Goal: Use online tool/utility: Utilize a website feature to perform a specific function

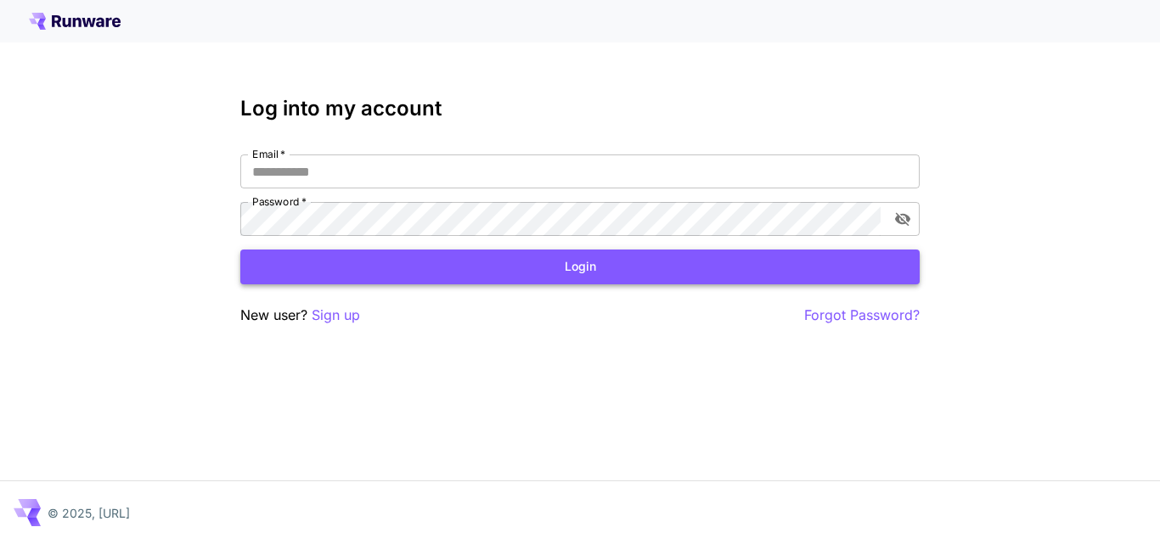
type input "**********"
click at [575, 269] on button "Login" at bounding box center [579, 267] width 679 height 35
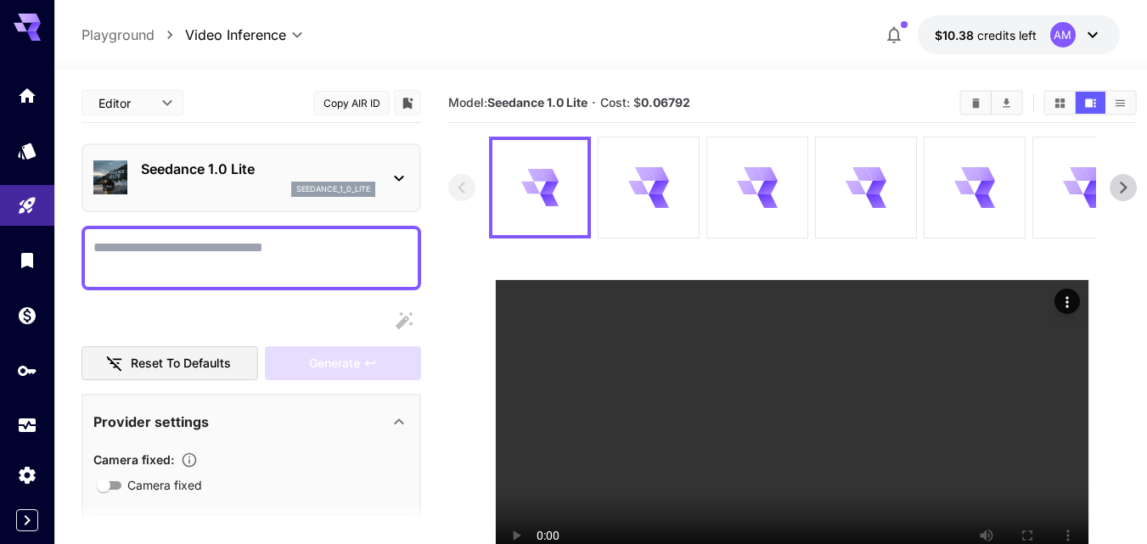
click at [975, 107] on button "Clear All" at bounding box center [976, 103] width 30 height 22
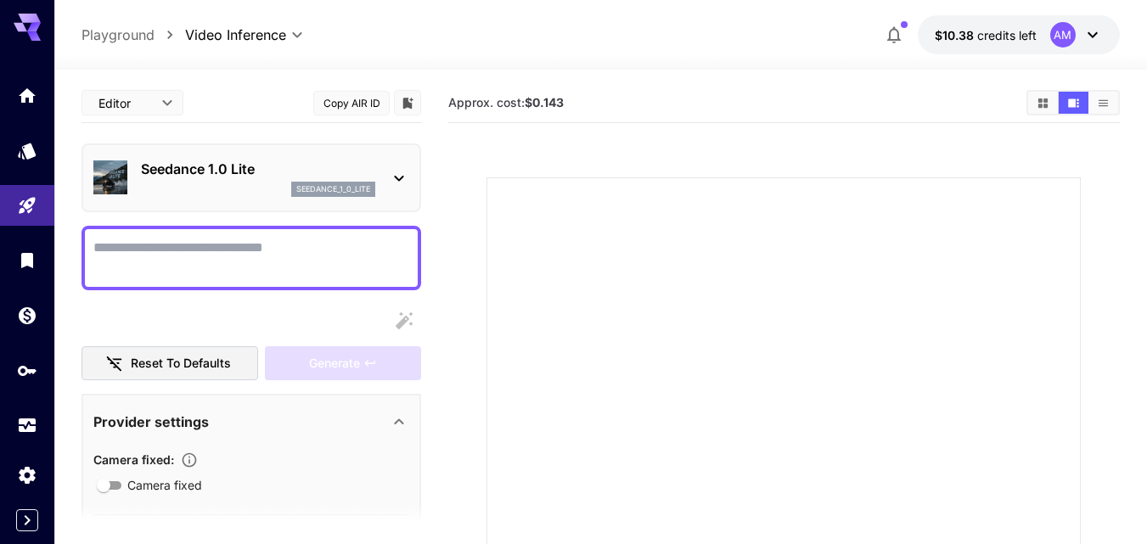
click at [294, 257] on textarea "Camera fixed" at bounding box center [251, 258] width 316 height 41
paste textarea "**********"
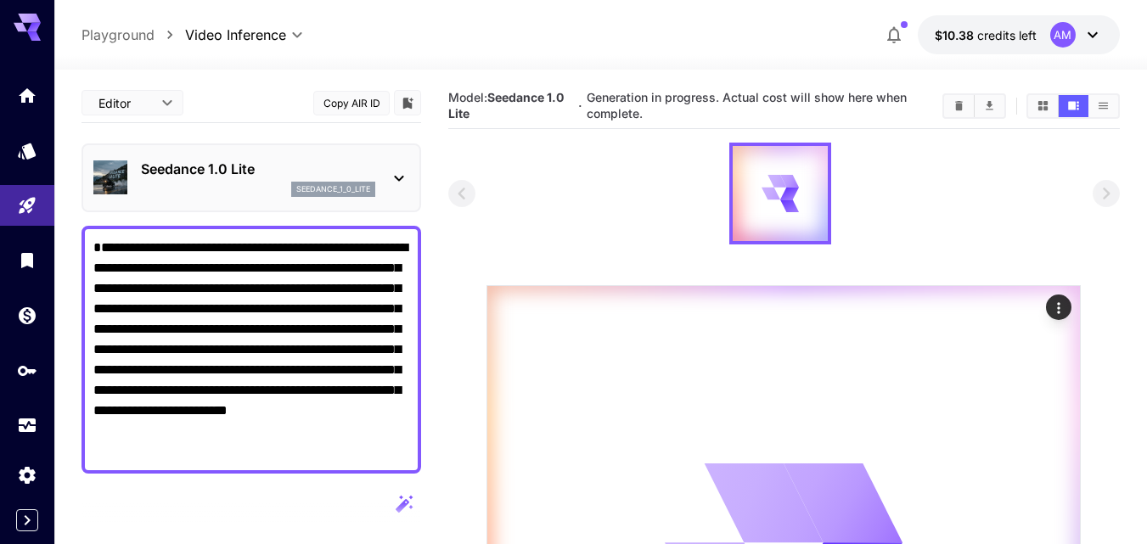
click at [342, 435] on textarea "**********" at bounding box center [251, 350] width 316 height 224
paste textarea
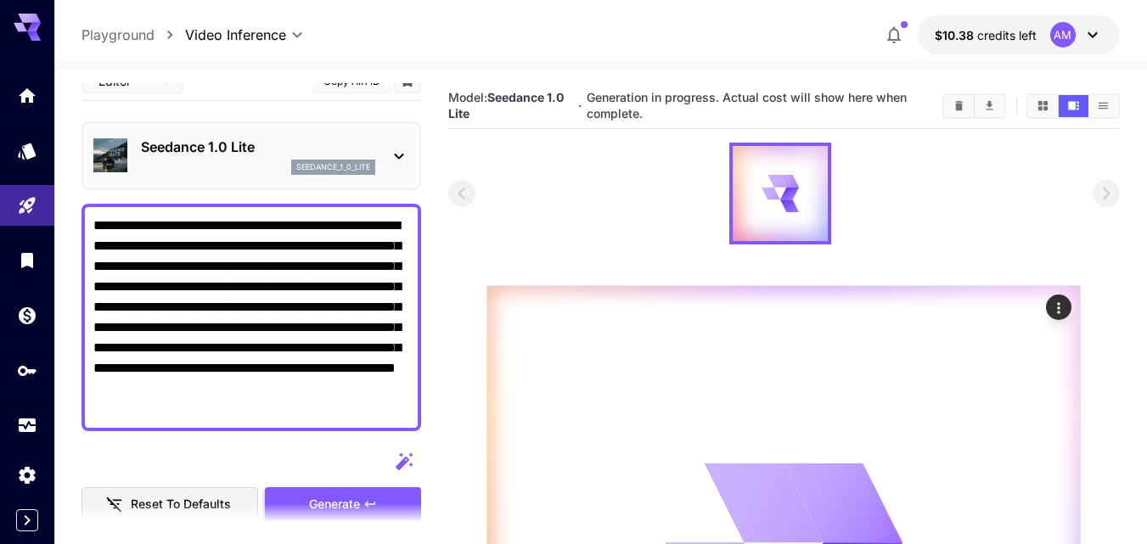
scroll to position [28, 0]
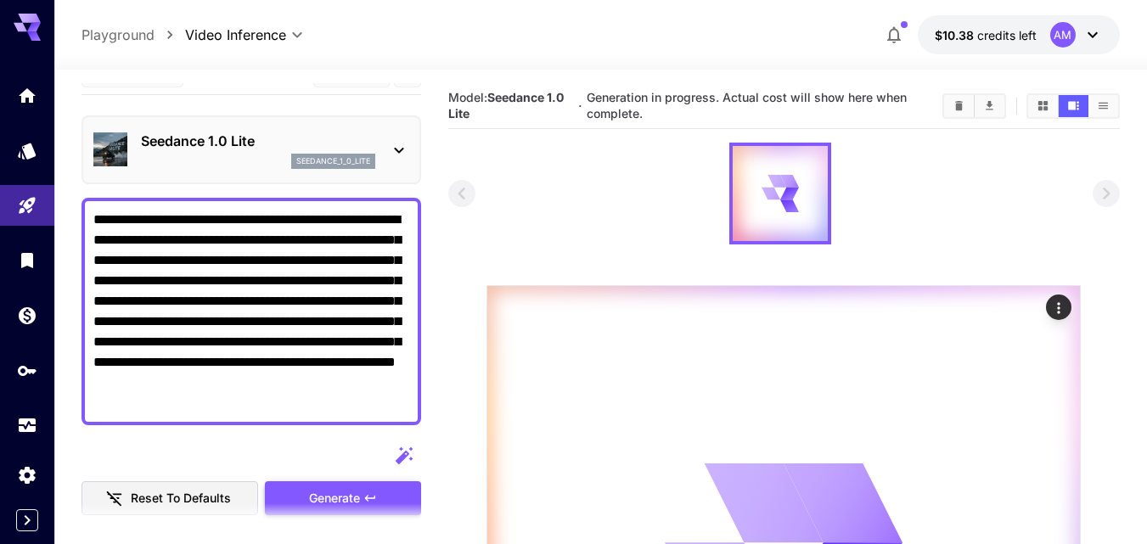
click at [388, 485] on div "Generate" at bounding box center [343, 498] width 156 height 35
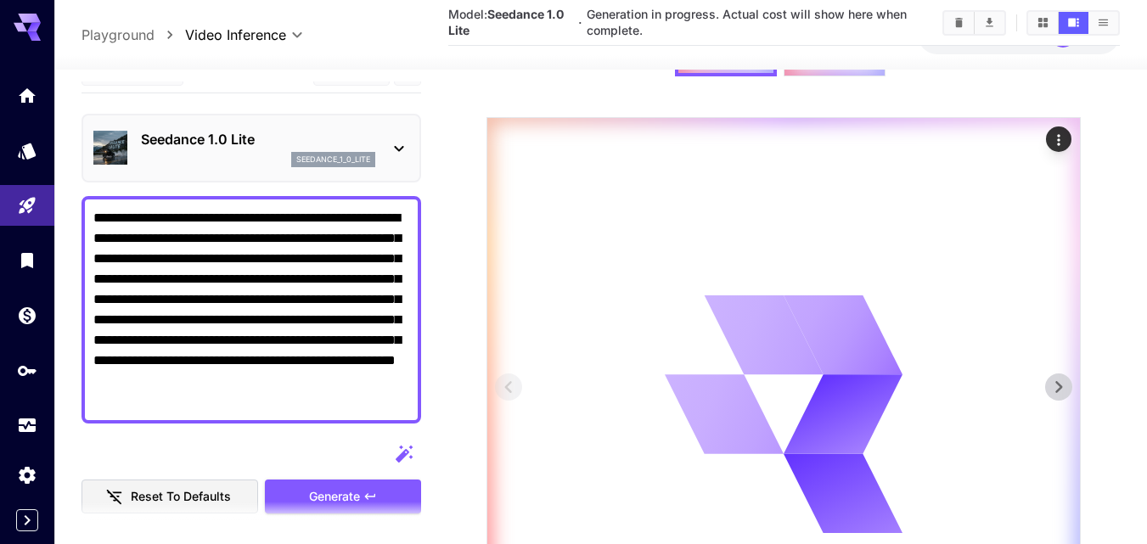
scroll to position [170, 0]
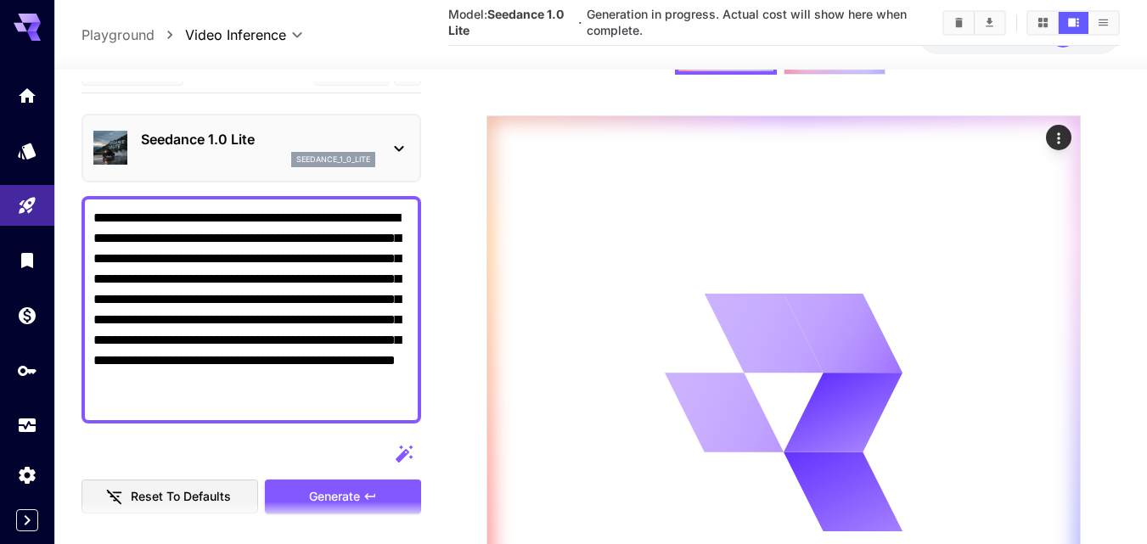
click at [378, 356] on textarea "**********" at bounding box center [251, 310] width 316 height 204
paste textarea
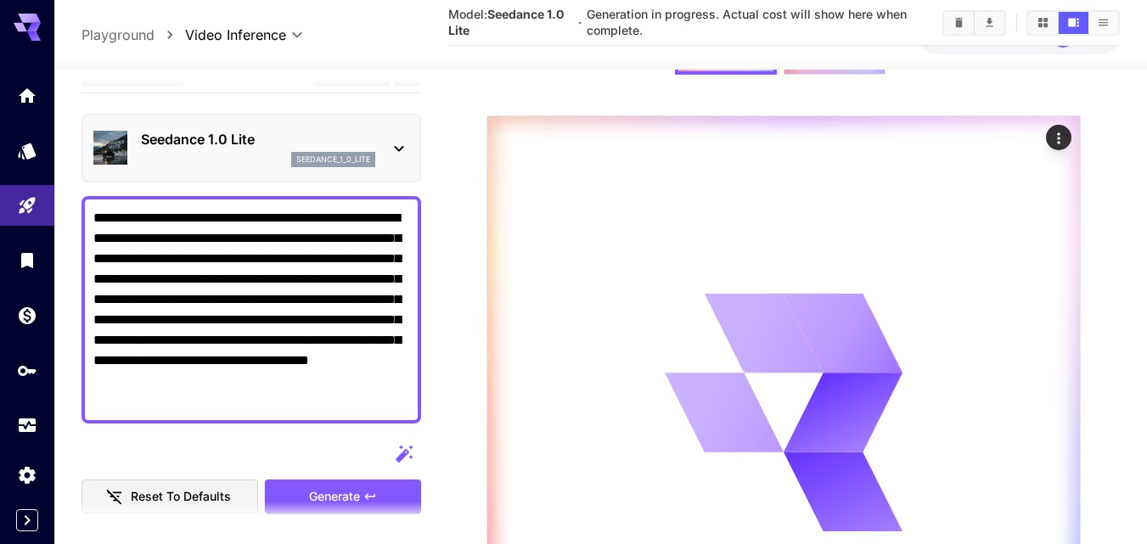
click at [385, 494] on div "Generate" at bounding box center [343, 497] width 156 height 35
click at [373, 362] on textarea "**********" at bounding box center [251, 310] width 316 height 204
paste textarea
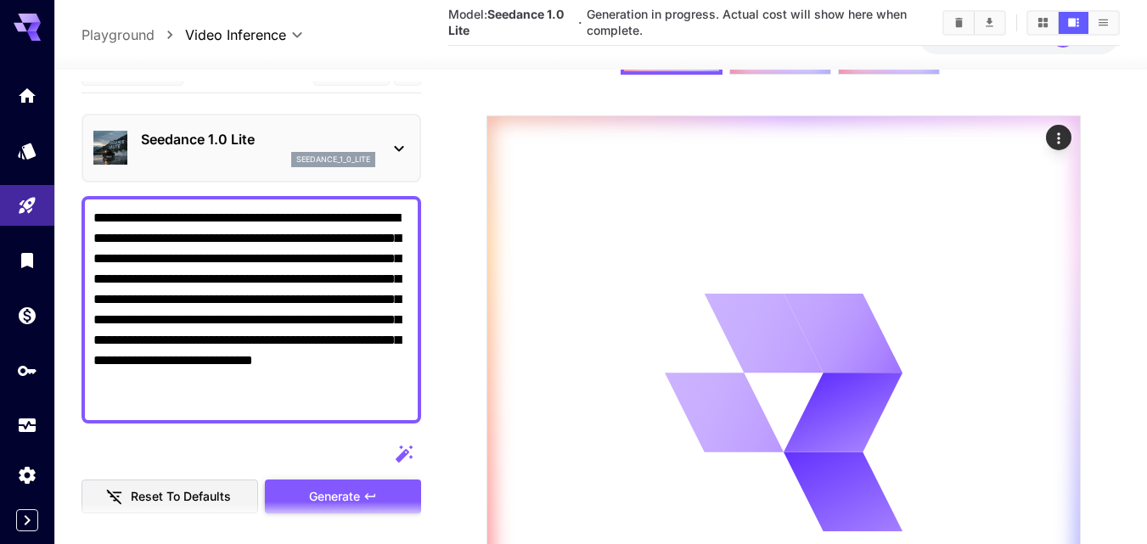
click at [398, 484] on div "Generate" at bounding box center [343, 497] width 156 height 35
click at [377, 323] on textarea "**********" at bounding box center [251, 310] width 316 height 204
paste textarea
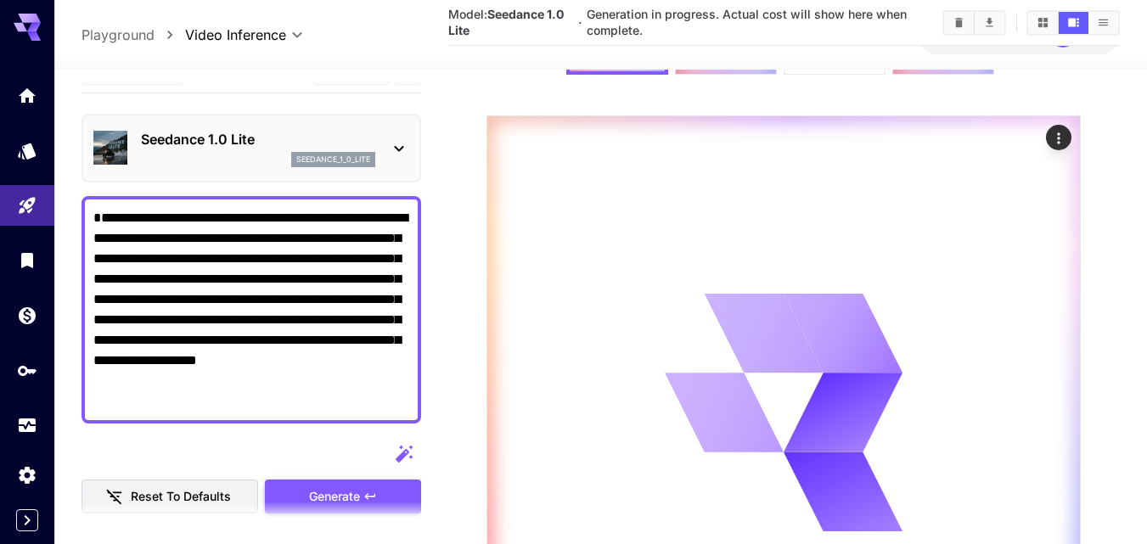
click at [399, 489] on div "Generate" at bounding box center [343, 497] width 156 height 35
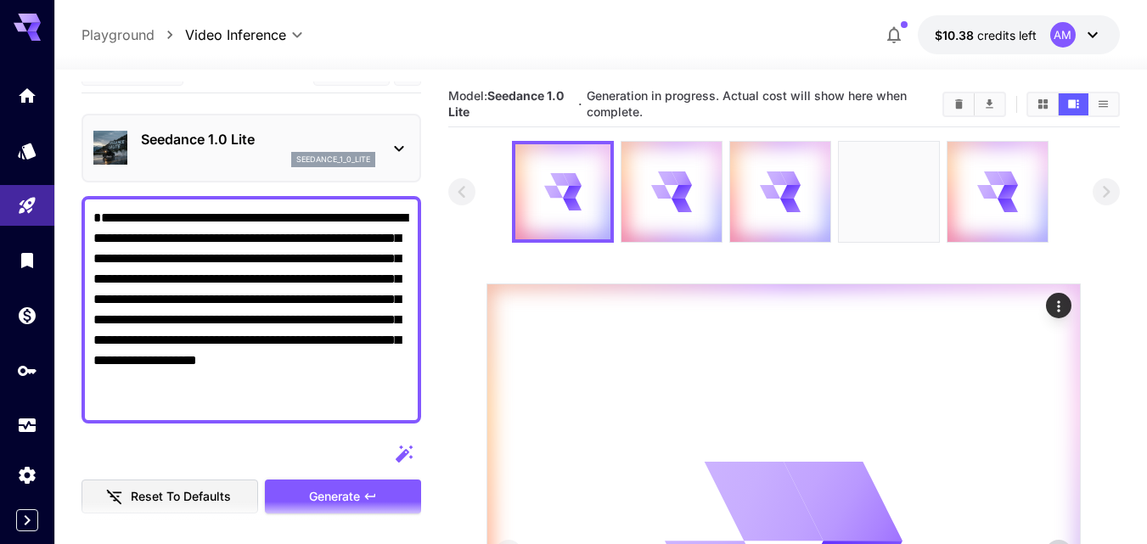
scroll to position [0, 0]
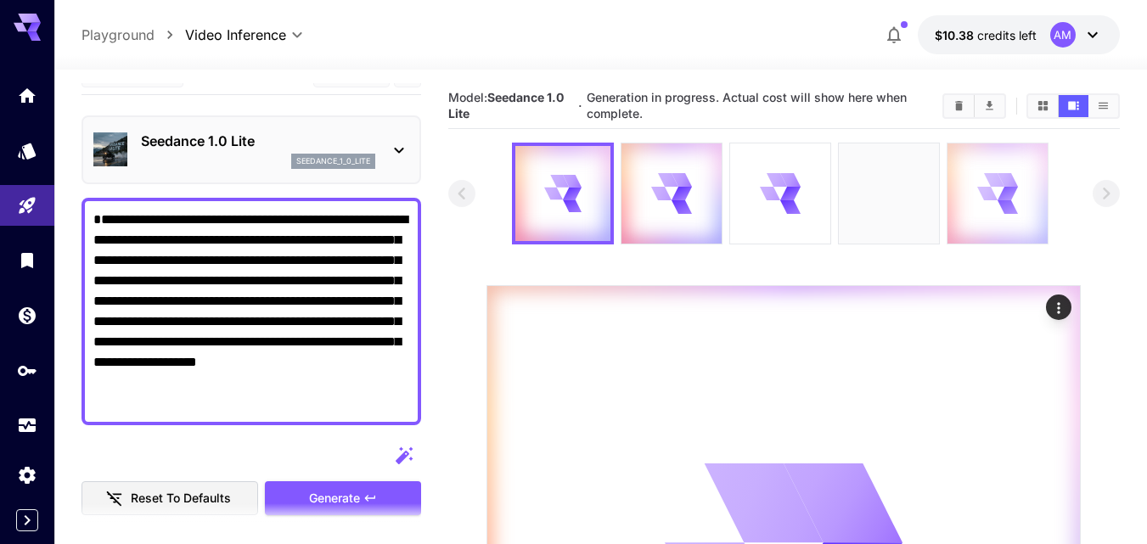
click at [1008, 218] on div at bounding box center [997, 193] width 100 height 100
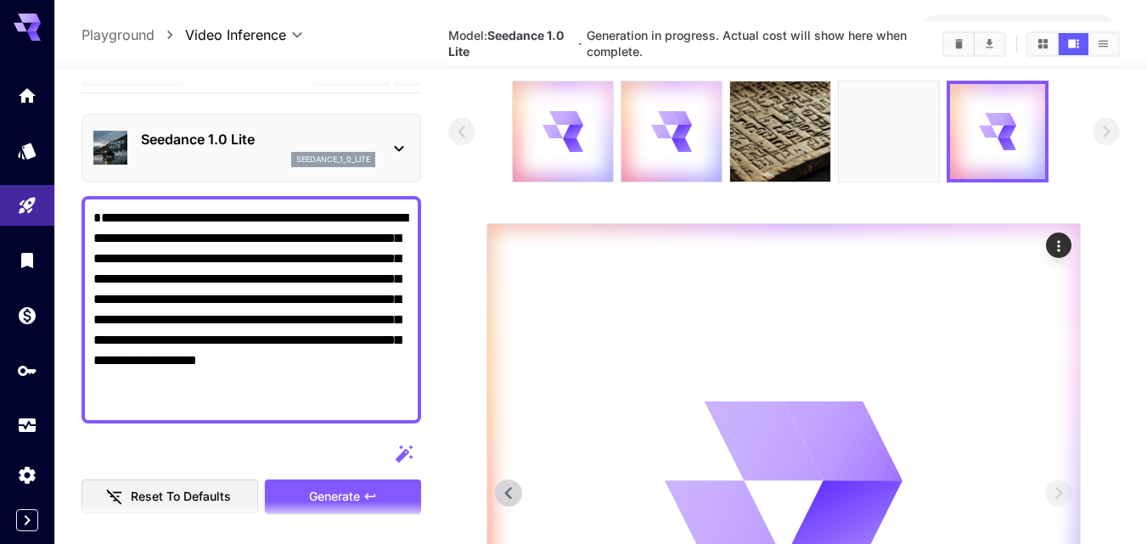
scroll to position [57, 0]
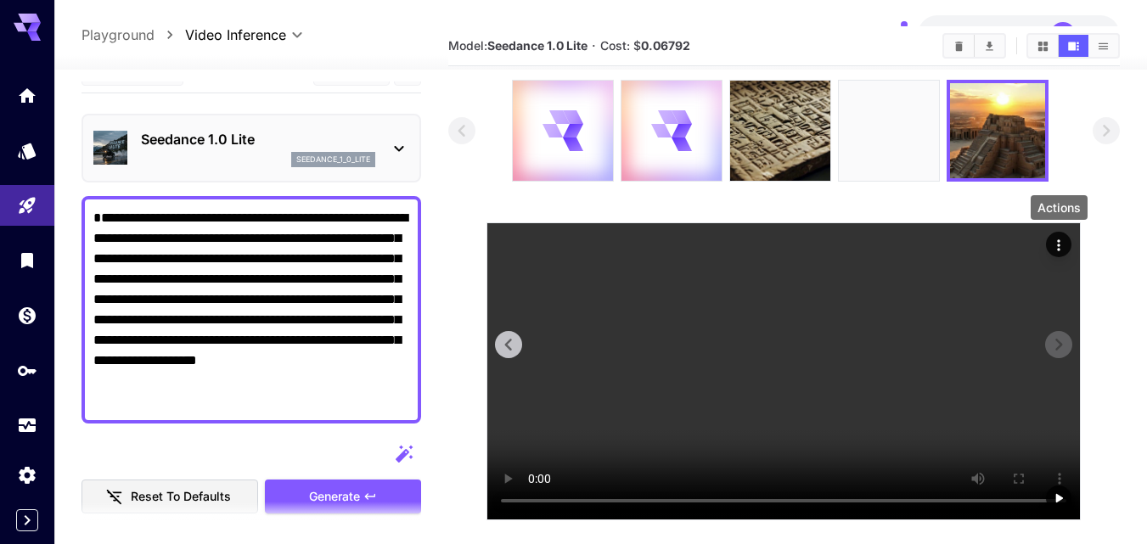
click at [1055, 238] on icon "Actions" at bounding box center [1058, 245] width 17 height 17
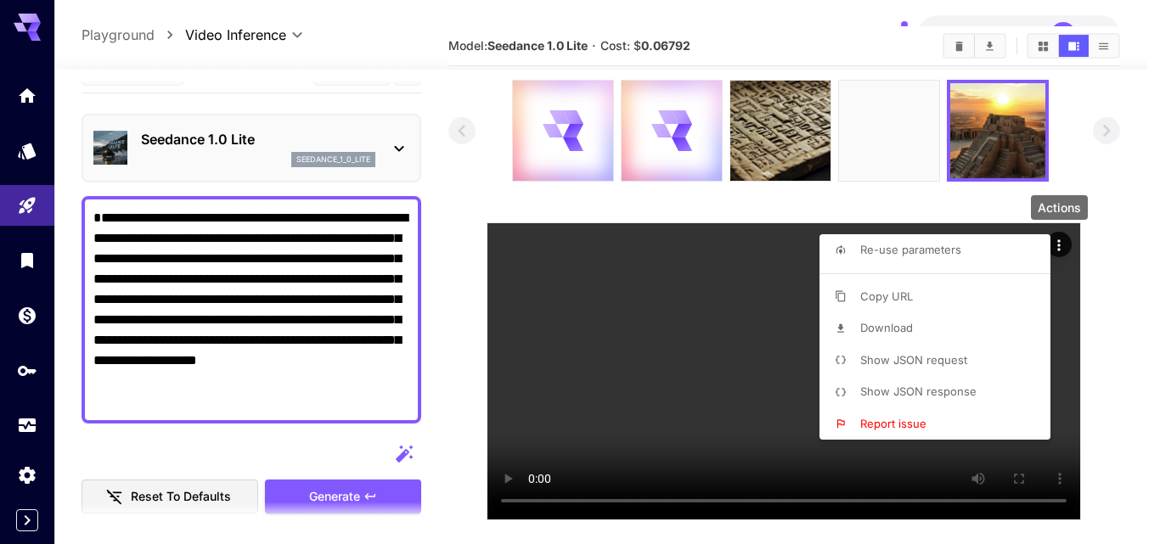
click at [948, 332] on li "Download" at bounding box center [939, 328] width 241 height 32
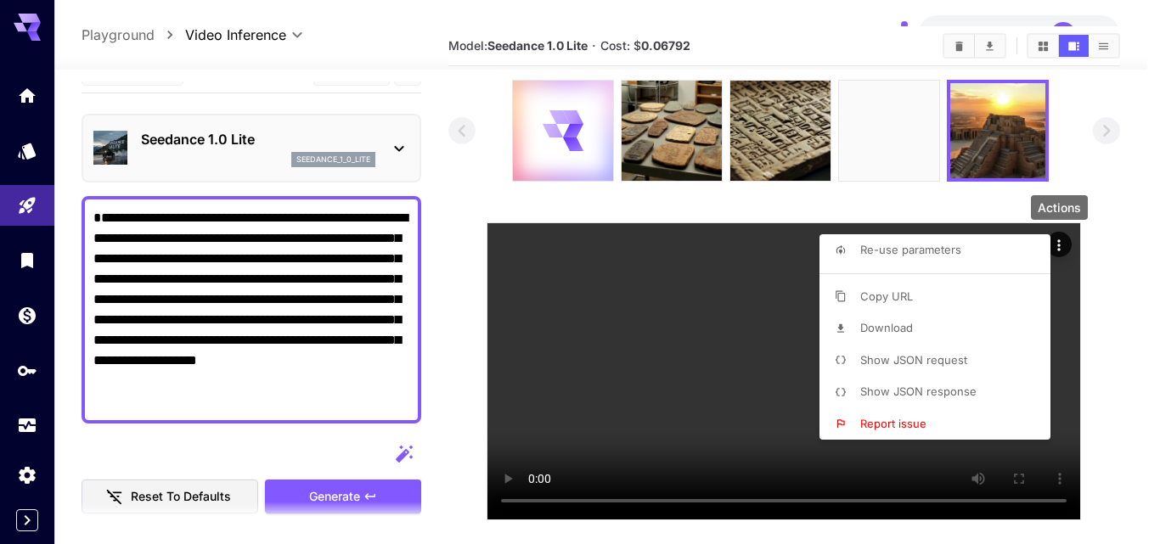
click at [774, 248] on div at bounding box center [580, 272] width 1160 height 544
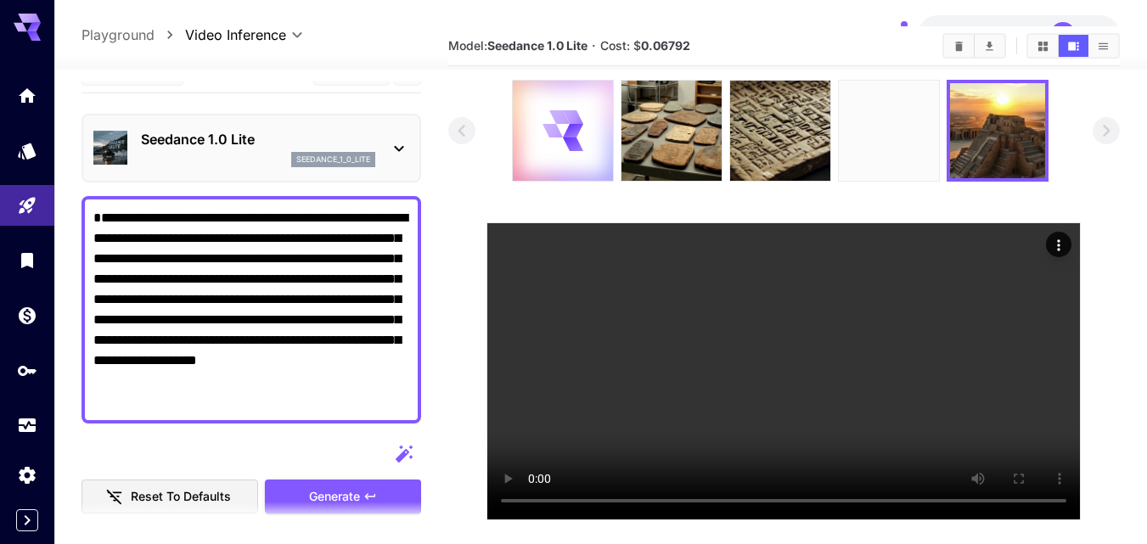
click at [901, 133] on img at bounding box center [889, 131] width 100 height 100
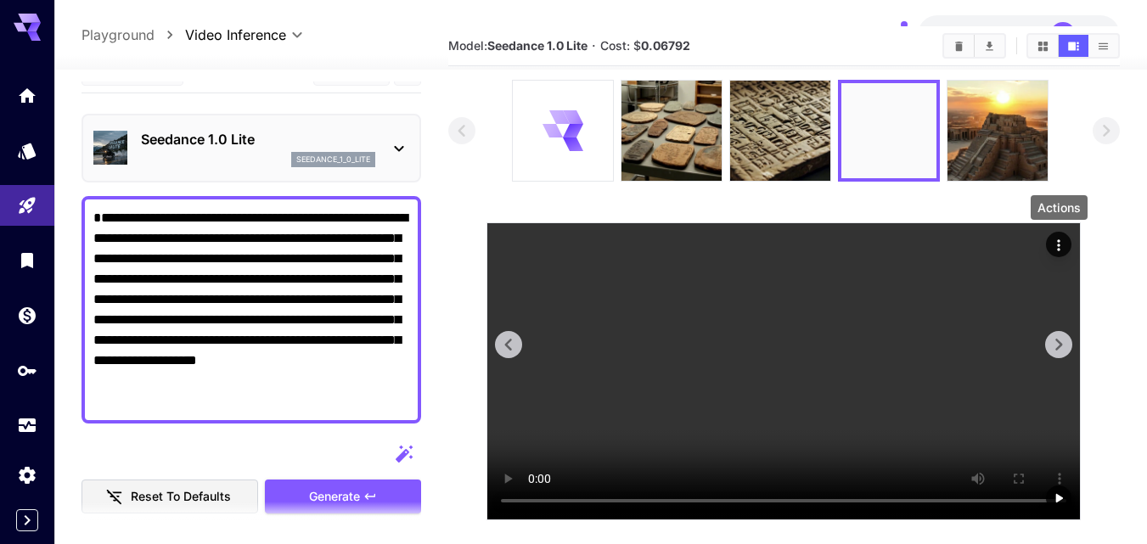
click at [1056, 247] on icon "Actions" at bounding box center [1058, 245] width 17 height 17
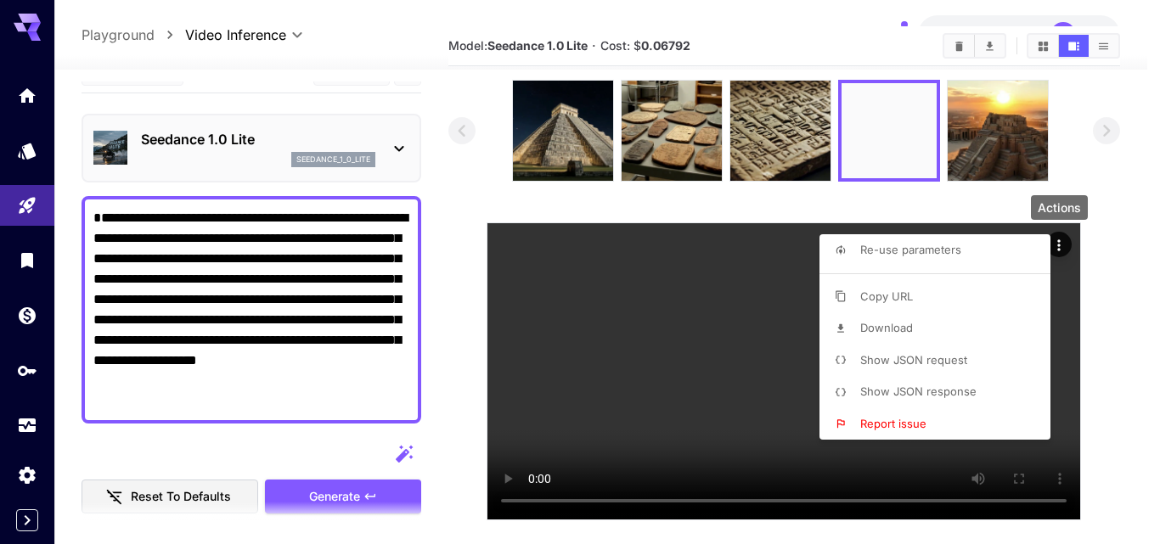
click at [941, 330] on li "Download" at bounding box center [939, 328] width 241 height 32
click at [792, 144] on div at bounding box center [580, 272] width 1160 height 544
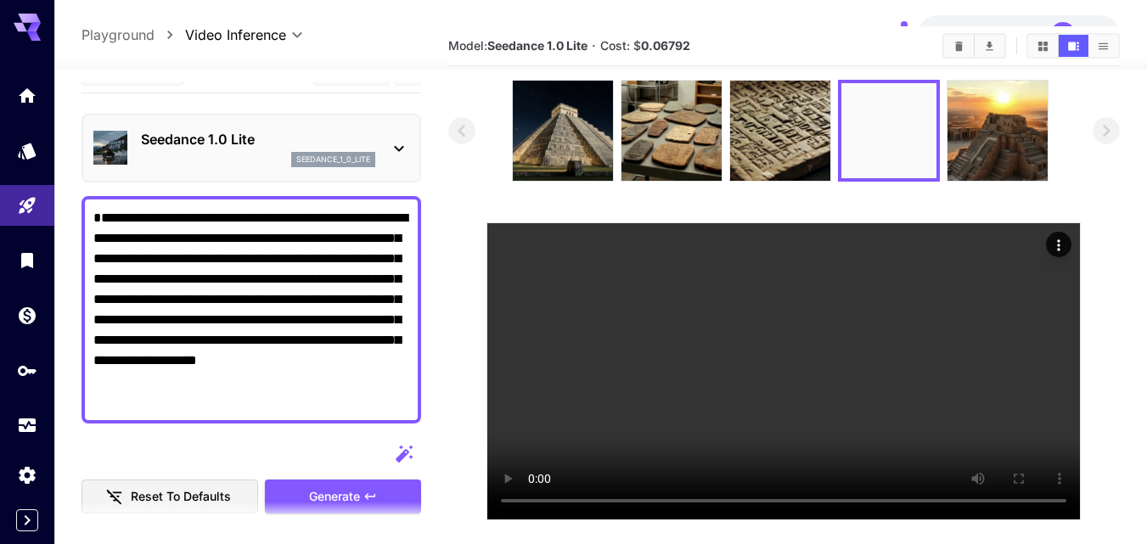
click at [792, 144] on img at bounding box center [780, 131] width 100 height 100
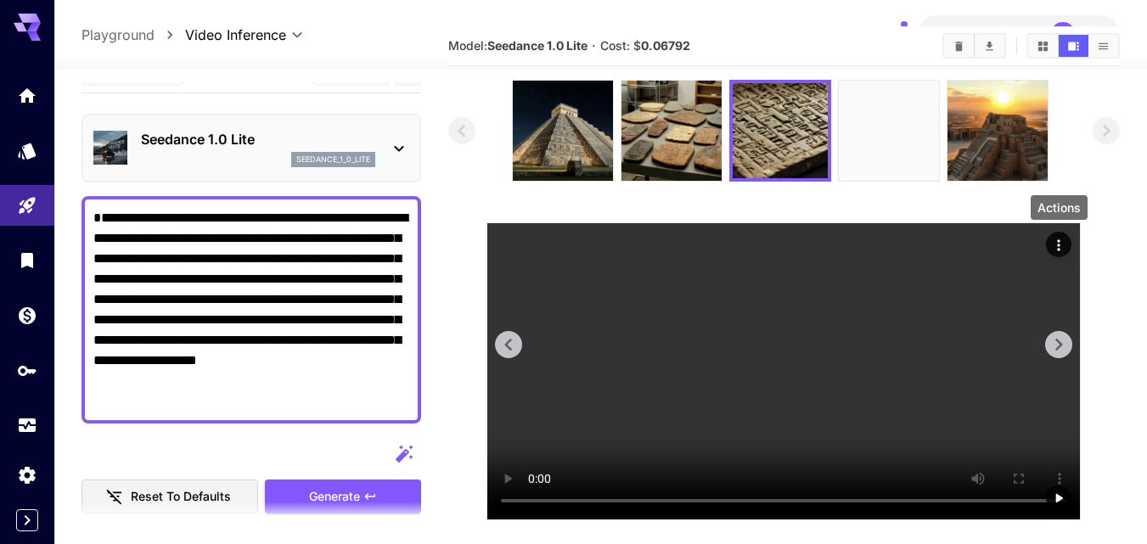
click at [1062, 238] on icon "Actions" at bounding box center [1058, 245] width 17 height 17
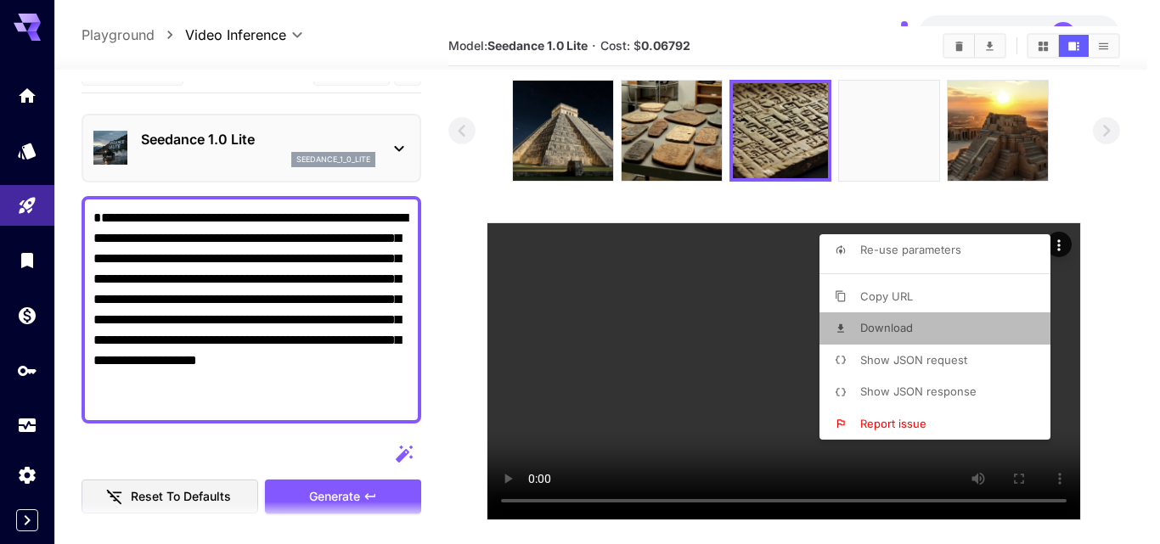
click at [879, 327] on span "Download" at bounding box center [886, 328] width 53 height 14
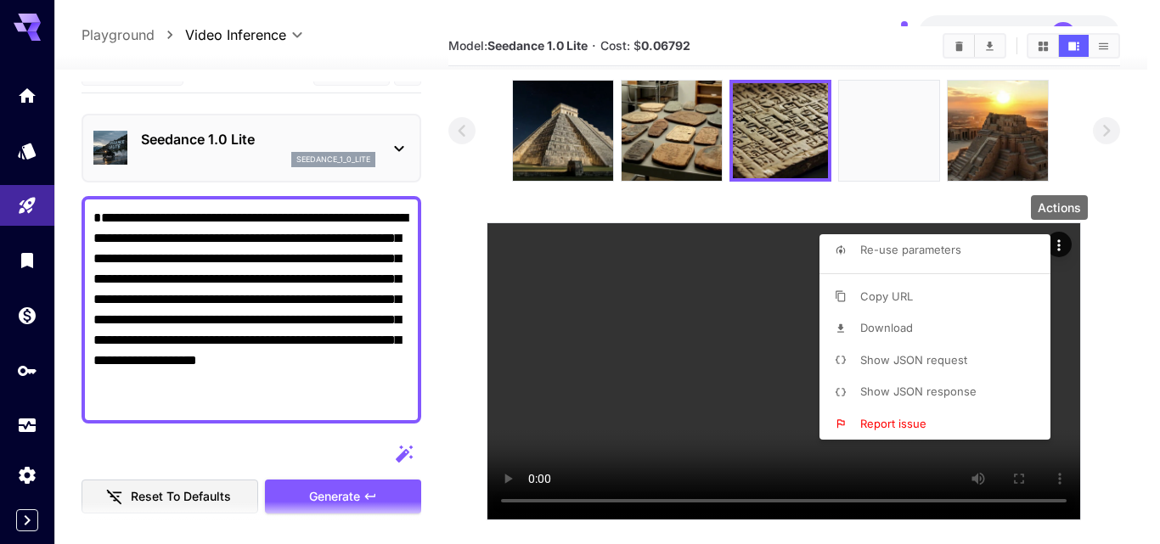
click at [681, 147] on div at bounding box center [580, 272] width 1160 height 544
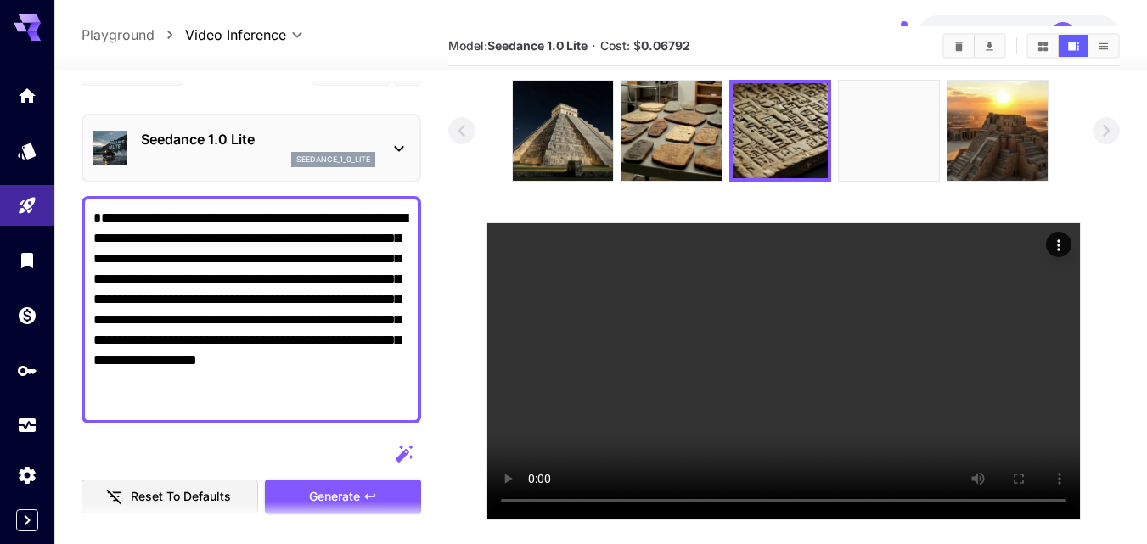
click at [681, 147] on img at bounding box center [671, 131] width 100 height 100
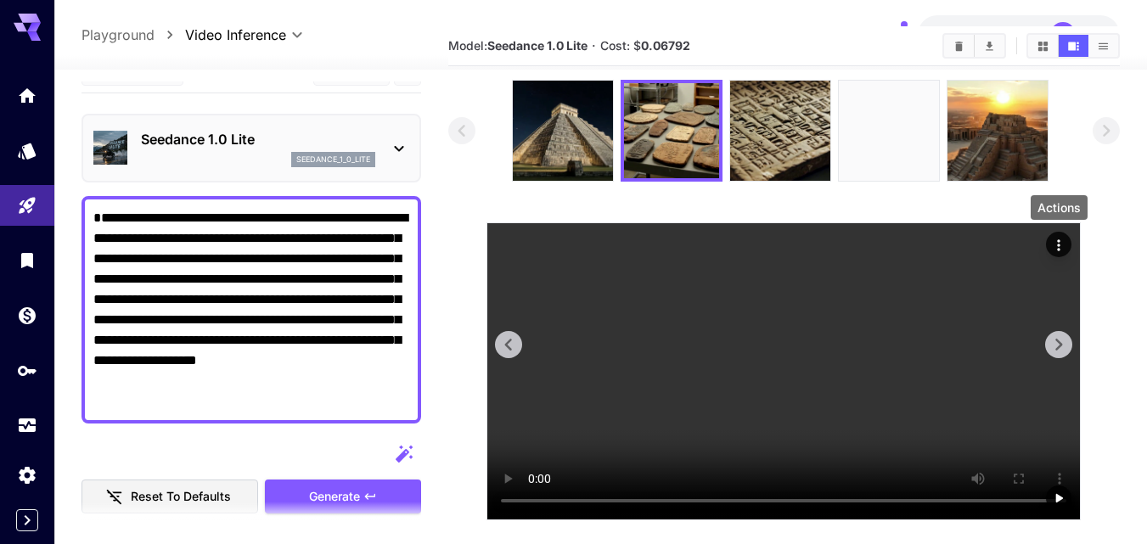
click at [1064, 238] on icon "Actions" at bounding box center [1058, 245] width 17 height 17
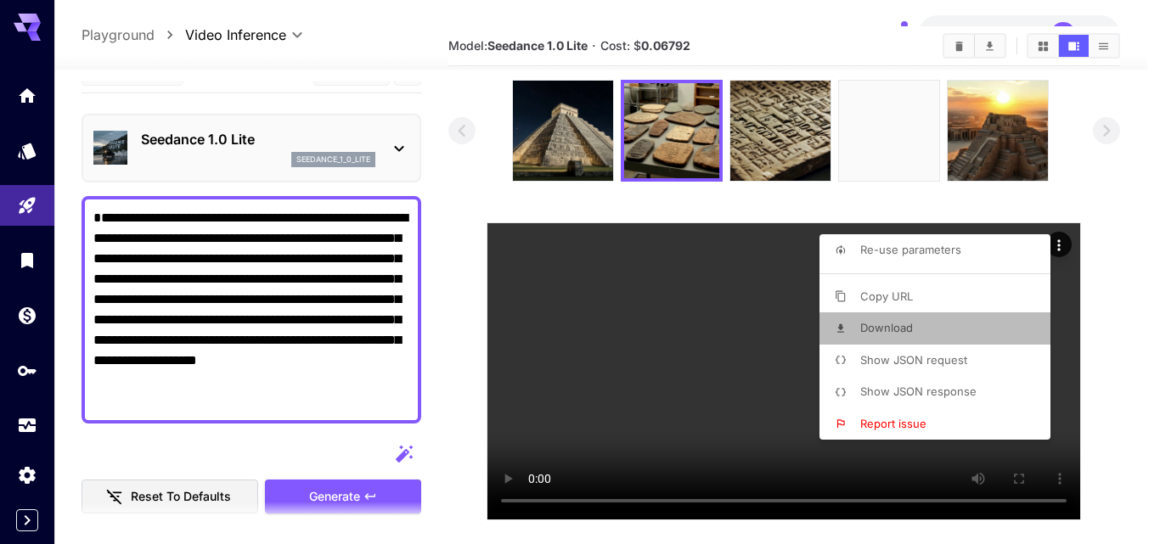
click at [922, 329] on li "Download" at bounding box center [939, 328] width 241 height 32
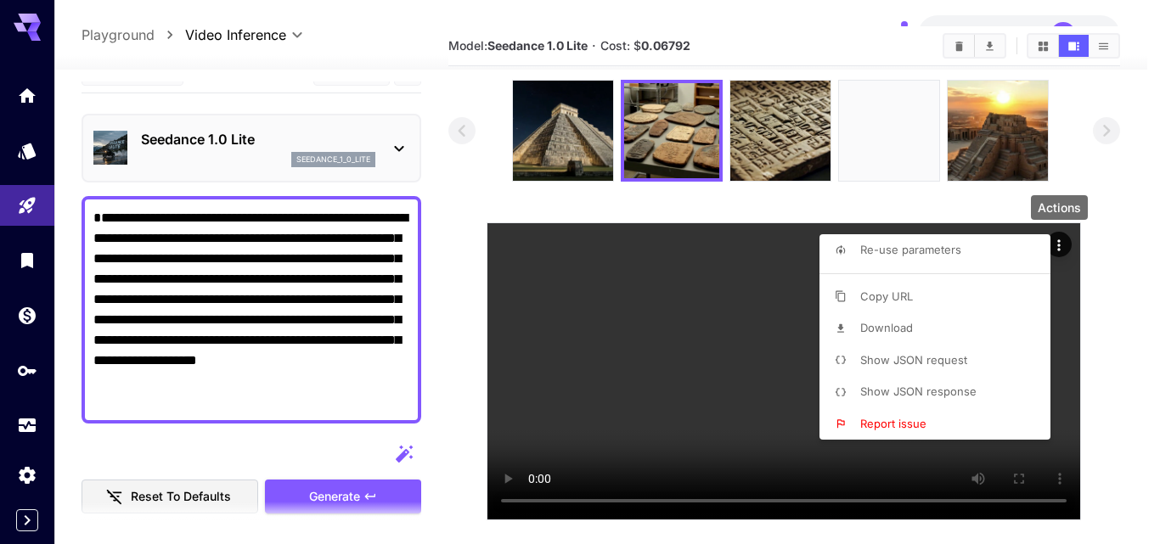
click at [574, 151] on div at bounding box center [580, 272] width 1160 height 544
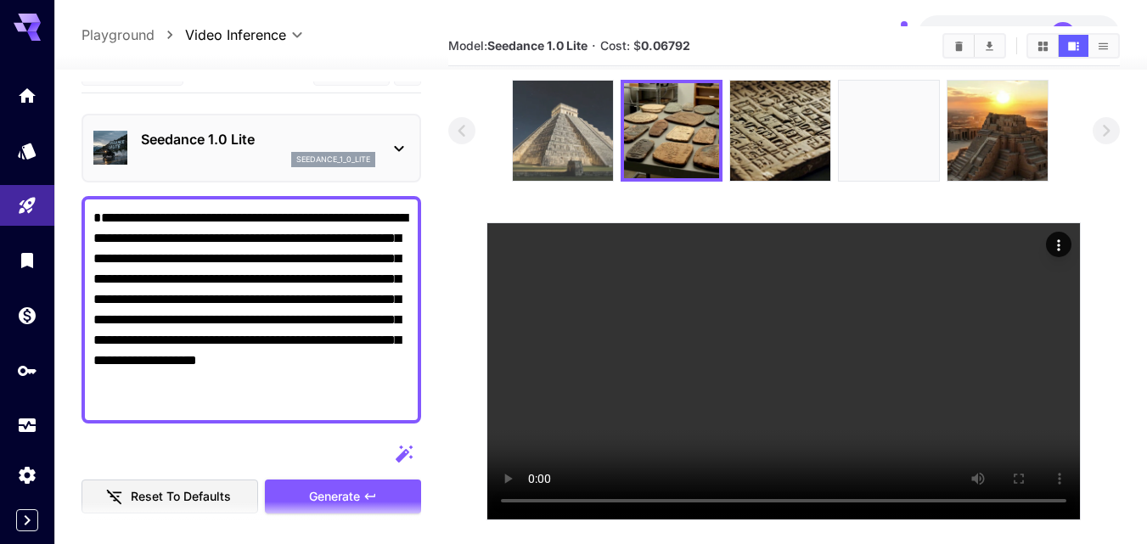
click at [570, 144] on img at bounding box center [563, 131] width 100 height 100
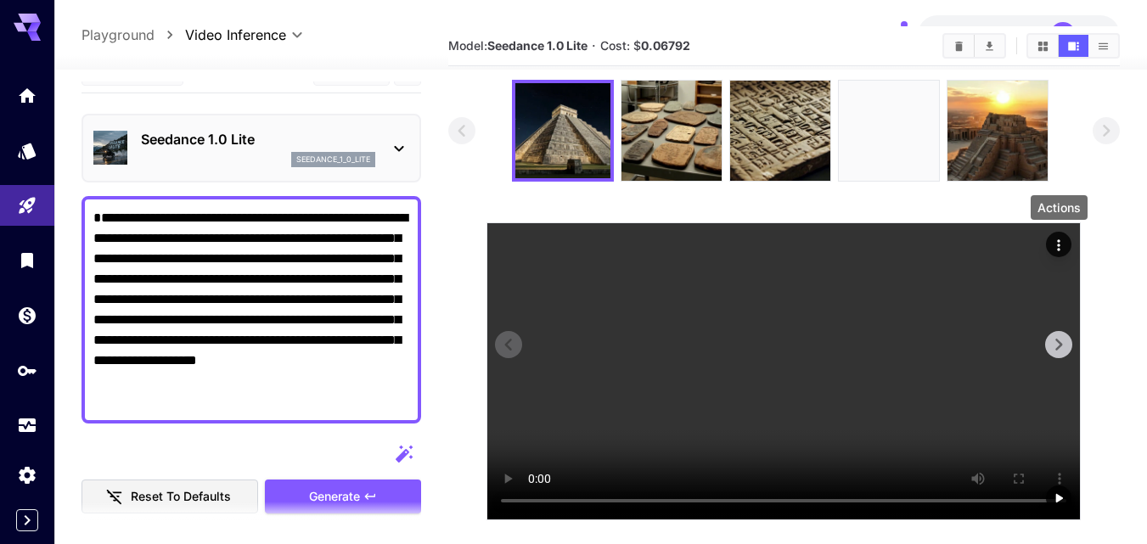
click at [1059, 243] on icon "Actions" at bounding box center [1058, 245] width 17 height 17
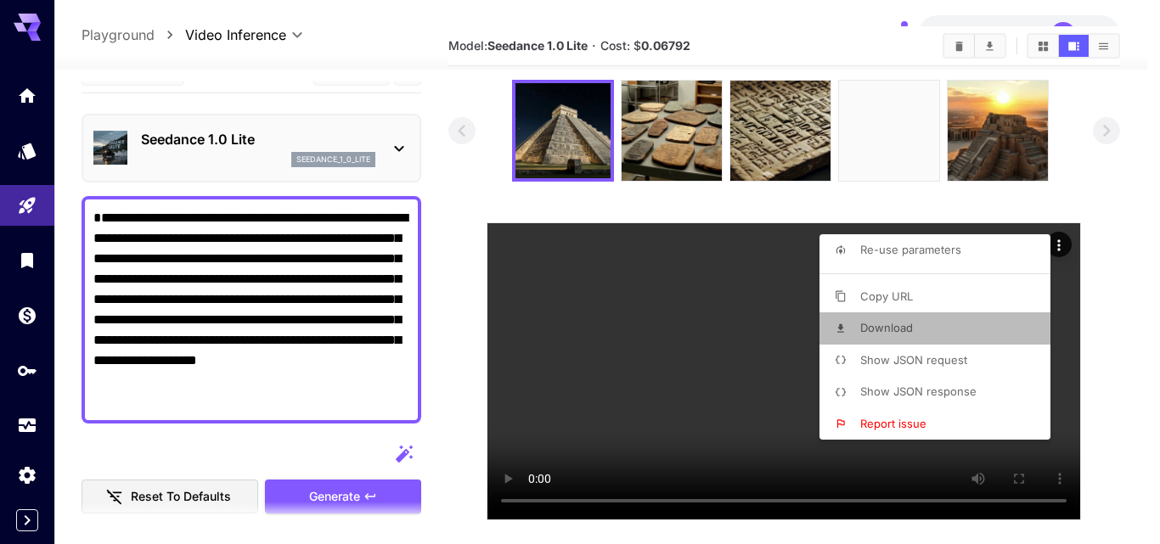
click at [918, 329] on li "Download" at bounding box center [939, 328] width 241 height 32
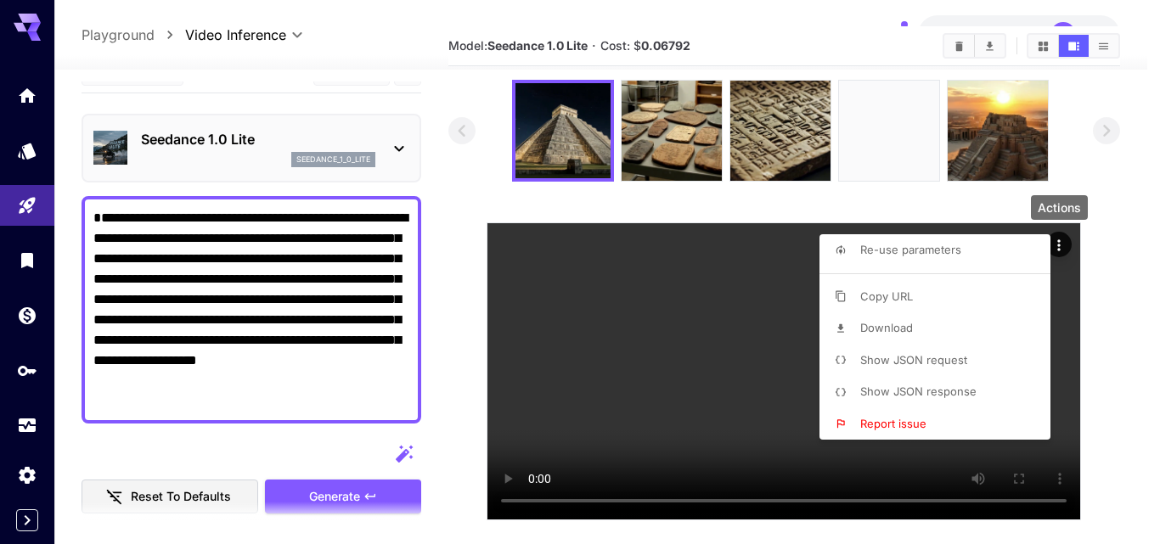
click at [351, 354] on div at bounding box center [580, 272] width 1160 height 544
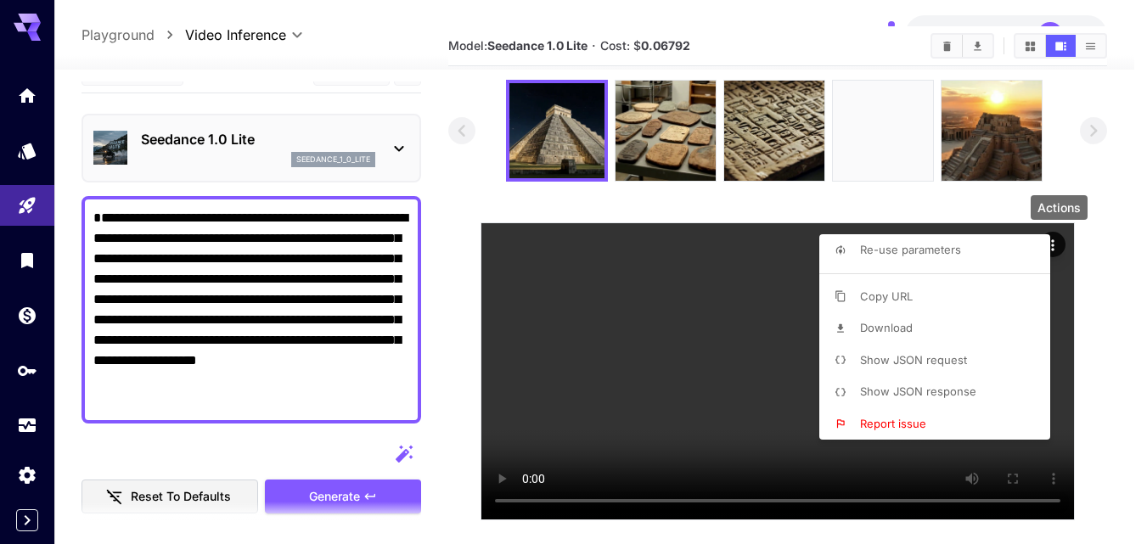
click at [351, 351] on div at bounding box center [573, 272] width 1147 height 544
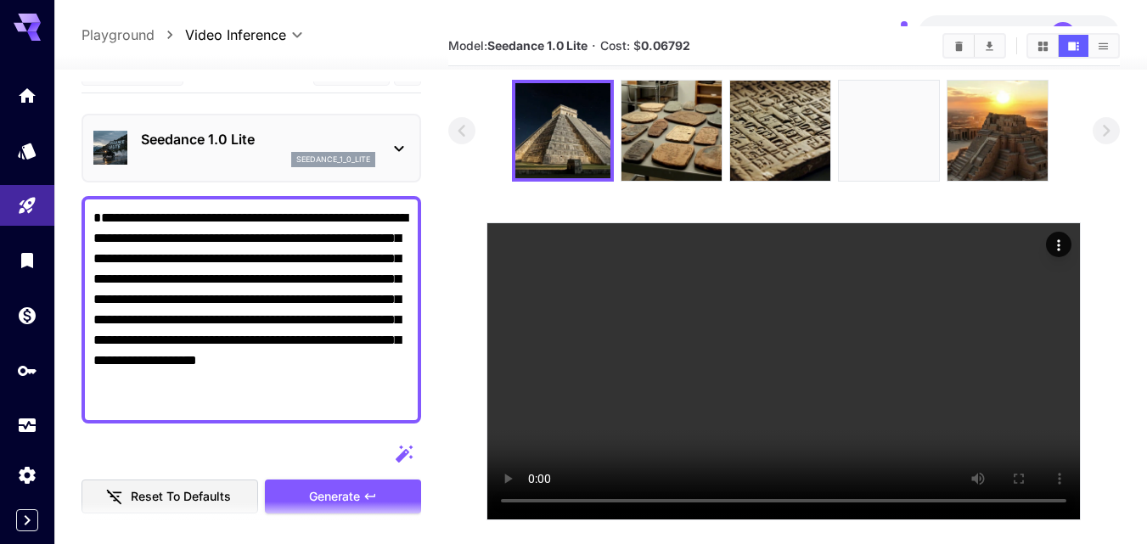
click at [351, 351] on textarea "**********" at bounding box center [251, 310] width 316 height 204
paste textarea "**********"
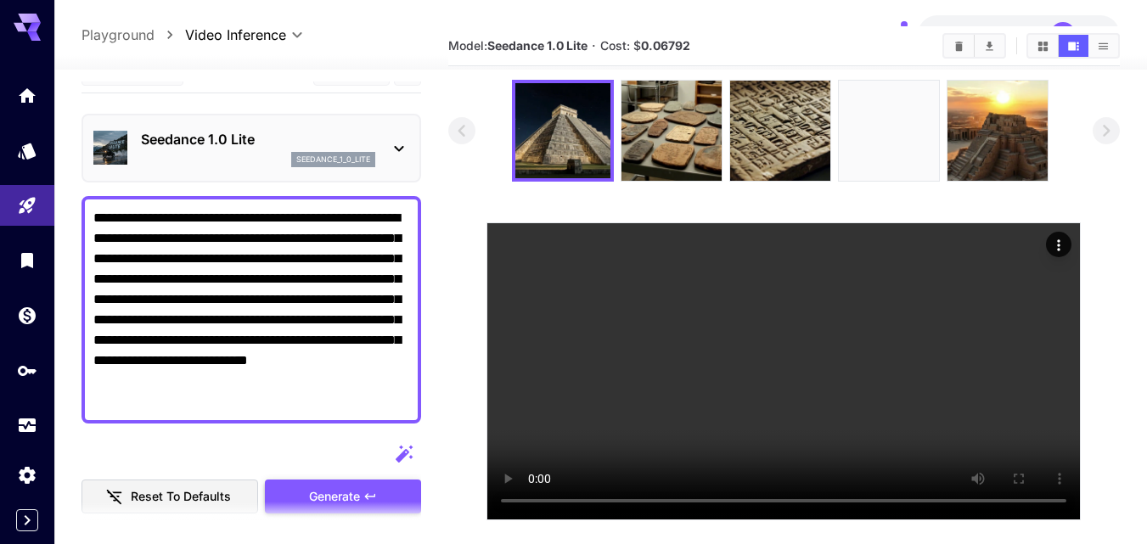
click at [389, 491] on div "Generate" at bounding box center [343, 497] width 156 height 35
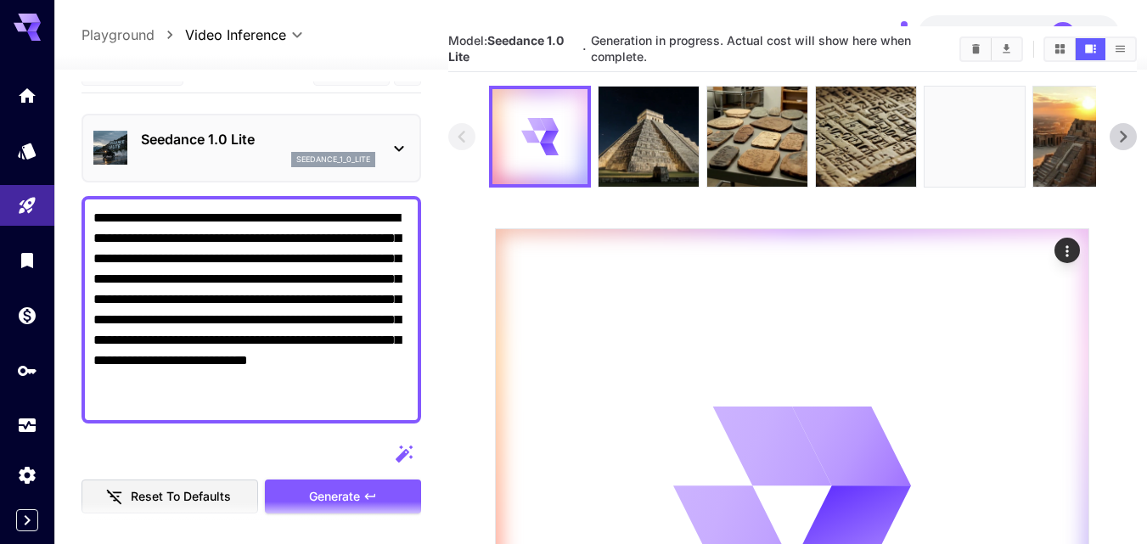
click at [329, 350] on textarea "**********" at bounding box center [251, 310] width 316 height 204
paste textarea "***"
click at [351, 489] on div "Generate" at bounding box center [343, 497] width 156 height 35
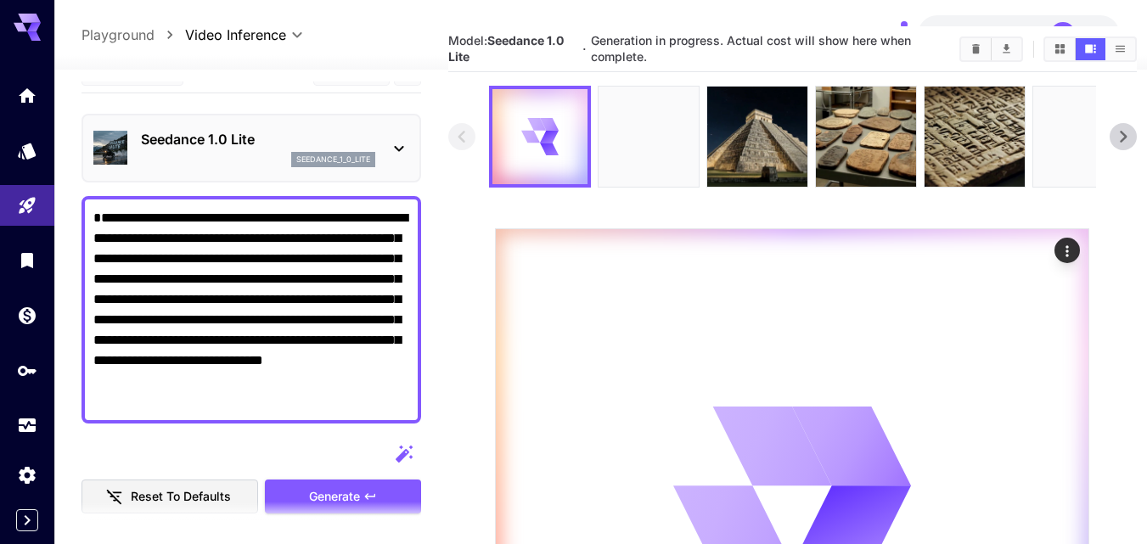
click at [394, 292] on textarea "**********" at bounding box center [251, 310] width 316 height 204
paste textarea "**********"
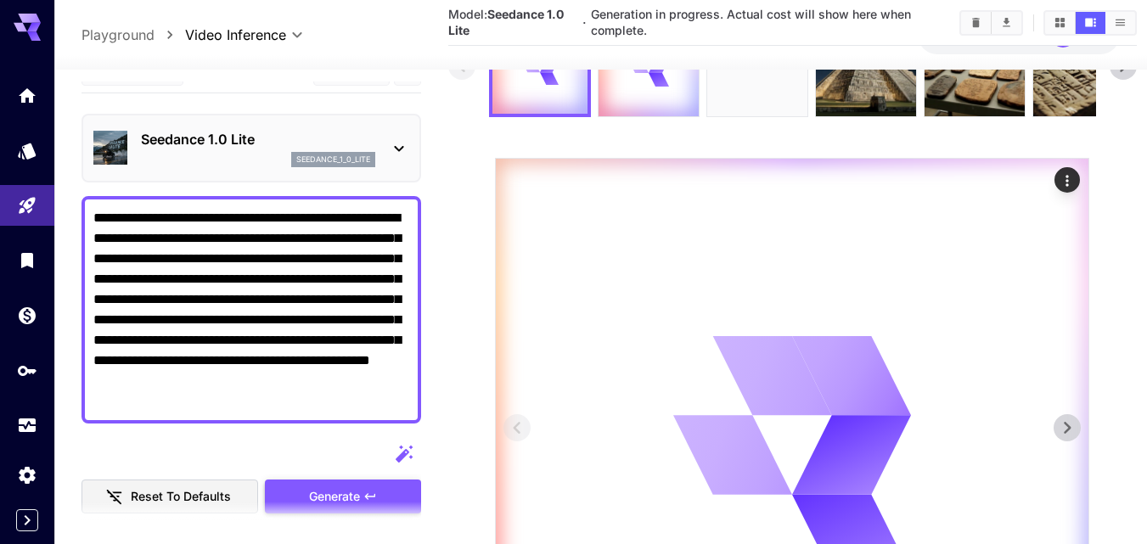
scroll to position [142, 0]
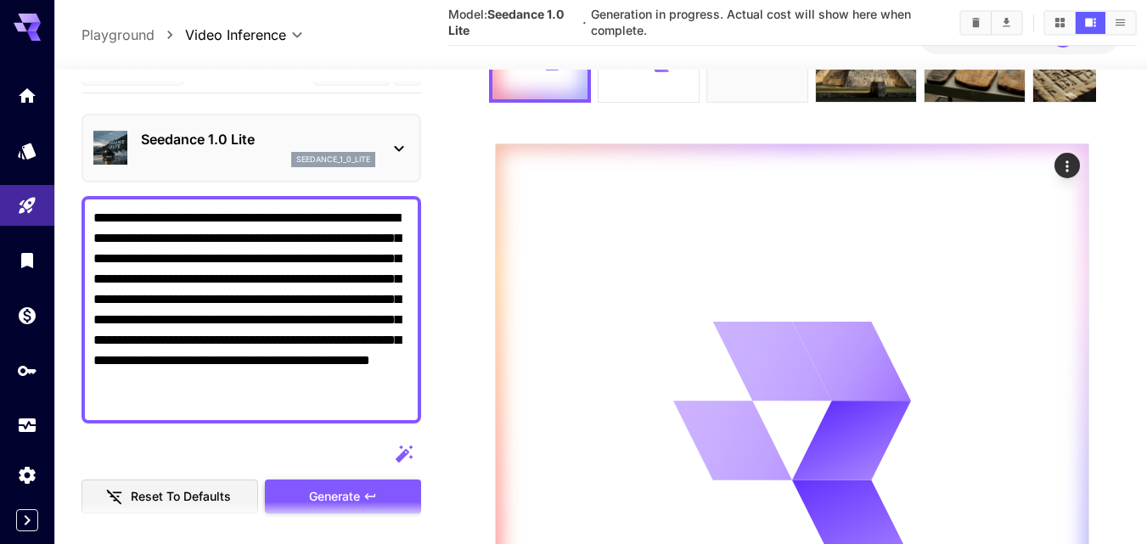
click at [393, 307] on textarea "**********" at bounding box center [251, 310] width 316 height 204
paste textarea
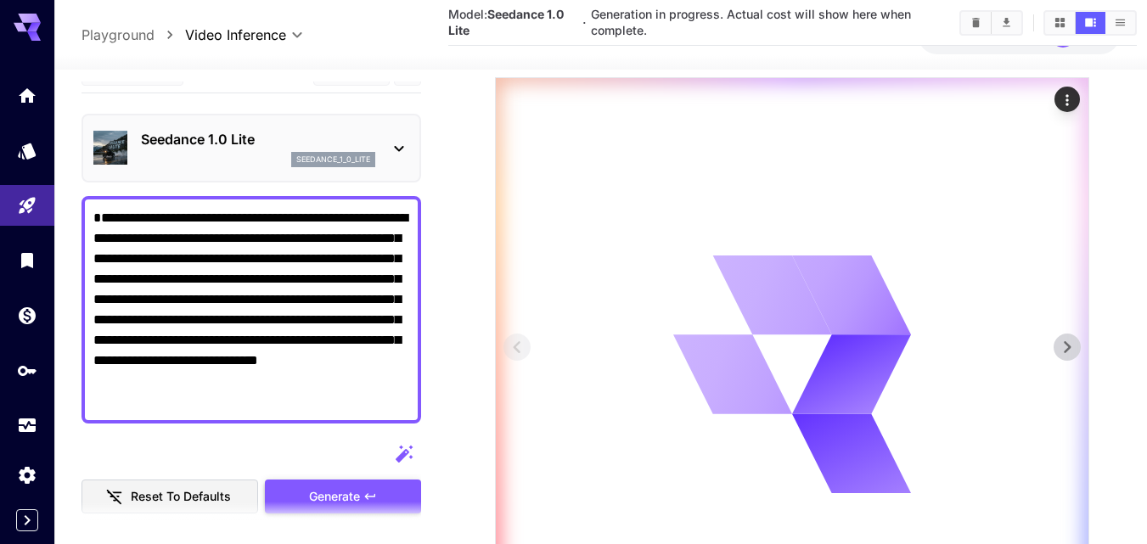
scroll to position [227, 0]
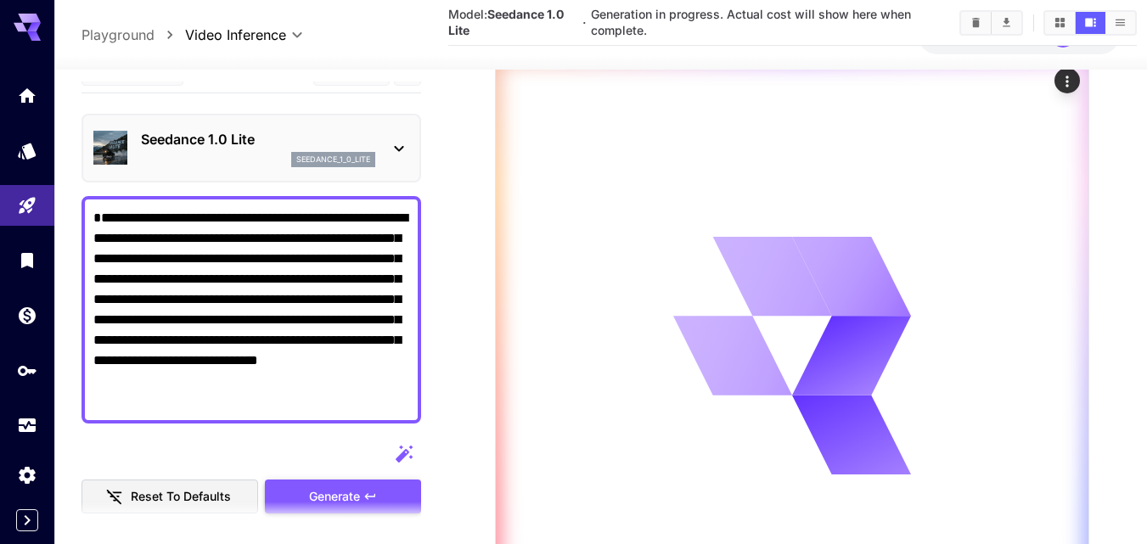
click at [396, 348] on textarea "**********" at bounding box center [251, 310] width 316 height 204
click at [396, 347] on textarea "**********" at bounding box center [251, 310] width 316 height 204
paste textarea "**********"
click at [399, 477] on div "Reset to defaults Generate" at bounding box center [251, 475] width 340 height 77
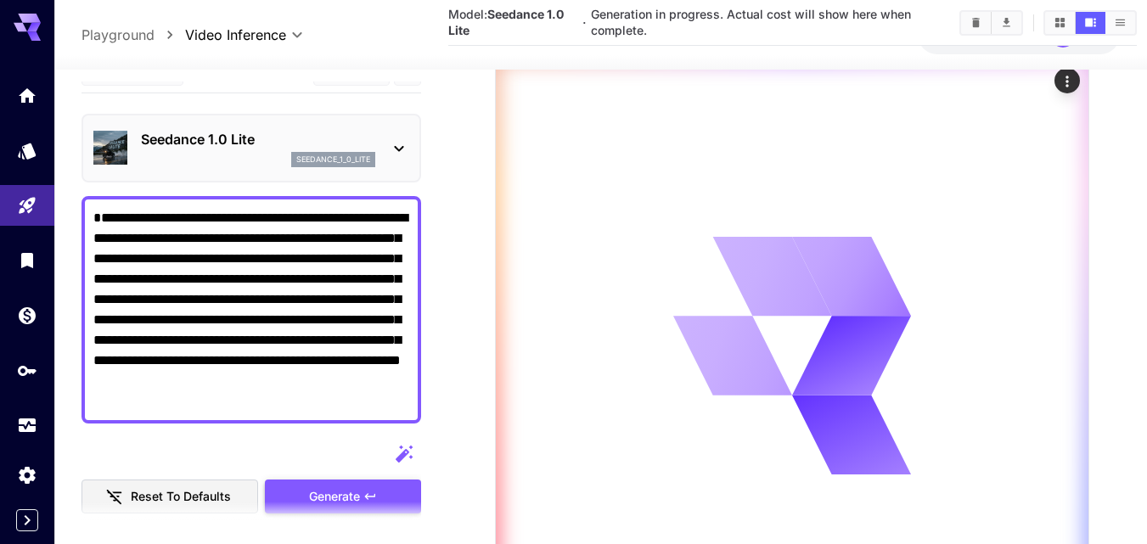
click at [402, 489] on div "Generate" at bounding box center [343, 497] width 156 height 35
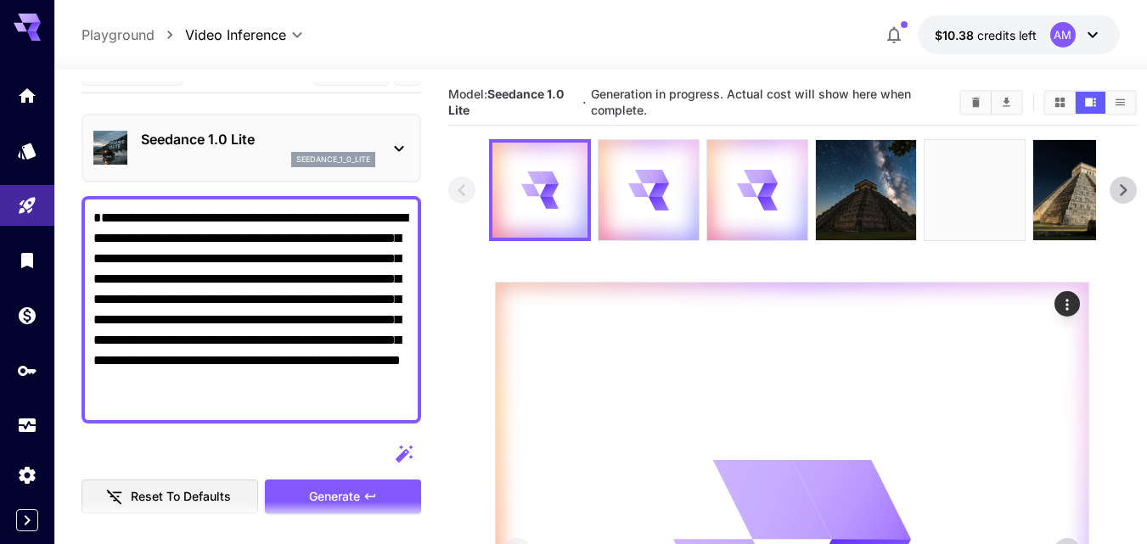
scroll to position [0, 0]
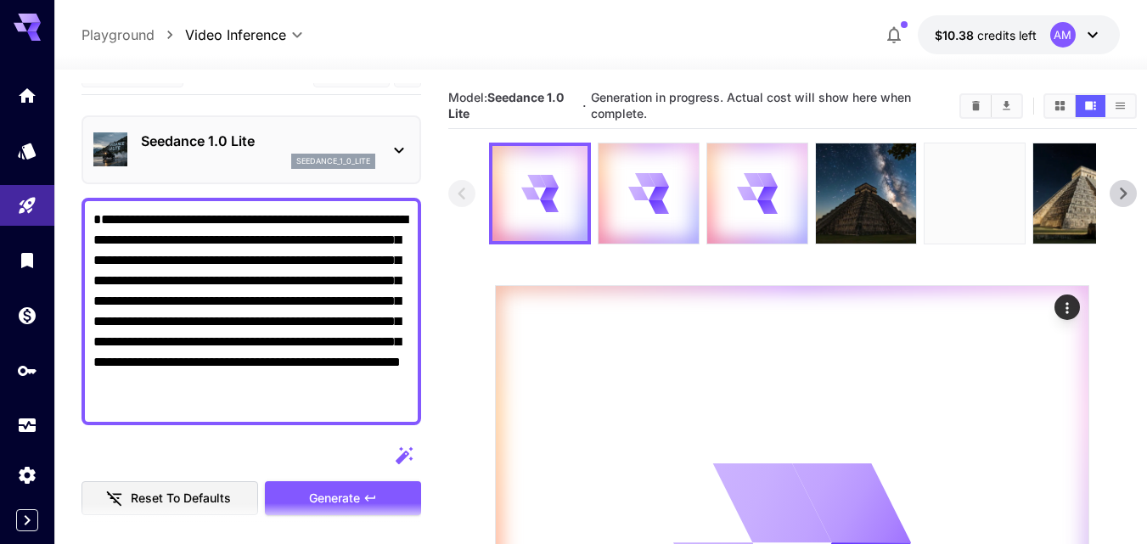
click at [979, 198] on img at bounding box center [974, 193] width 100 height 100
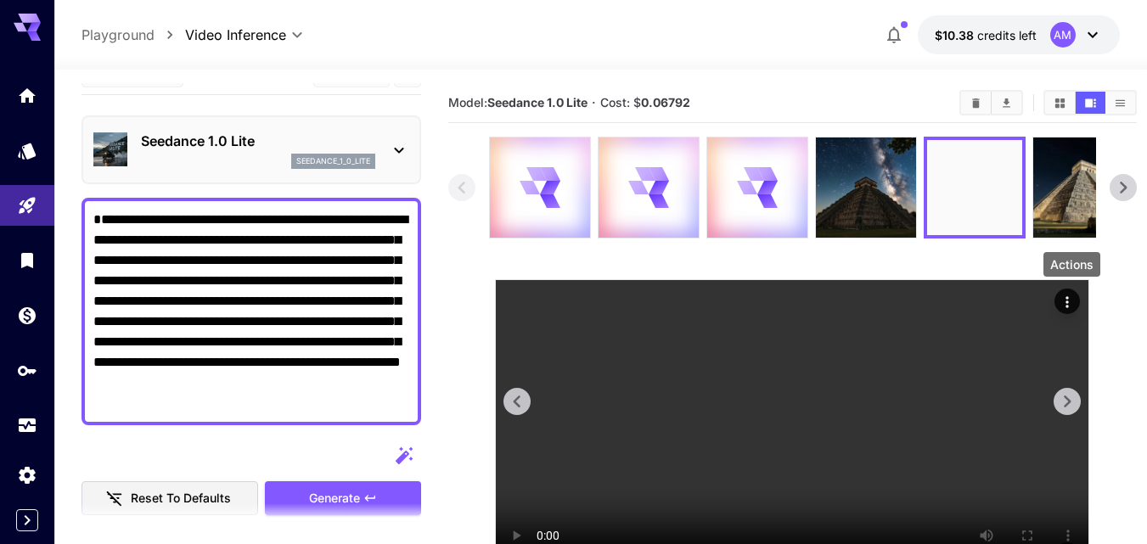
click at [1070, 300] on icon "Actions" at bounding box center [1067, 302] width 17 height 17
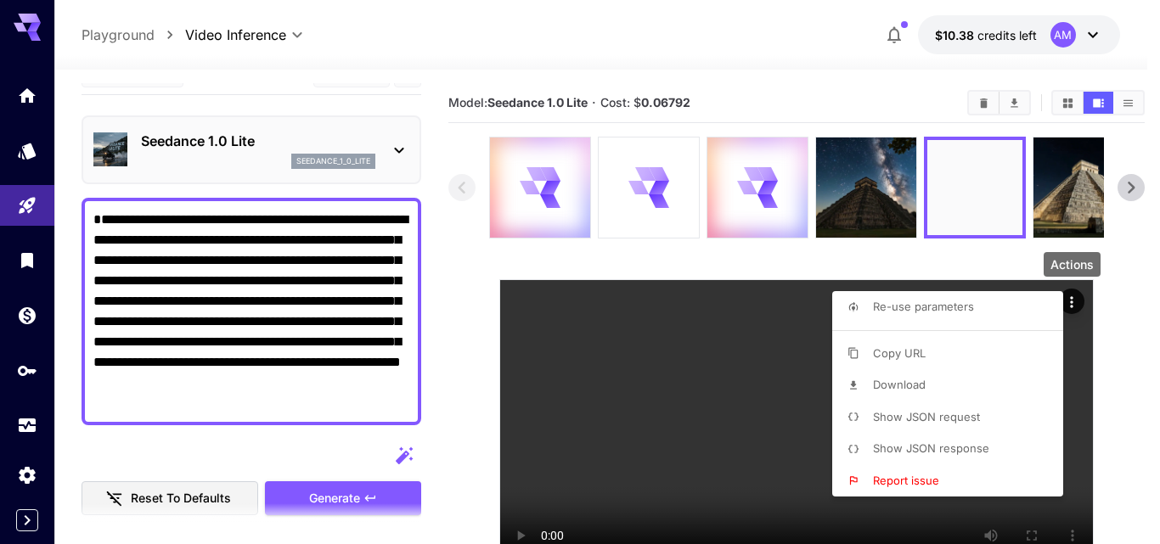
click at [897, 385] on span "Download" at bounding box center [899, 385] width 53 height 14
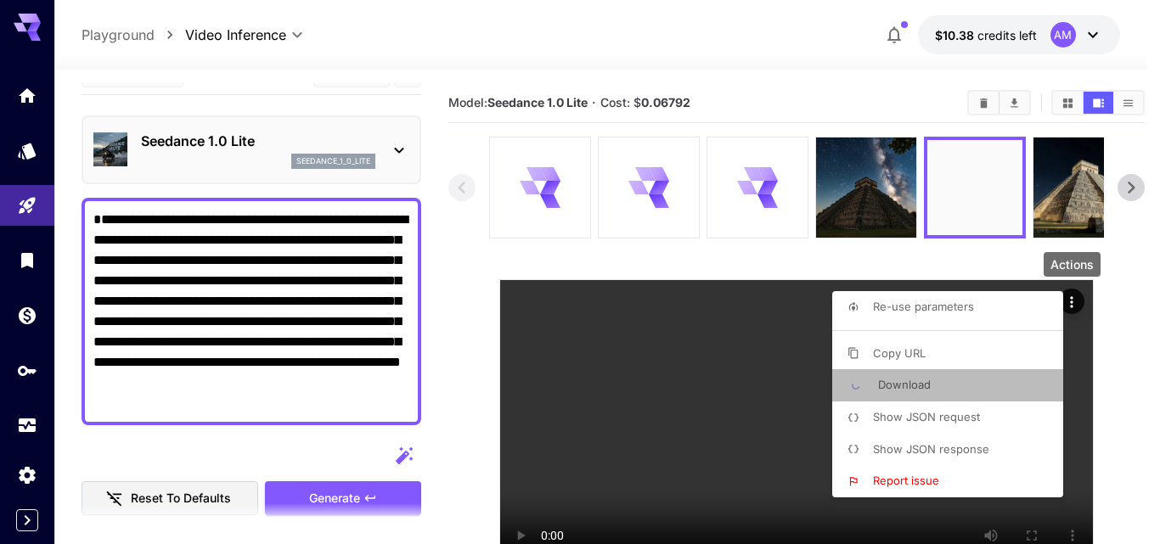
click at [889, 383] on span "Download" at bounding box center [904, 385] width 53 height 14
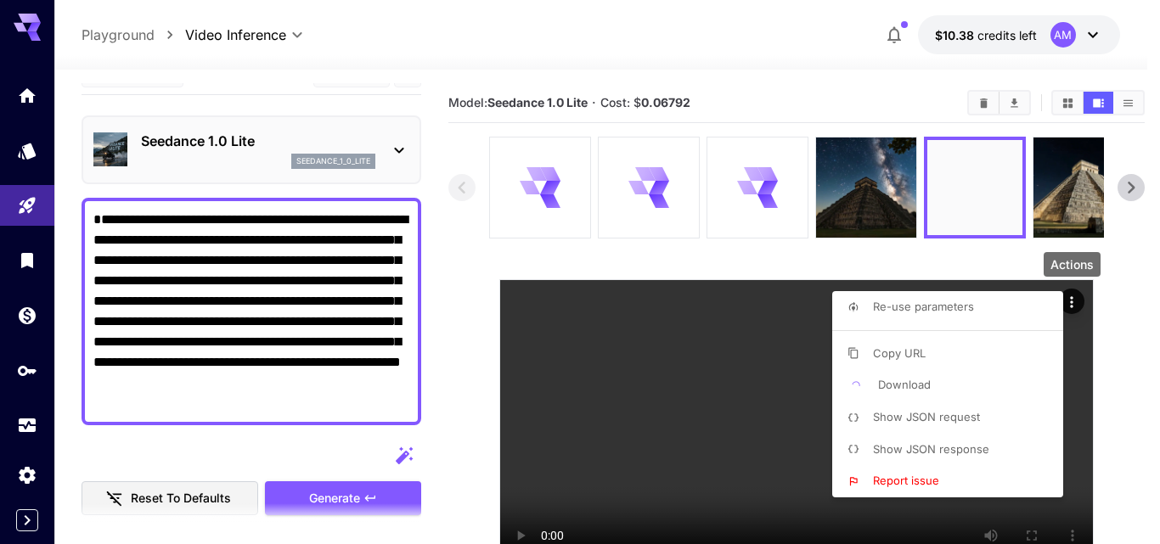
click at [744, 370] on div at bounding box center [580, 272] width 1160 height 544
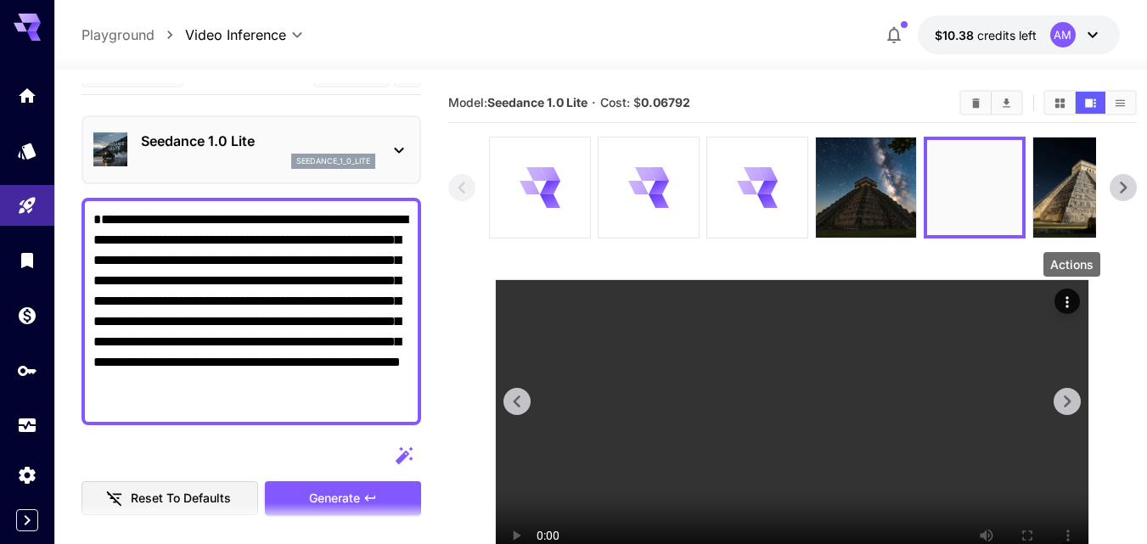
click at [1070, 295] on icon "Actions" at bounding box center [1067, 302] width 17 height 17
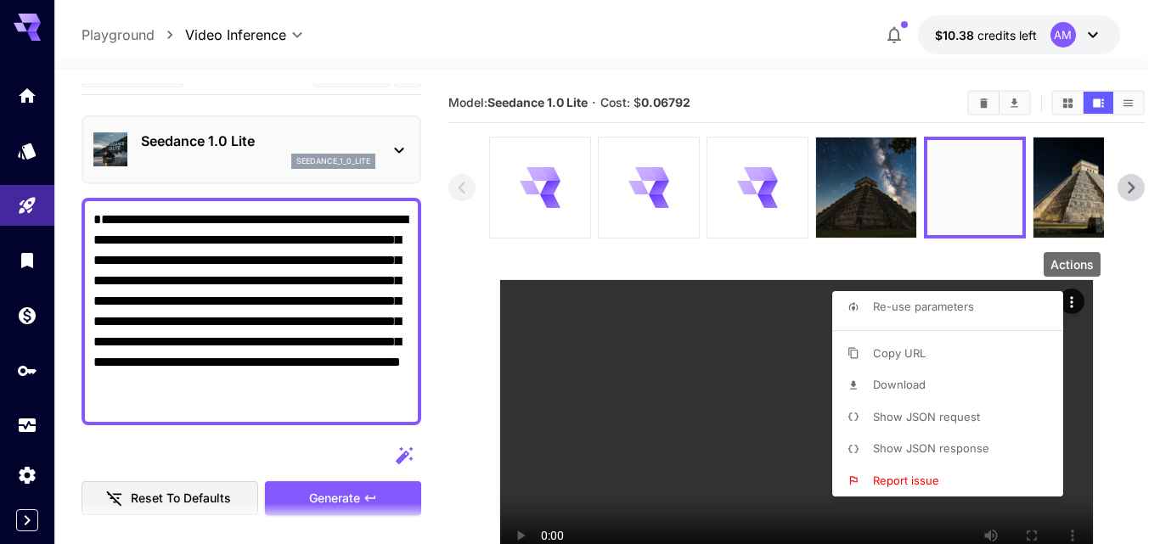
click at [870, 177] on div at bounding box center [580, 272] width 1160 height 544
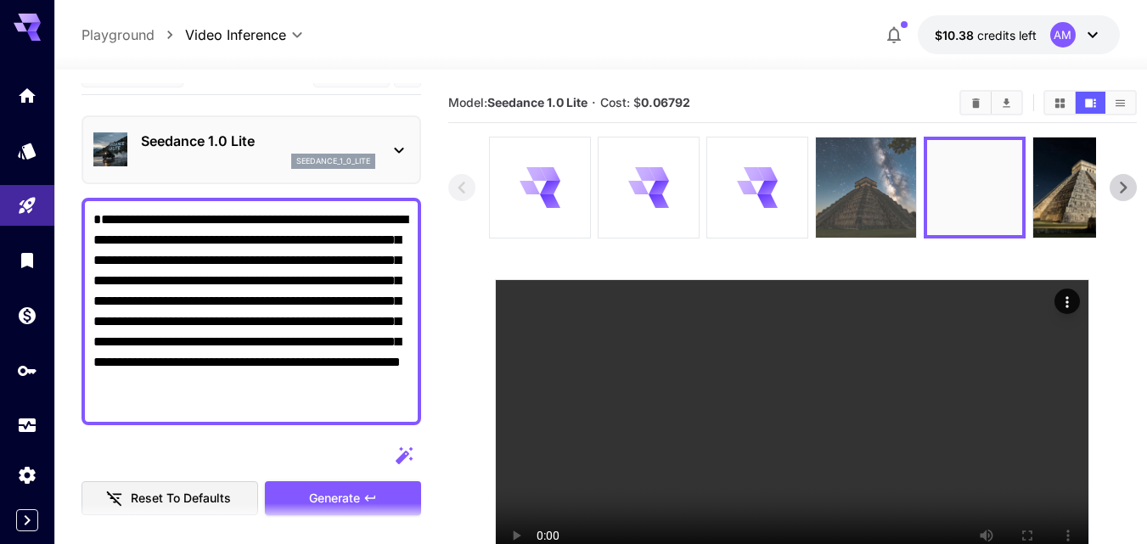
click at [861, 203] on img at bounding box center [866, 188] width 100 height 100
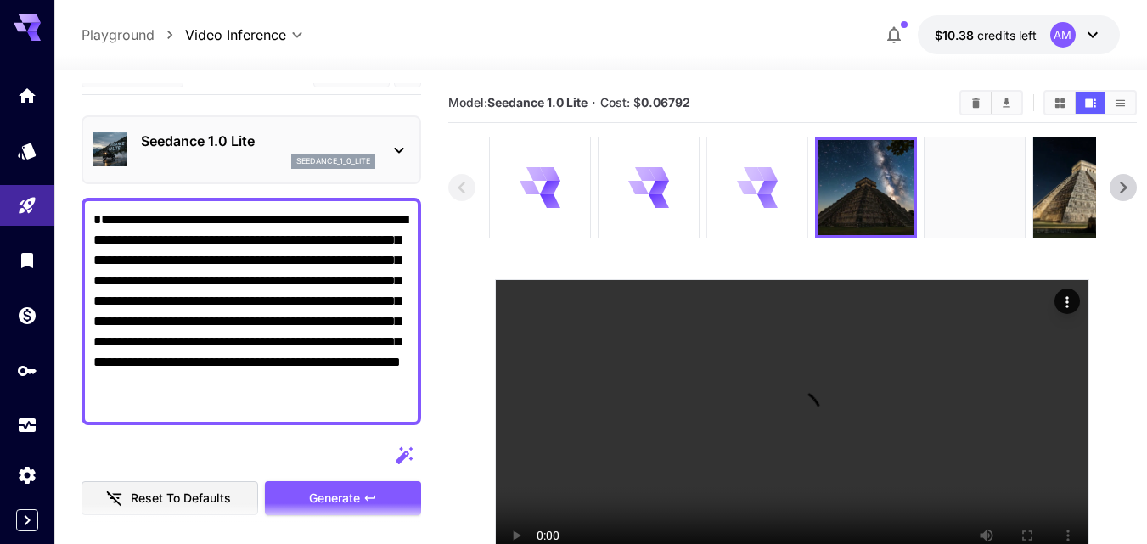
click at [747, 201] on icon at bounding box center [758, 187] width 40 height 40
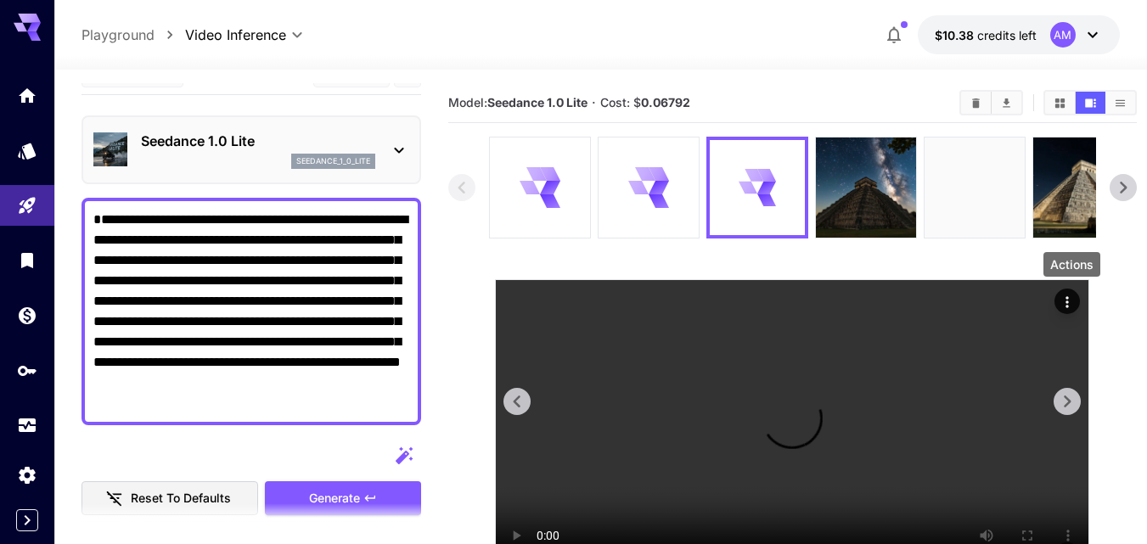
click at [1062, 295] on button "Actions" at bounding box center [1066, 301] width 25 height 25
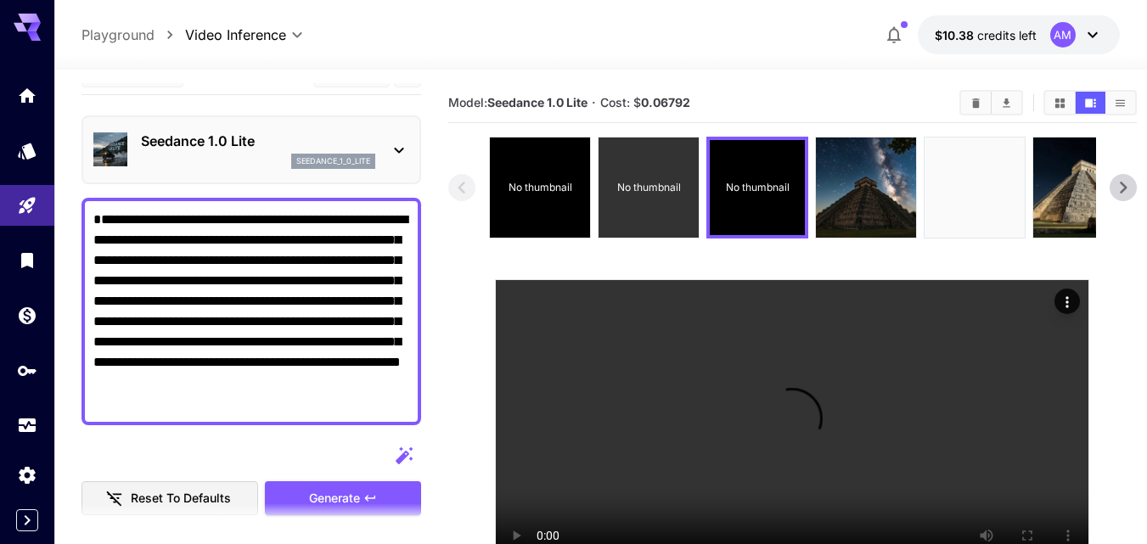
click at [671, 193] on p "No thumbnail" at bounding box center [649, 187] width 64 height 15
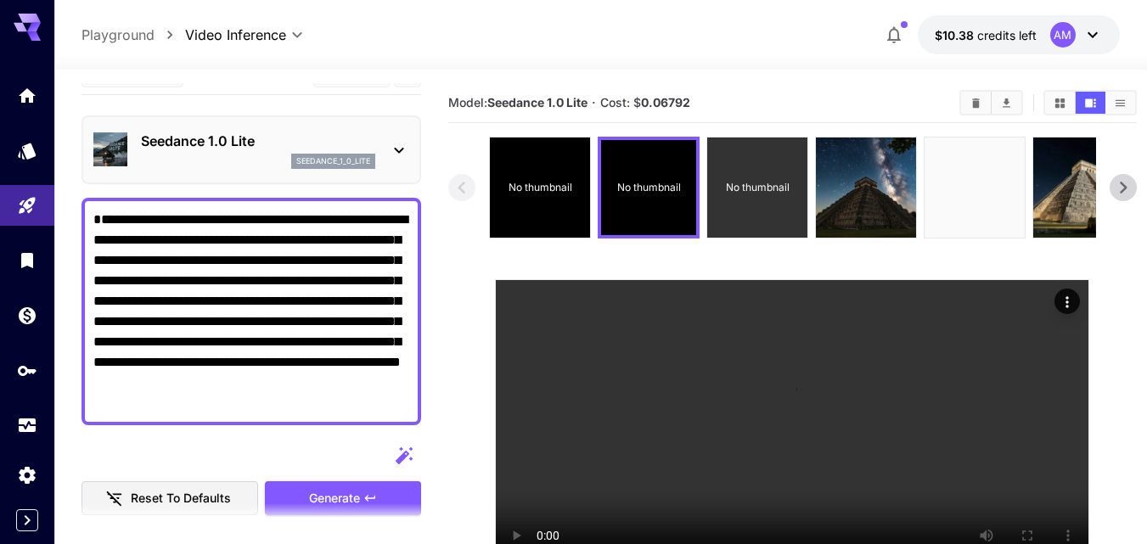
click at [747, 173] on div "No thumbnail" at bounding box center [757, 188] width 100 height 100
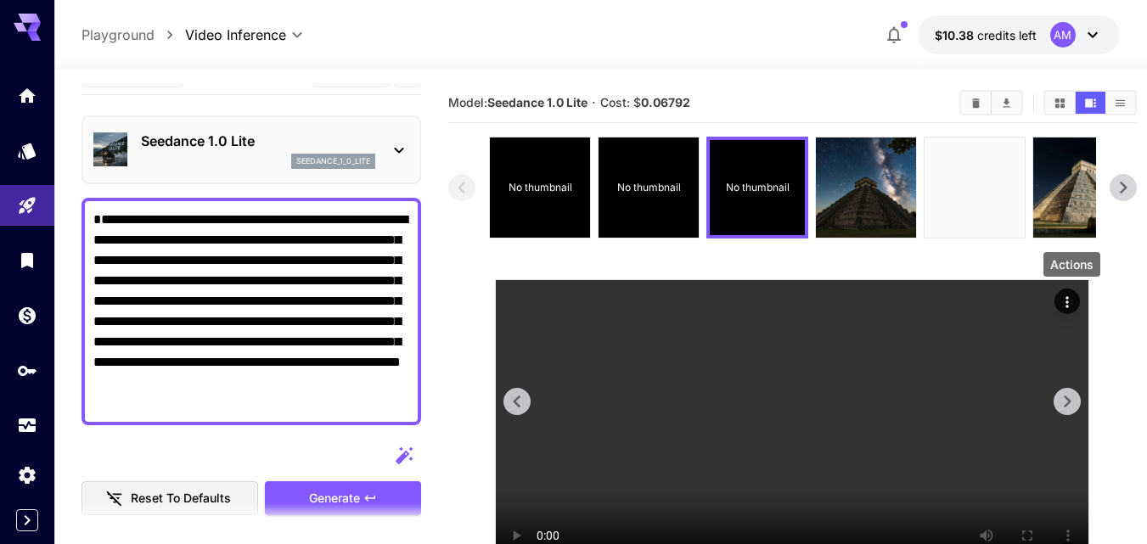
click at [1075, 299] on icon "Actions" at bounding box center [1067, 302] width 17 height 17
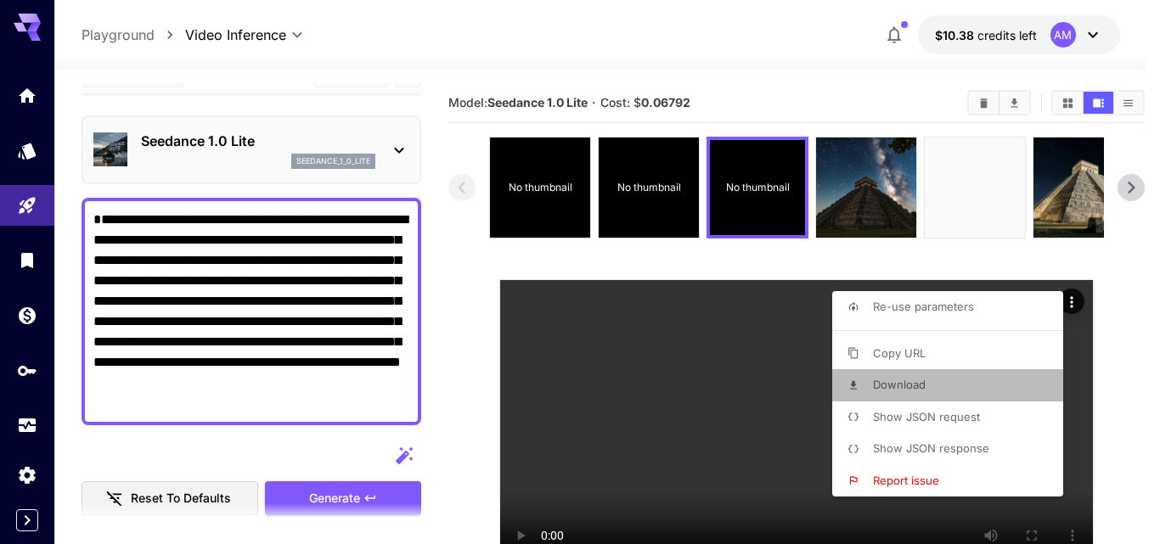
click at [921, 387] on span "Download" at bounding box center [899, 385] width 53 height 14
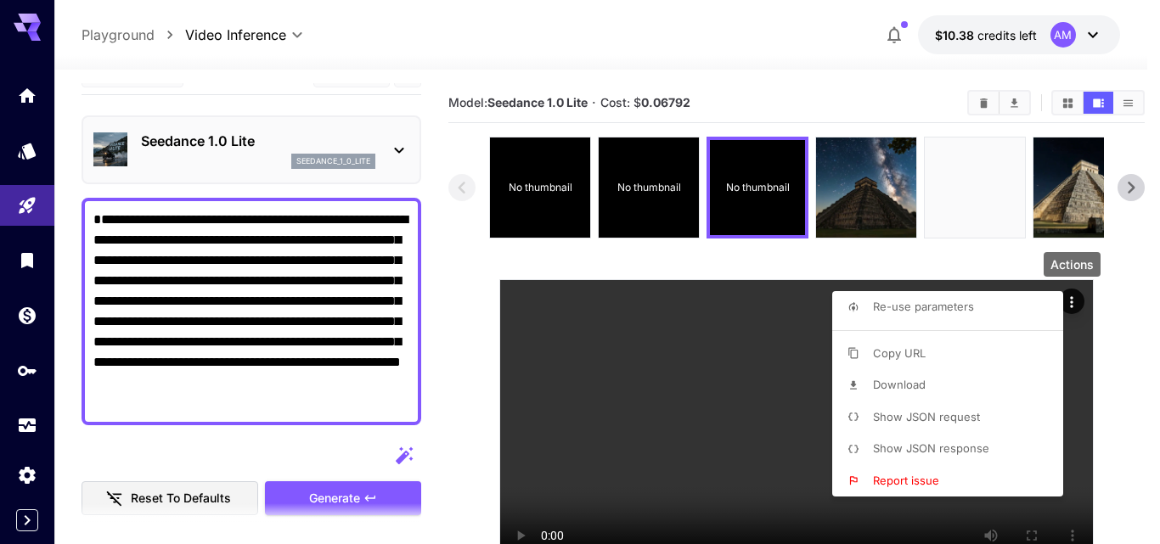
click at [669, 186] on div at bounding box center [580, 272] width 1160 height 544
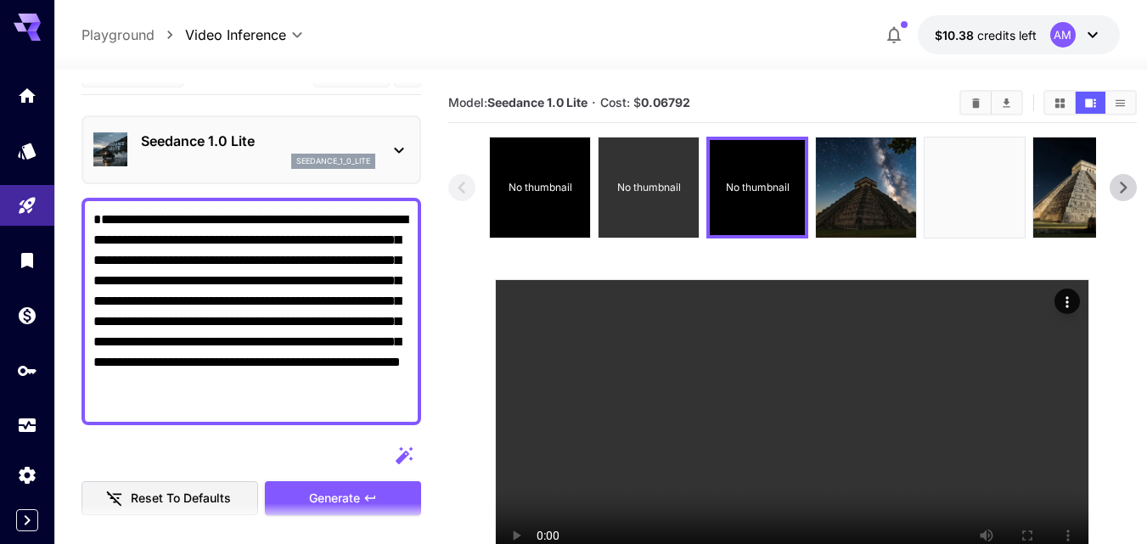
click at [662, 194] on p "No thumbnail" at bounding box center [649, 187] width 64 height 15
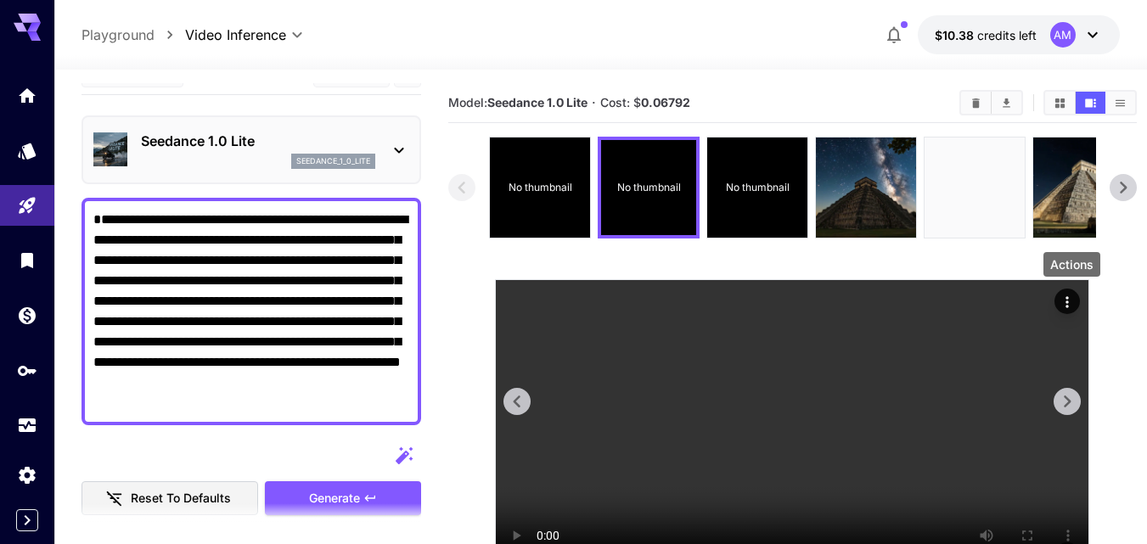
click at [1075, 300] on icon "Actions" at bounding box center [1067, 302] width 17 height 17
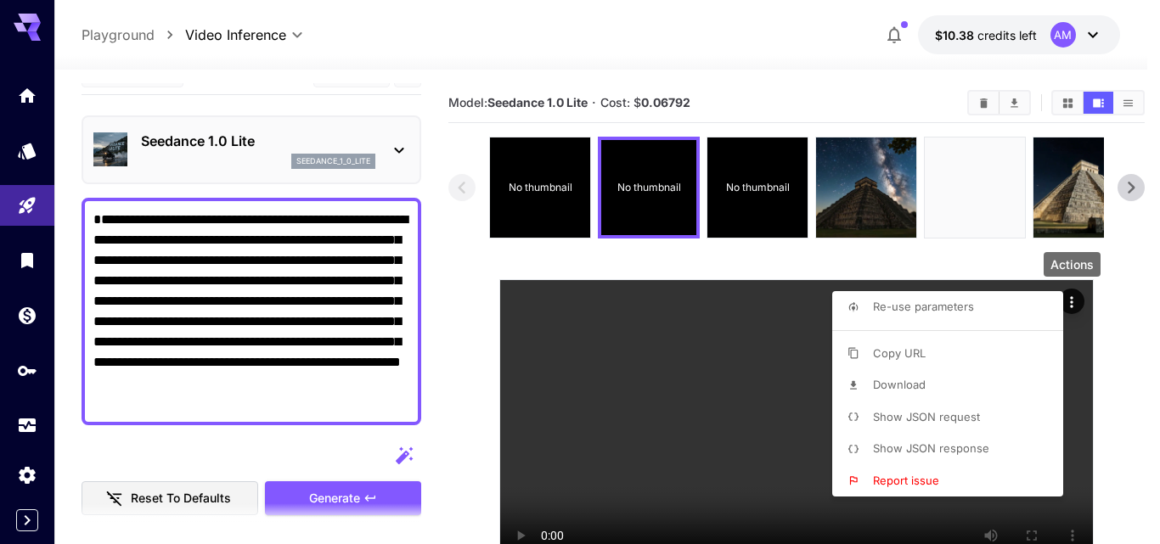
click at [996, 372] on li "Download" at bounding box center [952, 385] width 241 height 32
click at [523, 180] on div at bounding box center [580, 272] width 1160 height 544
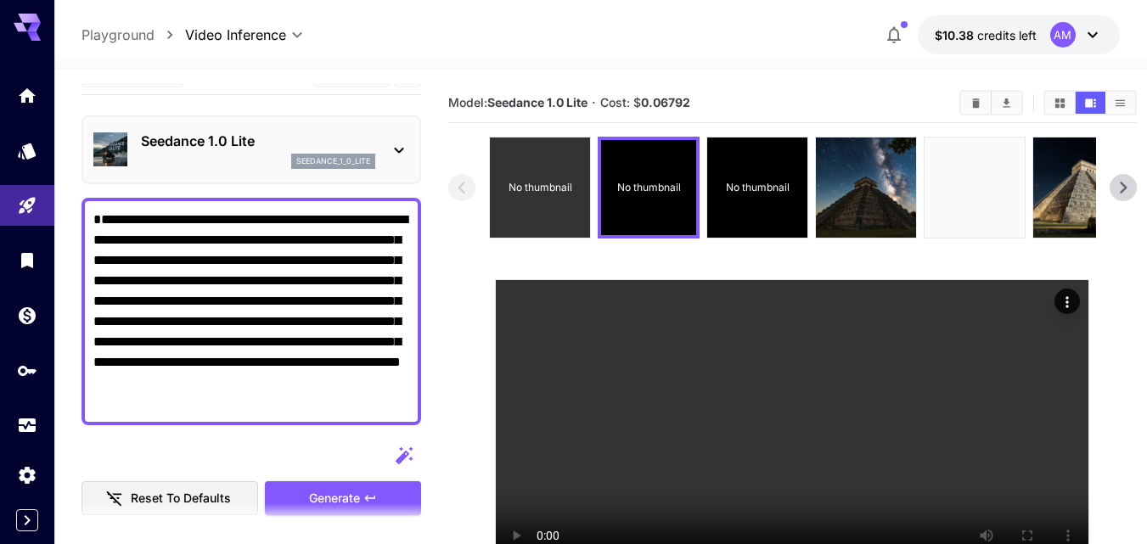
click at [539, 186] on p "No thumbnail" at bounding box center [540, 187] width 64 height 15
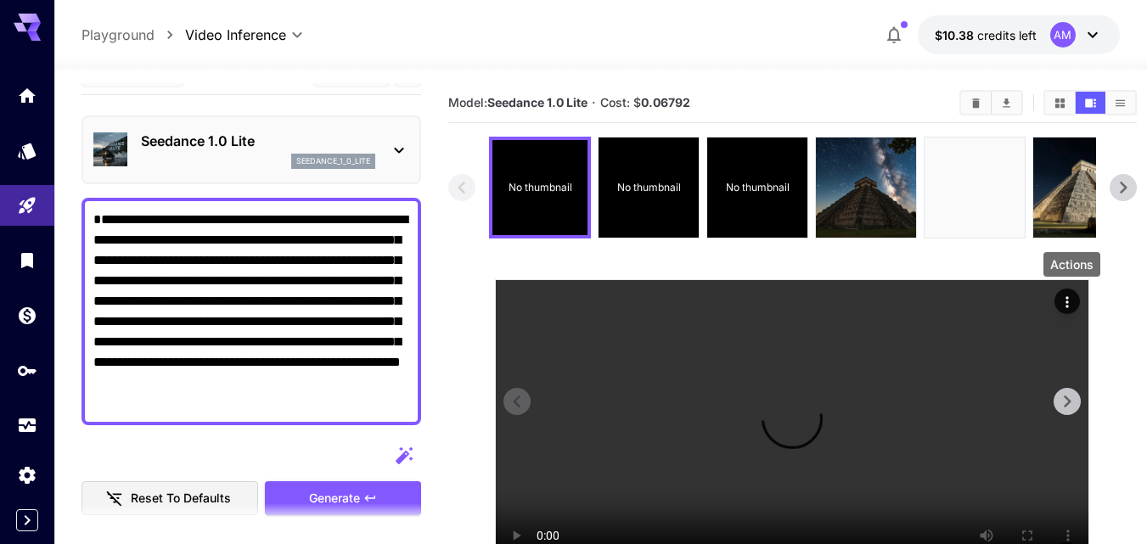
click at [1075, 297] on icon "Actions" at bounding box center [1067, 302] width 17 height 17
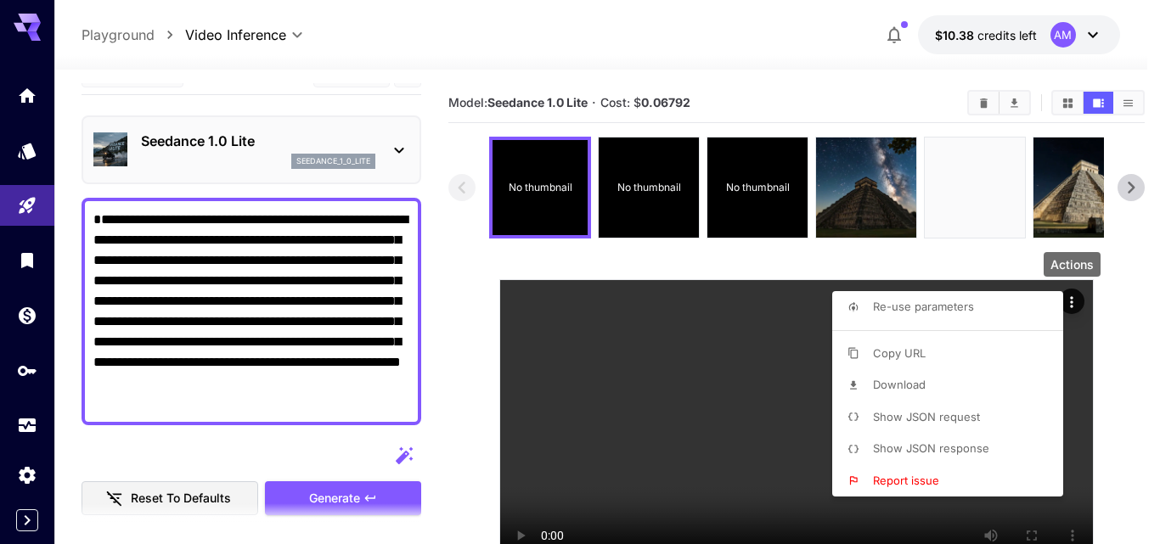
click at [937, 389] on li "Download" at bounding box center [952, 385] width 241 height 32
click at [985, 100] on div at bounding box center [580, 272] width 1160 height 544
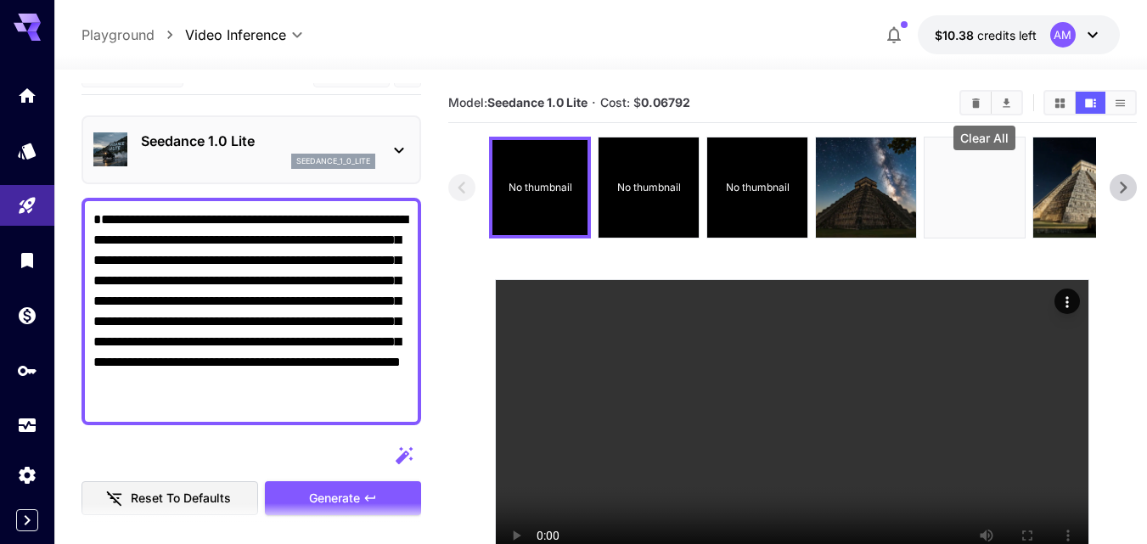
click at [980, 100] on icon "Clear All" at bounding box center [977, 102] width 8 height 9
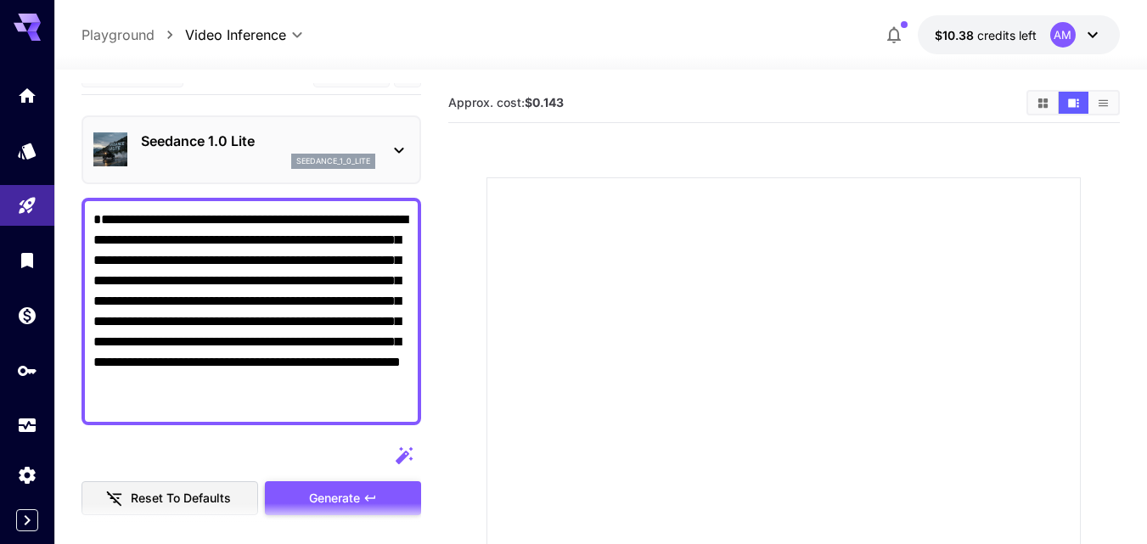
click at [353, 493] on div "Generate" at bounding box center [343, 498] width 156 height 35
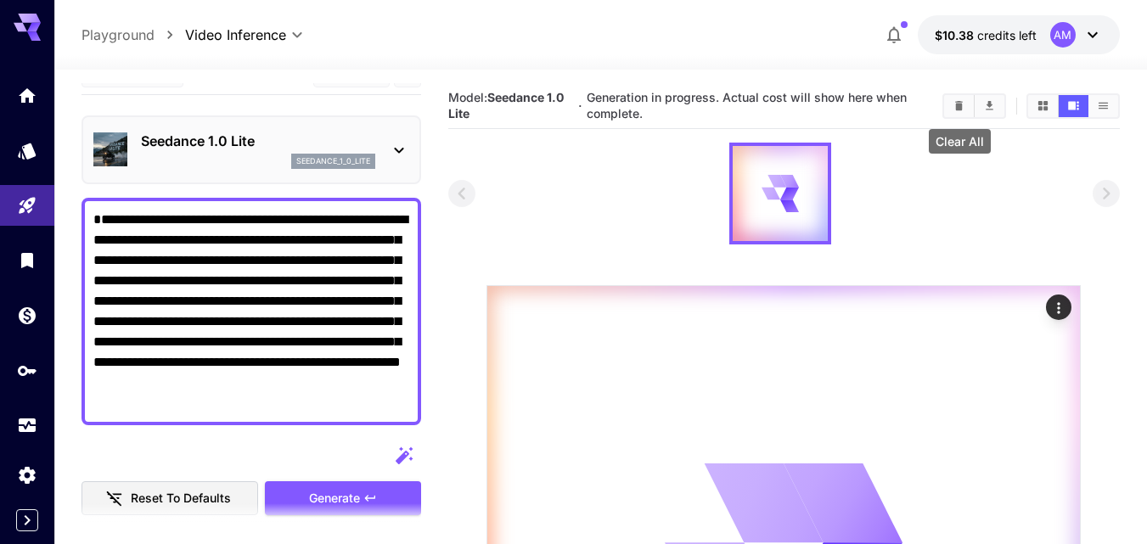
click at [952, 104] on icon "Clear All" at bounding box center [958, 105] width 13 height 13
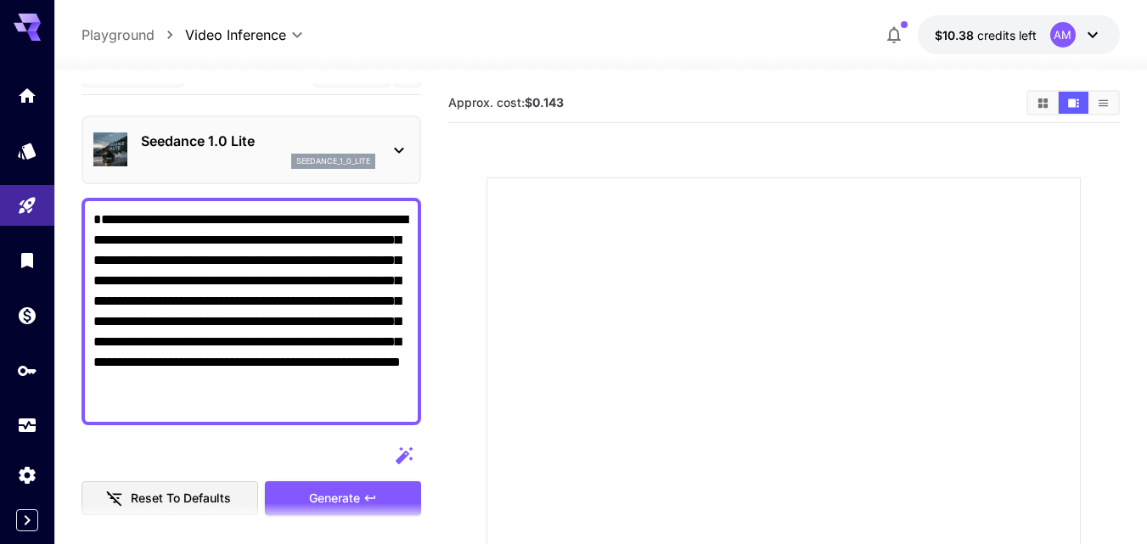
click at [368, 351] on textarea "**********" at bounding box center [251, 312] width 316 height 204
click at [368, 349] on textarea "**********" at bounding box center [251, 312] width 316 height 204
click at [368, 348] on textarea "**********" at bounding box center [251, 312] width 316 height 204
paste textarea
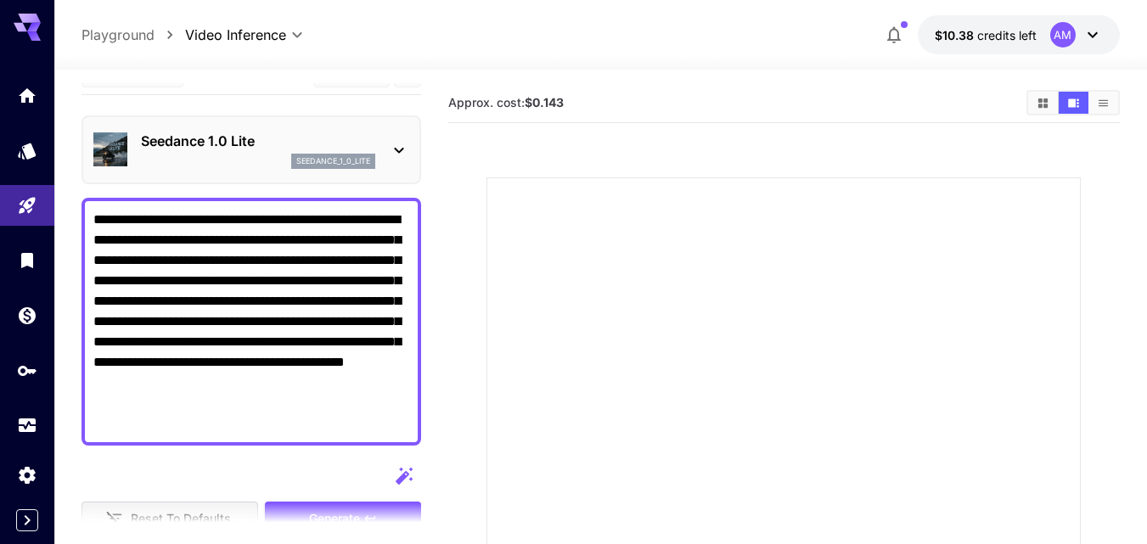
click at [391, 504] on section at bounding box center [251, 524] width 340 height 42
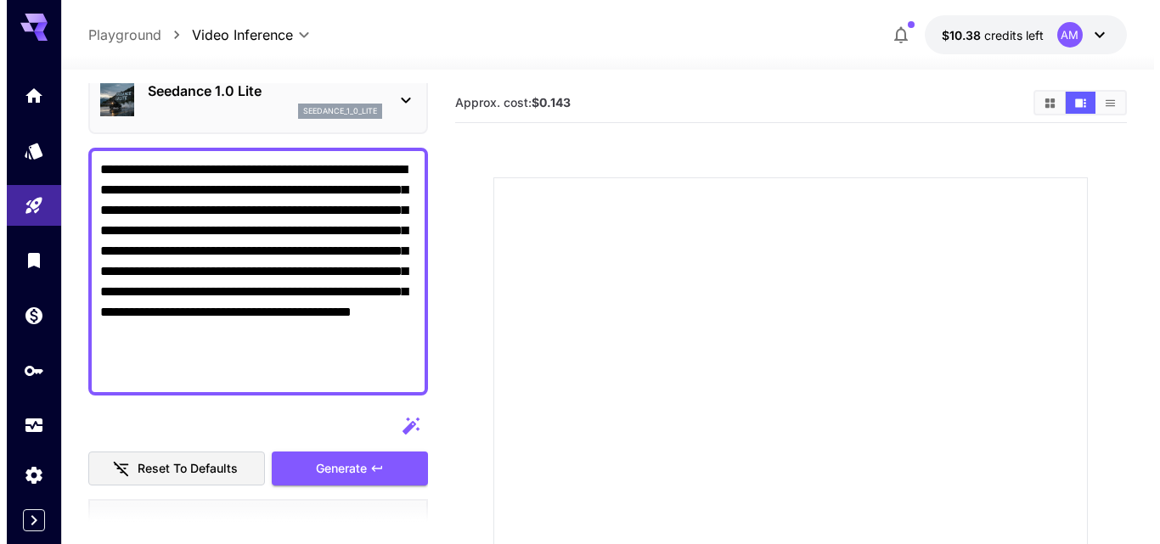
scroll to position [85, 0]
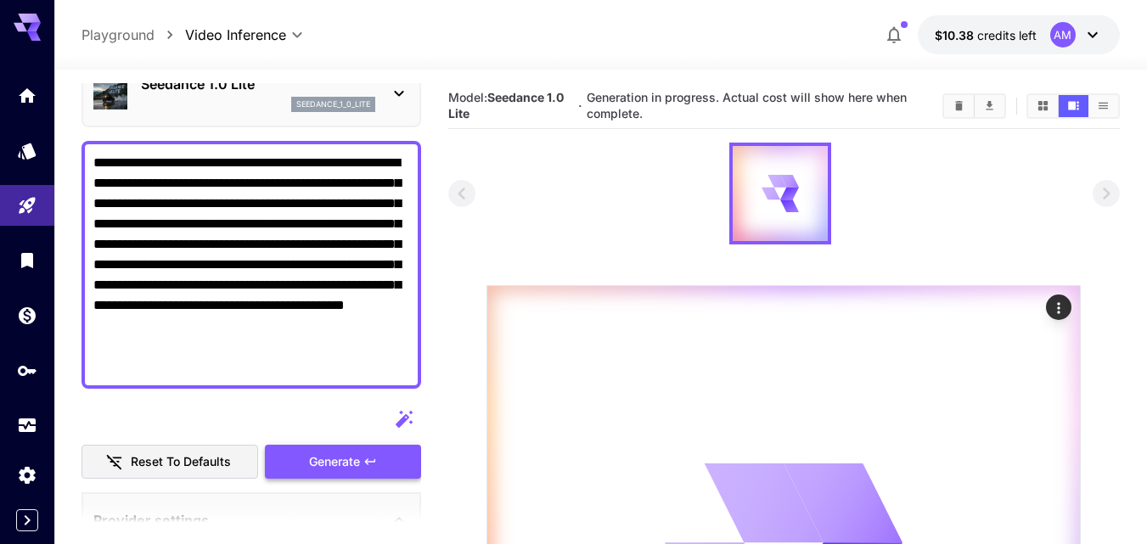
click at [311, 317] on textarea "**********" at bounding box center [251, 265] width 316 height 224
click at [310, 312] on textarea "**********" at bounding box center [251, 265] width 316 height 224
paste textarea
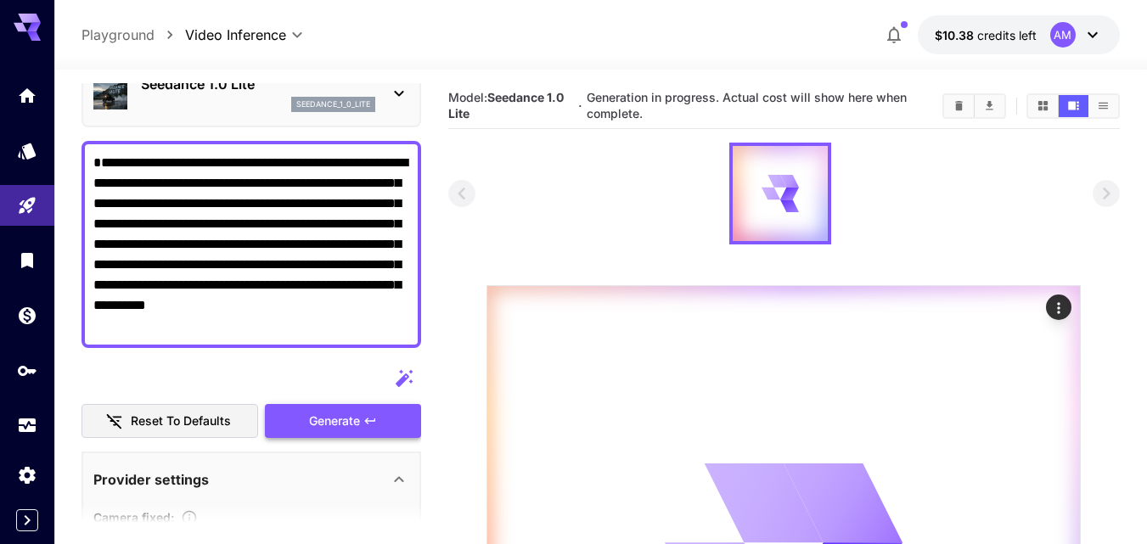
click at [384, 404] on div "Generate" at bounding box center [343, 421] width 156 height 35
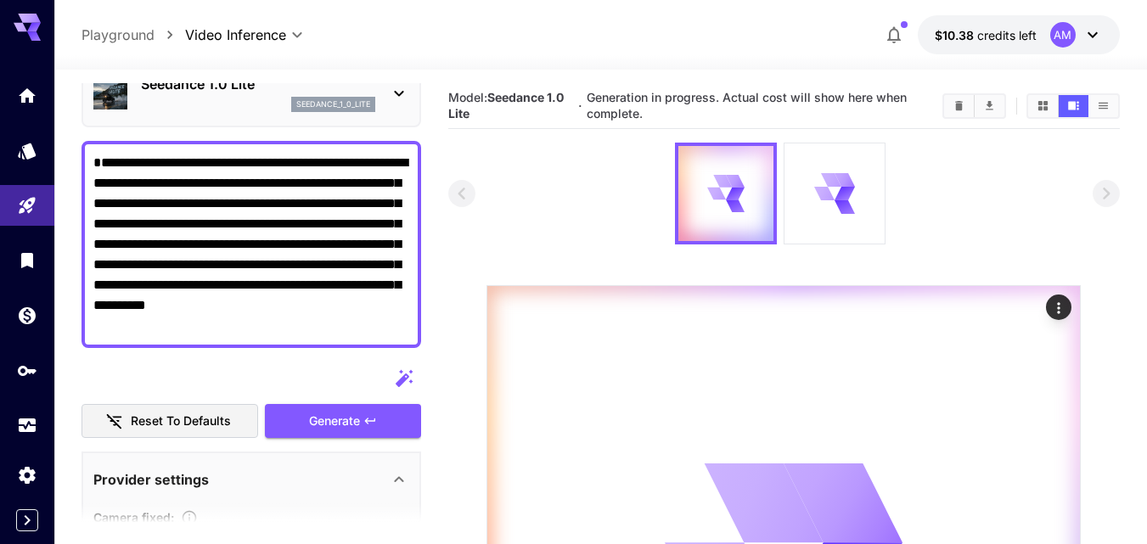
click at [325, 317] on textarea "**********" at bounding box center [251, 244] width 316 height 183
paste textarea "**********"
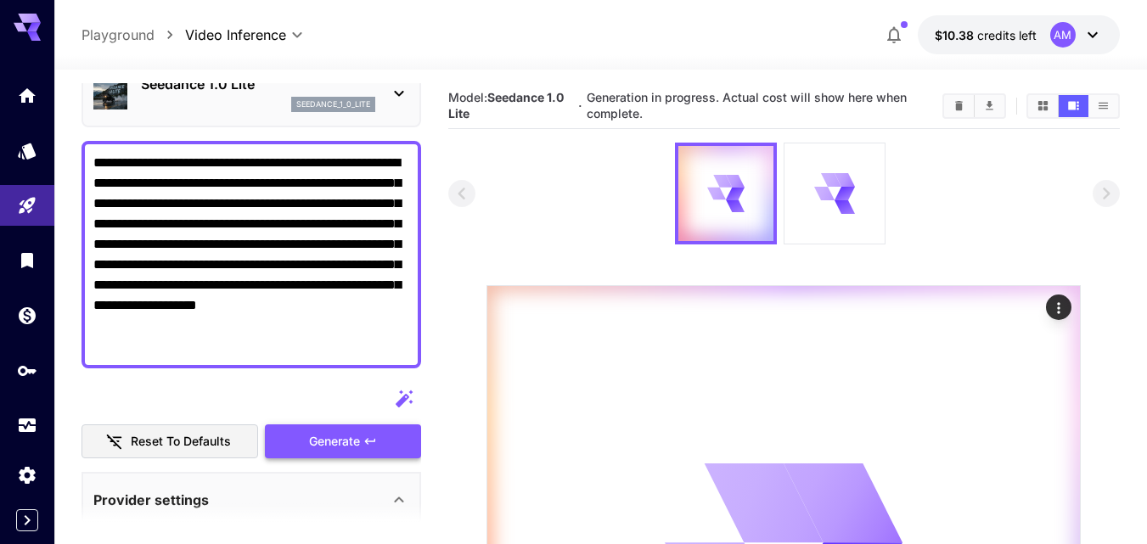
click at [355, 435] on div "Generate" at bounding box center [343, 441] width 156 height 35
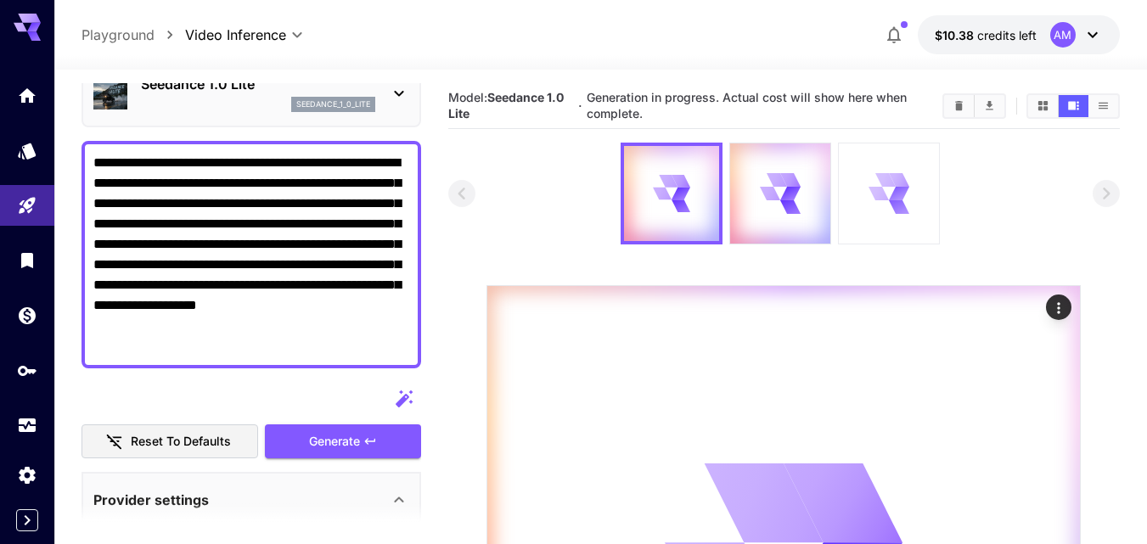
click at [869, 220] on div at bounding box center [889, 193] width 100 height 100
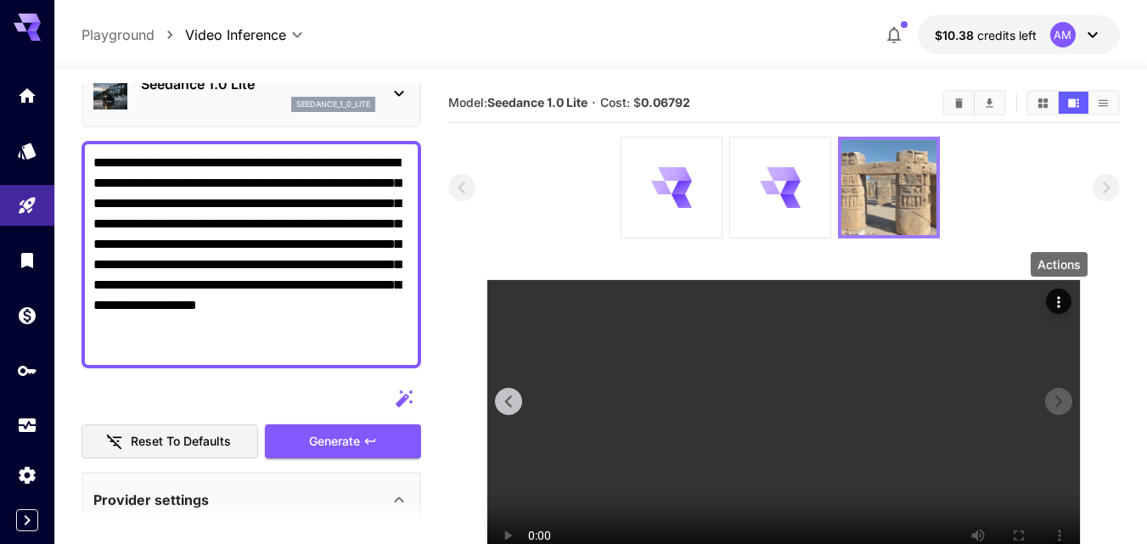
click at [1059, 297] on icon "Actions" at bounding box center [1059, 301] width 3 height 11
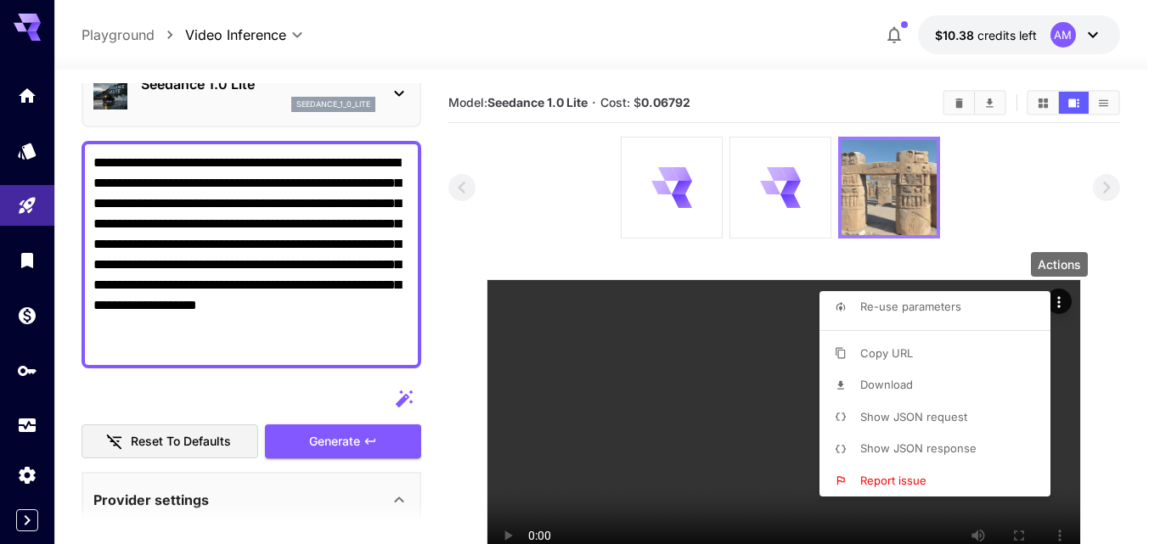
click at [885, 380] on span "Download" at bounding box center [886, 385] width 53 height 14
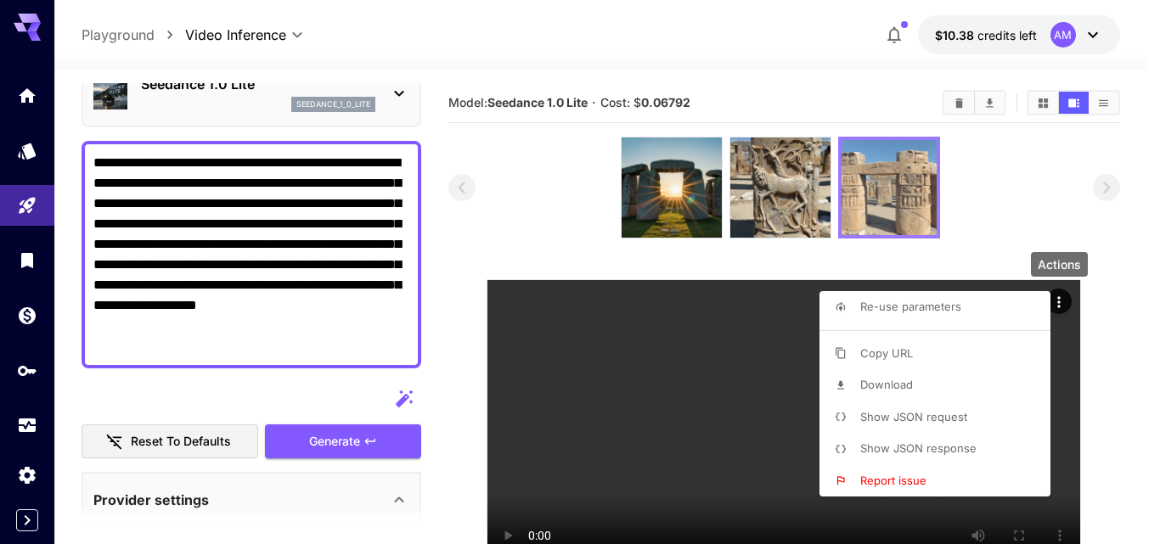
drag, startPoint x: 786, startPoint y: 199, endPoint x: 763, endPoint y: 199, distance: 22.9
click at [786, 199] on div at bounding box center [580, 272] width 1160 height 544
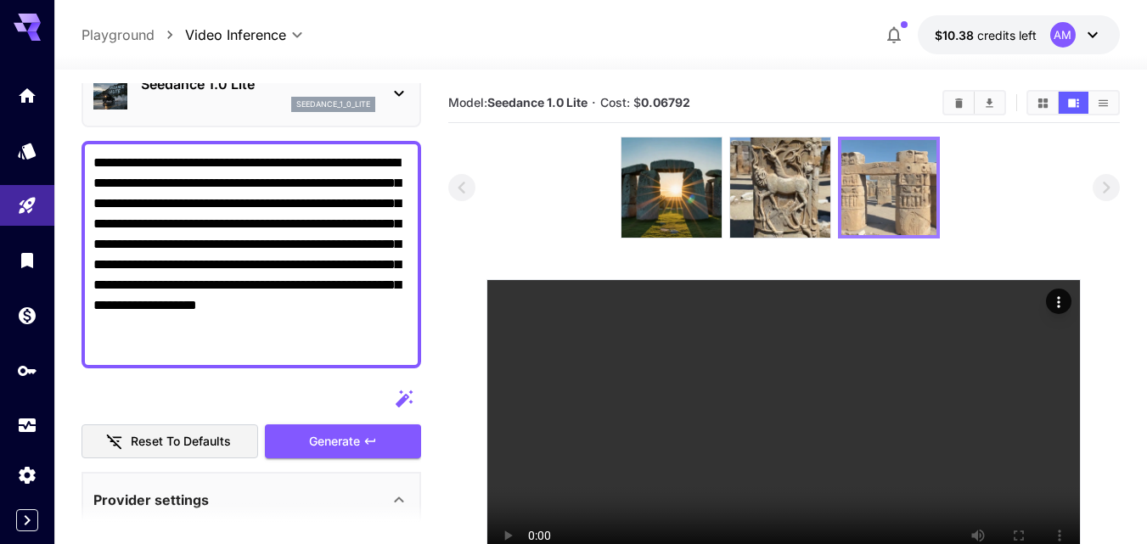
click at [763, 199] on img at bounding box center [780, 188] width 100 height 100
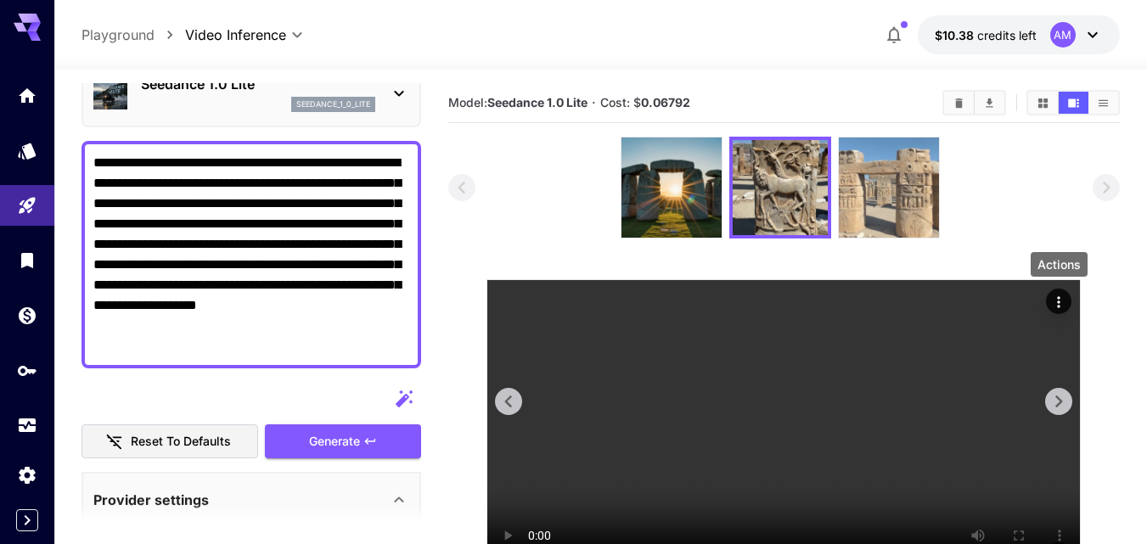
click at [1054, 298] on icon "Actions" at bounding box center [1058, 302] width 17 height 17
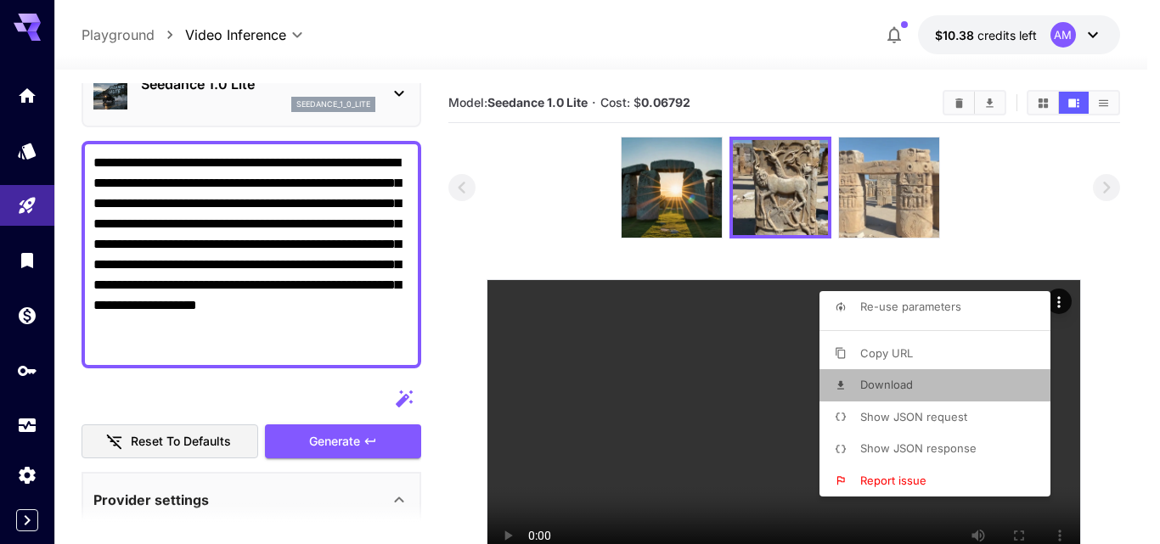
click at [939, 383] on li "Download" at bounding box center [939, 385] width 241 height 32
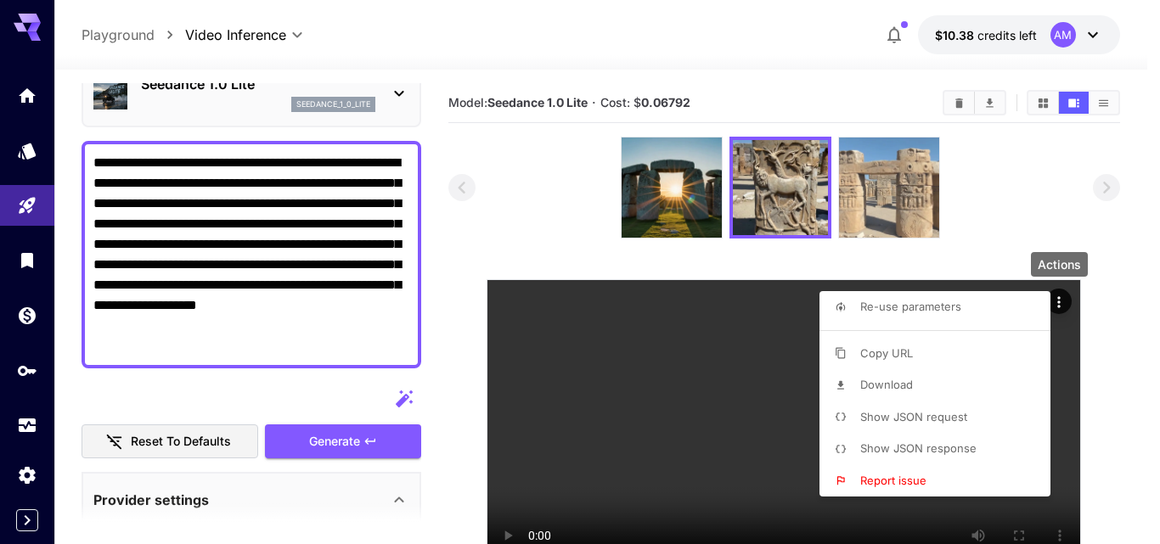
click at [686, 199] on div at bounding box center [580, 272] width 1160 height 544
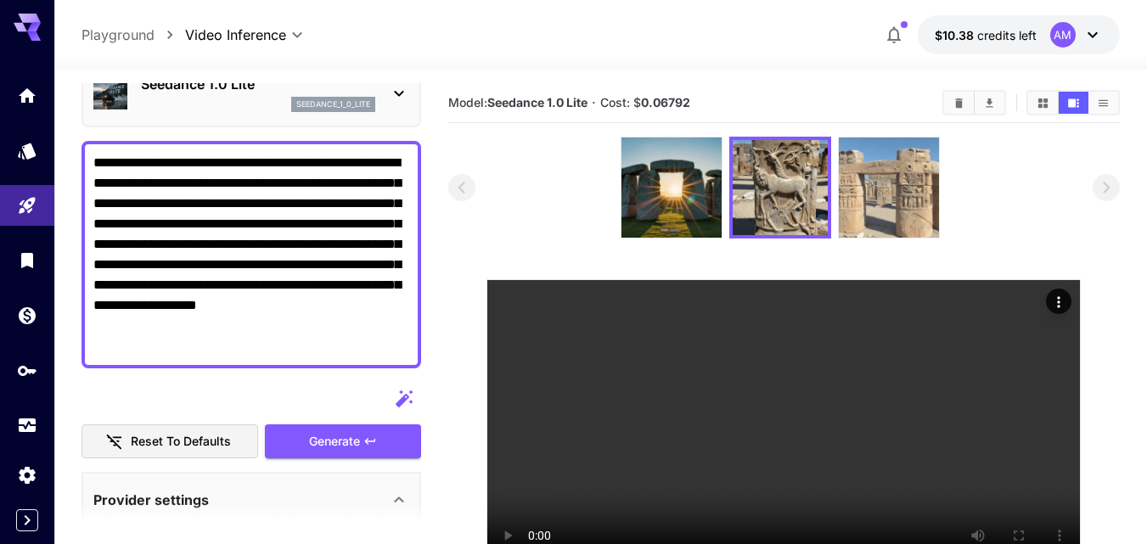
click at [686, 199] on img at bounding box center [671, 188] width 100 height 100
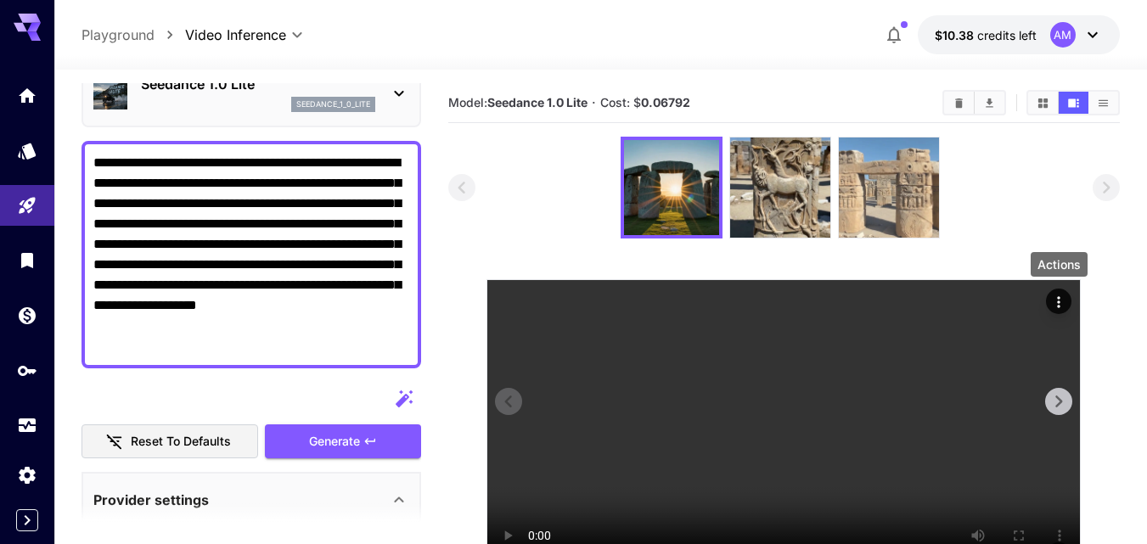
click at [1059, 295] on icon "Actions" at bounding box center [1058, 302] width 17 height 17
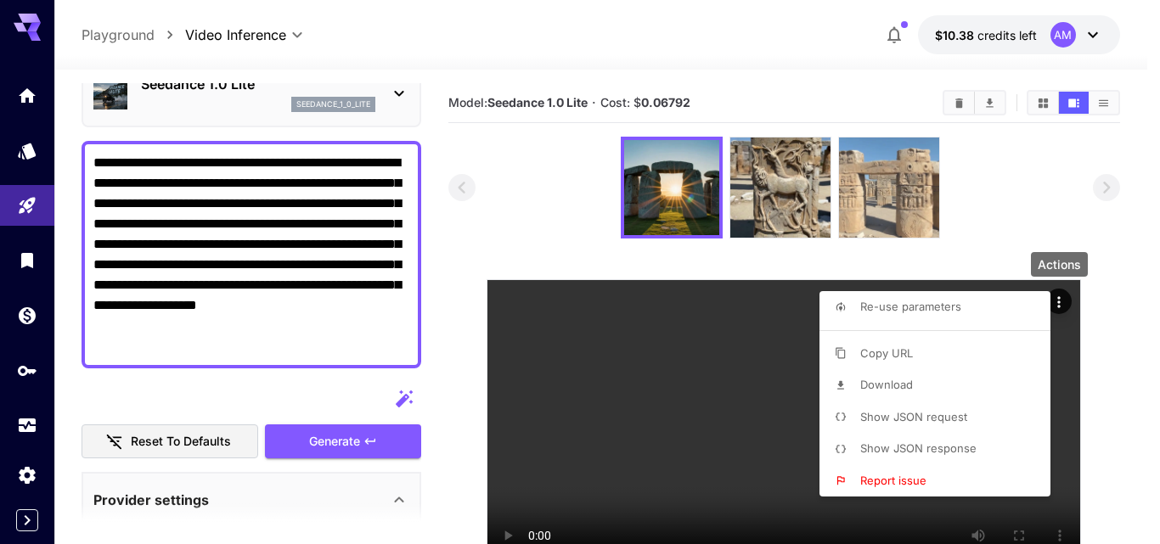
click at [915, 378] on li "Download" at bounding box center [939, 385] width 241 height 32
click at [323, 323] on div at bounding box center [580, 272] width 1160 height 544
click at [323, 322] on div at bounding box center [580, 272] width 1160 height 544
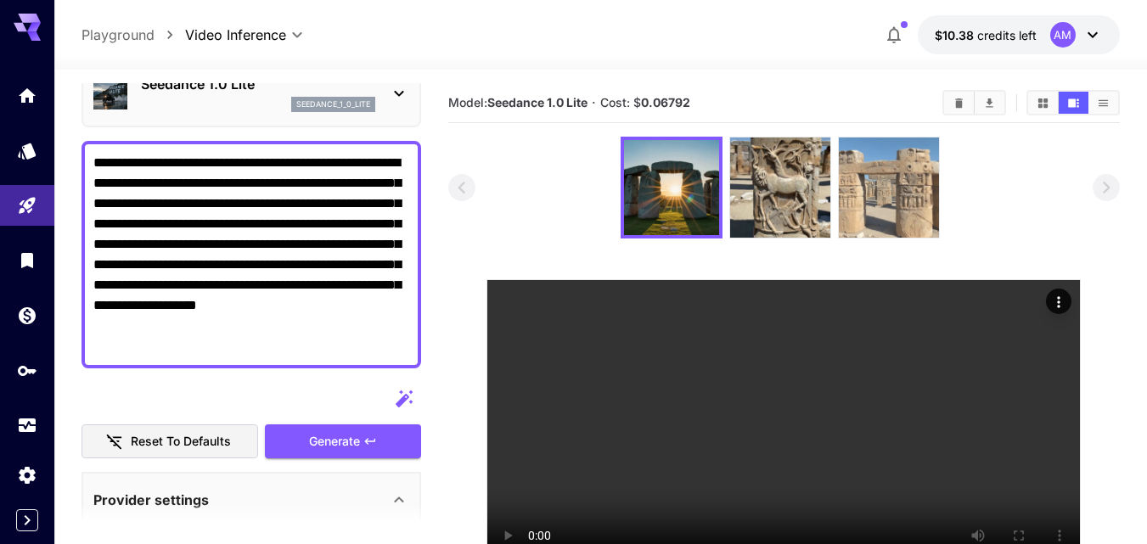
click at [323, 322] on body "**********" at bounding box center [573, 339] width 1147 height 678
click at [323, 322] on textarea "**********" at bounding box center [251, 255] width 316 height 204
paste textarea "**"
click at [403, 439] on div "Generate" at bounding box center [343, 441] width 156 height 35
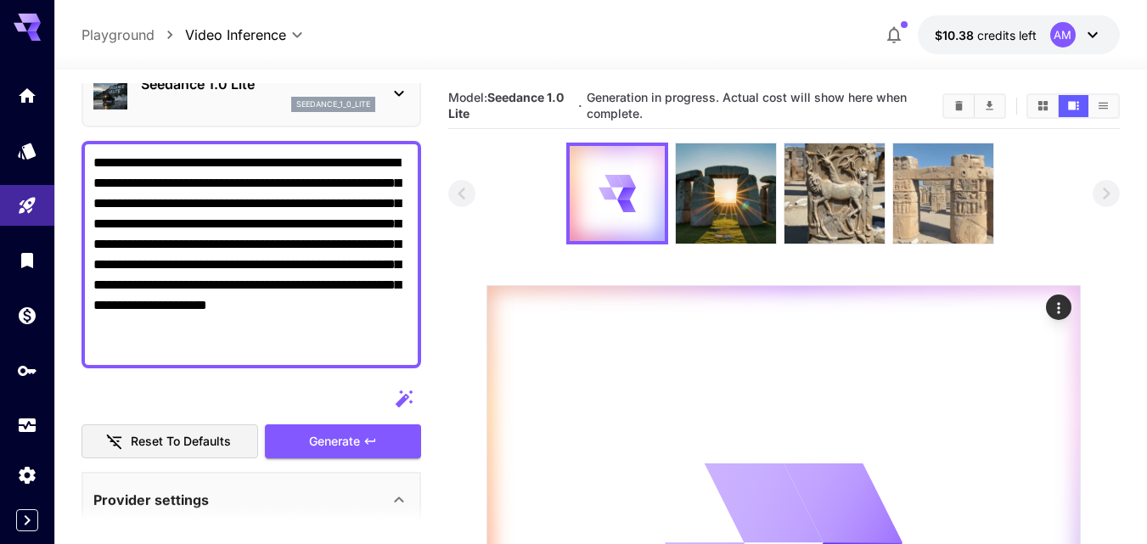
click at [324, 236] on textarea "**********" at bounding box center [251, 255] width 316 height 204
paste textarea
click at [344, 429] on div "Generate" at bounding box center [343, 441] width 156 height 35
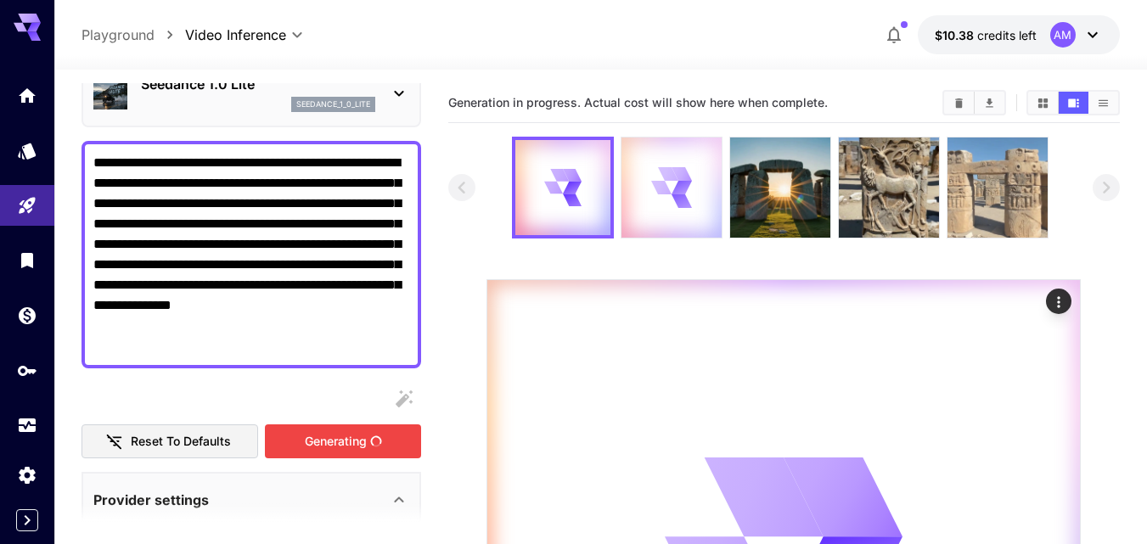
click at [665, 194] on icon at bounding box center [662, 188] width 20 height 14
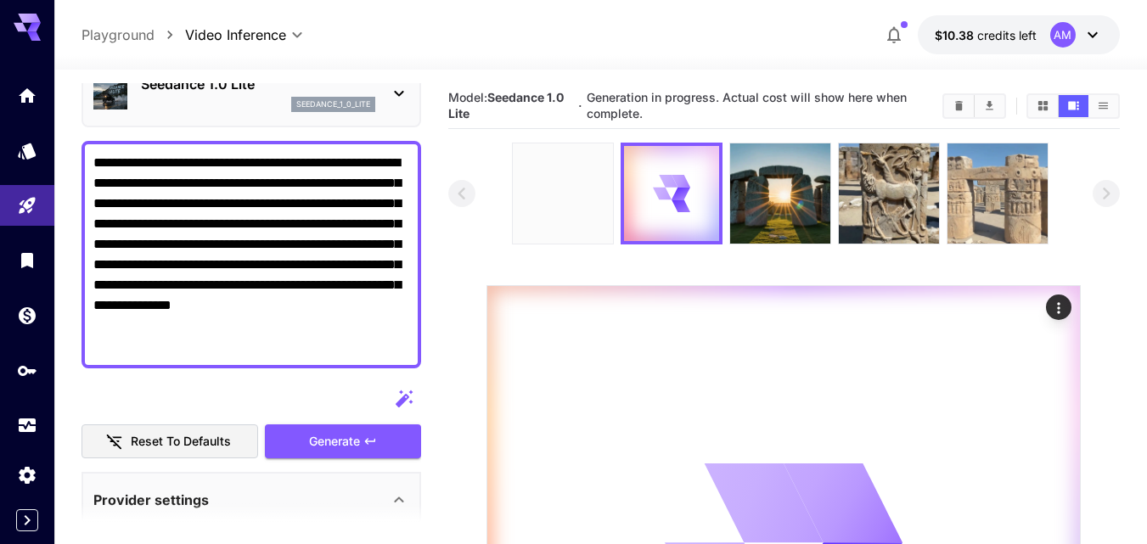
click at [575, 215] on img at bounding box center [563, 193] width 100 height 100
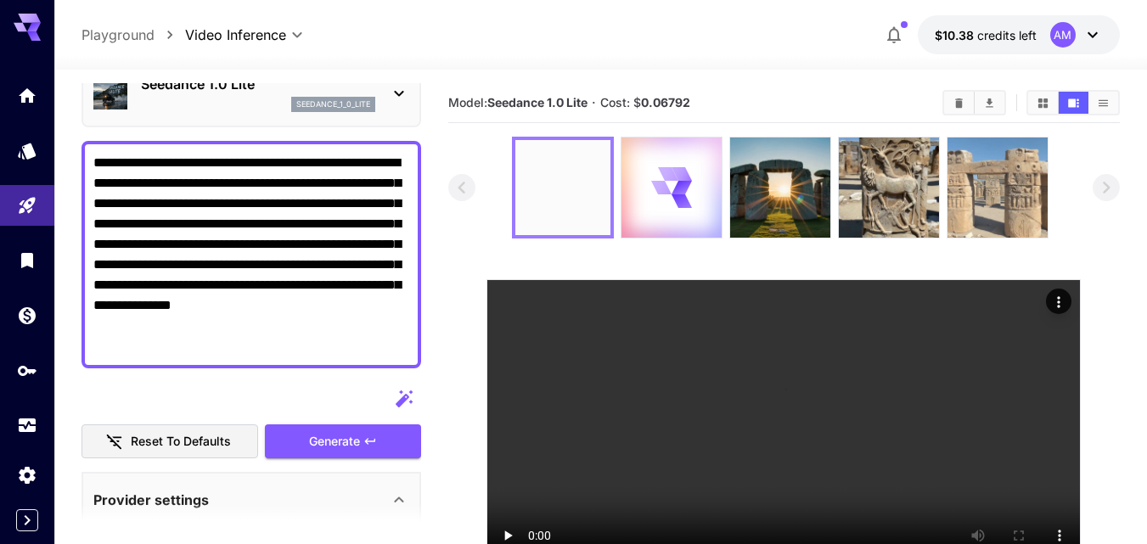
click at [575, 215] on img at bounding box center [562, 187] width 95 height 95
click at [631, 205] on div at bounding box center [671, 188] width 100 height 100
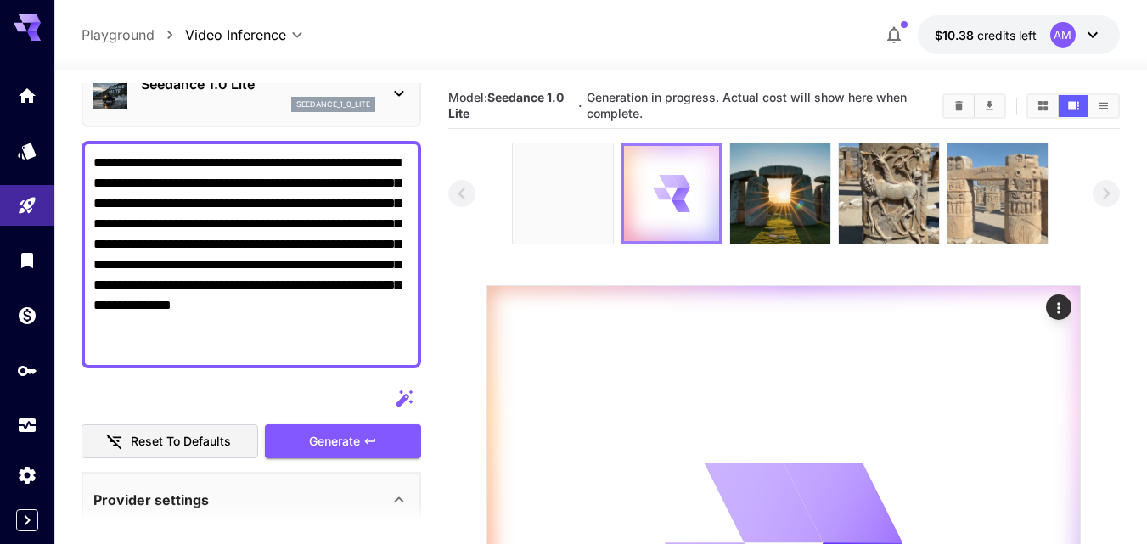
click at [631, 205] on div at bounding box center [671, 193] width 95 height 95
click at [1062, 304] on icon "Actions" at bounding box center [1058, 308] width 17 height 17
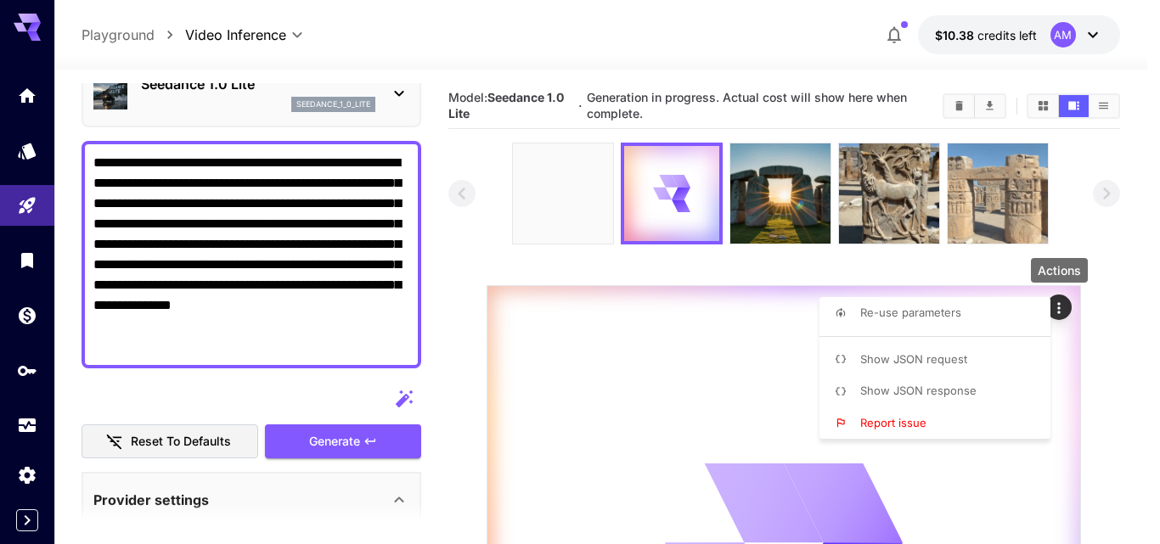
click at [564, 200] on div at bounding box center [580, 272] width 1160 height 544
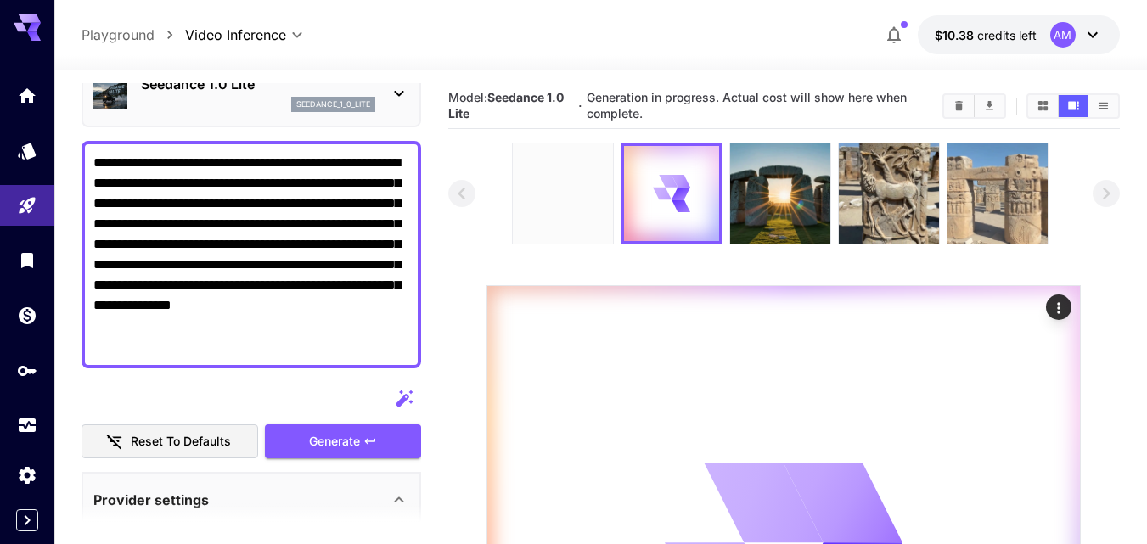
click at [580, 214] on img at bounding box center [563, 193] width 100 height 100
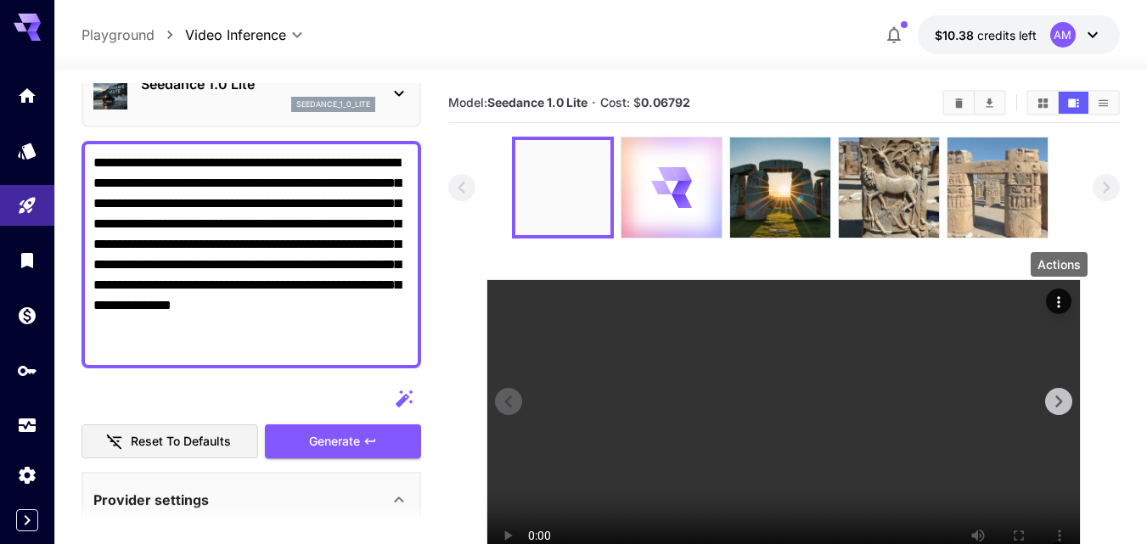
click at [1053, 301] on icon "Actions" at bounding box center [1058, 302] width 17 height 17
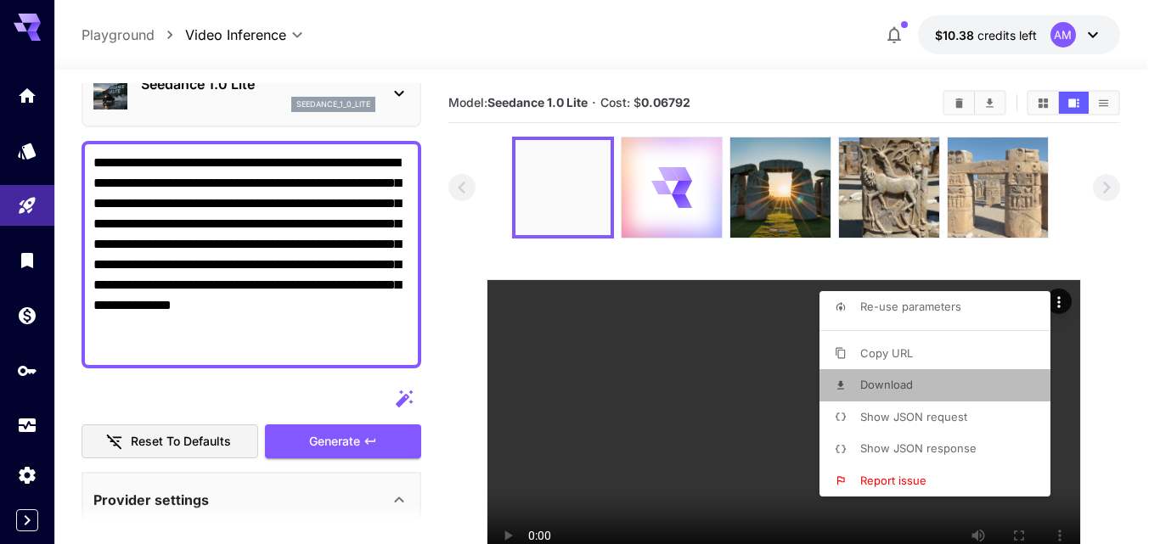
click at [952, 389] on li "Download" at bounding box center [939, 385] width 241 height 32
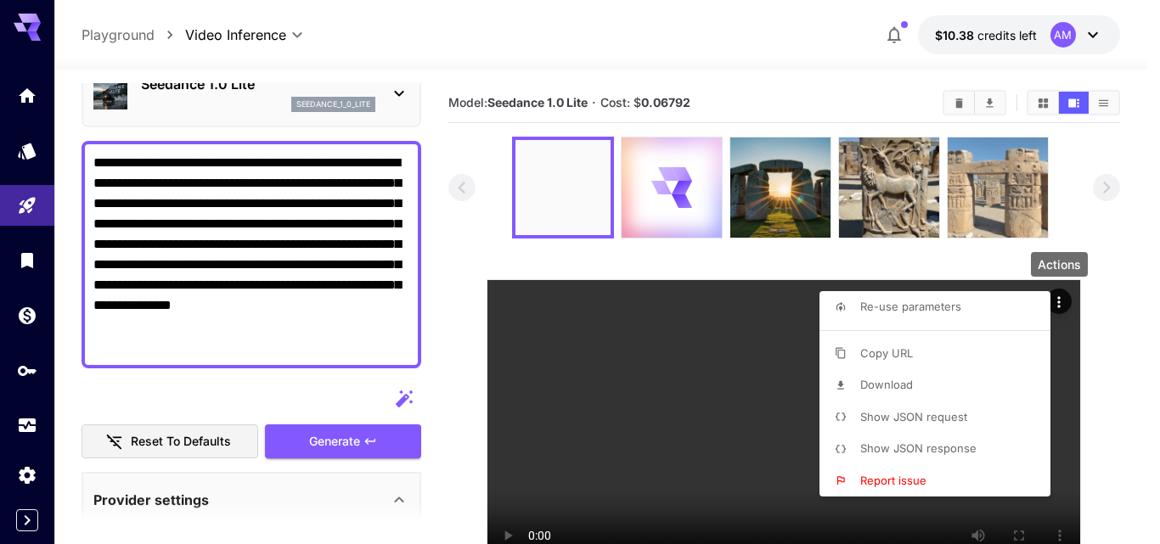
click at [298, 323] on div at bounding box center [580, 272] width 1160 height 544
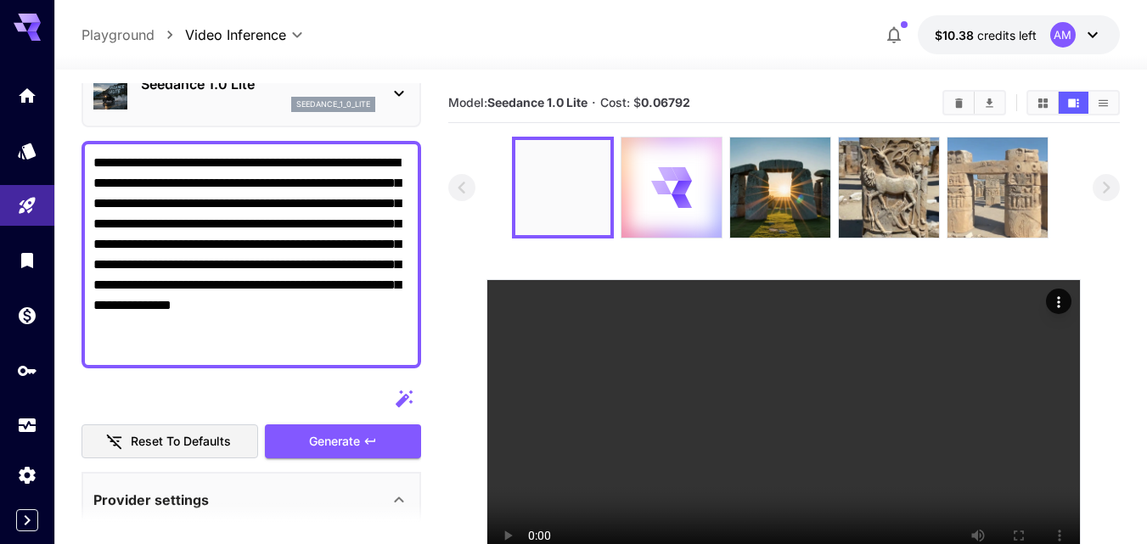
click at [298, 323] on body "**********" at bounding box center [573, 339] width 1147 height 678
click at [298, 323] on textarea "**********" at bounding box center [251, 255] width 316 height 204
paste textarea "**********"
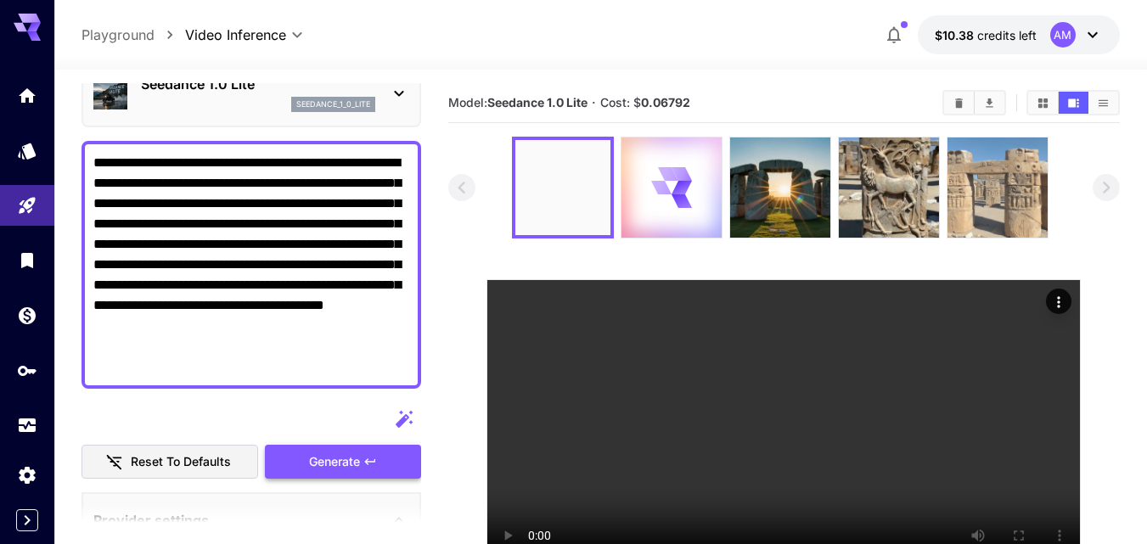
click at [383, 459] on div "Generate" at bounding box center [343, 462] width 156 height 35
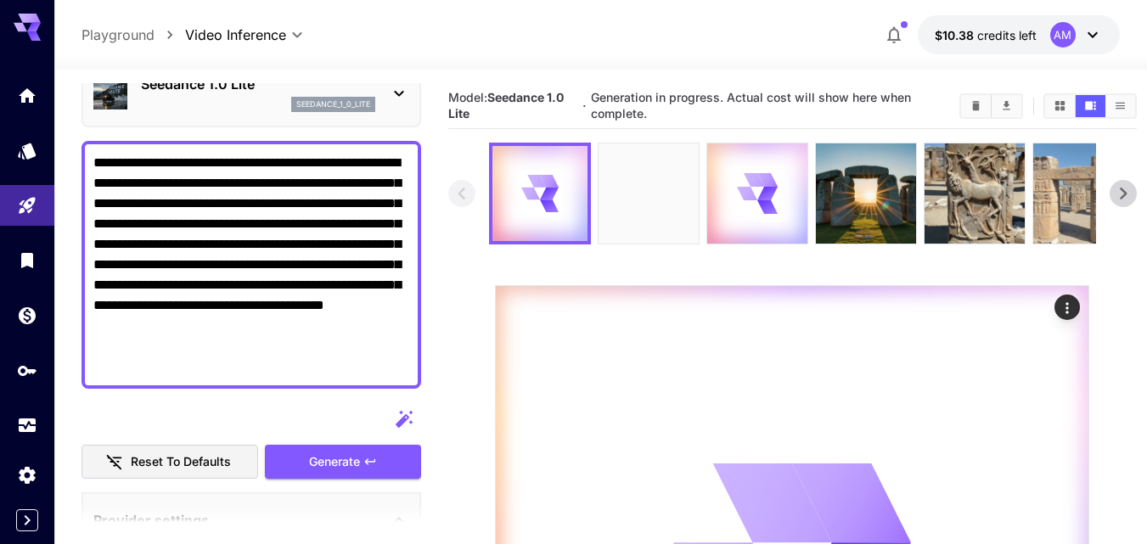
click at [354, 323] on textarea "**********" at bounding box center [251, 265] width 316 height 224
paste textarea
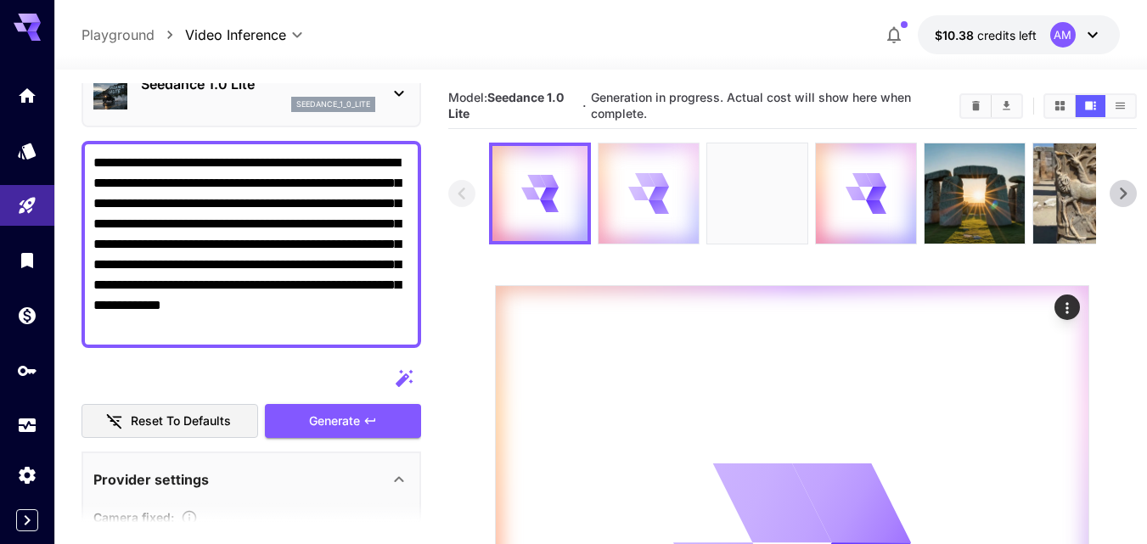
click at [647, 190] on icon at bounding box center [649, 194] width 40 height 40
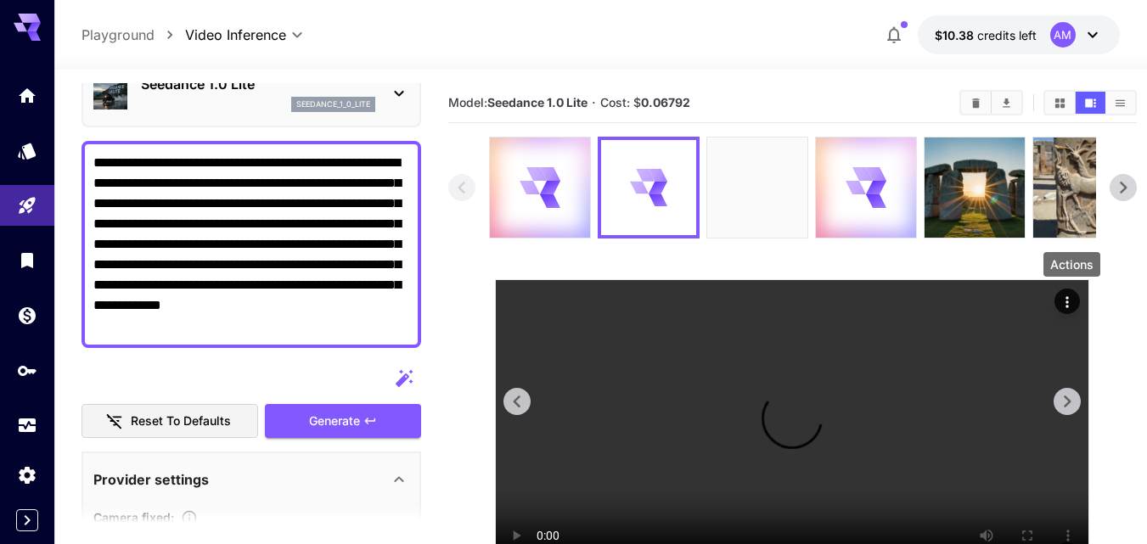
click at [1068, 296] on icon "Actions" at bounding box center [1067, 302] width 17 height 17
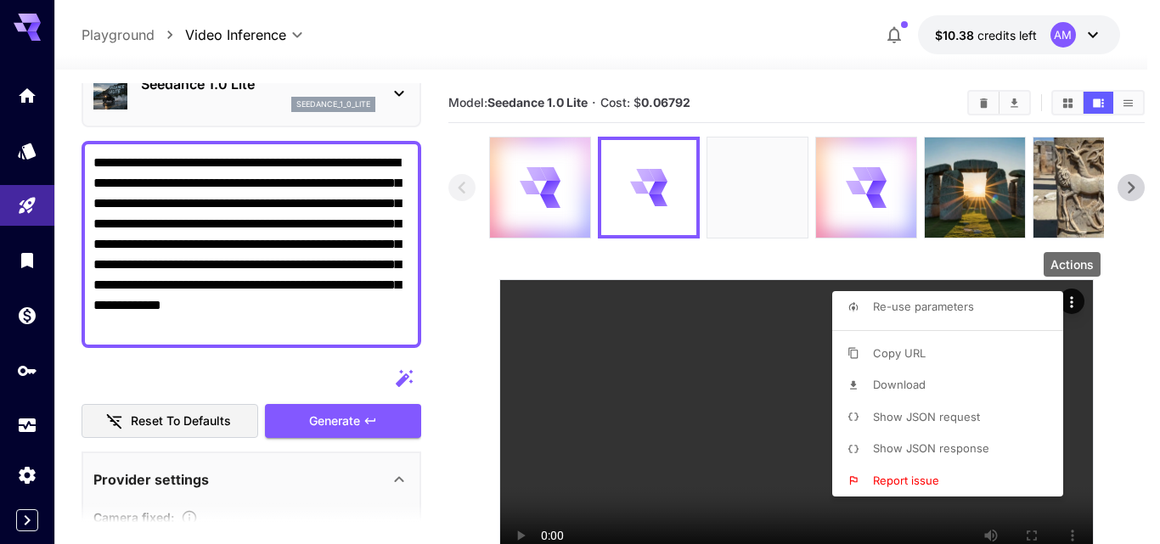
click at [887, 379] on span "Download" at bounding box center [899, 385] width 53 height 14
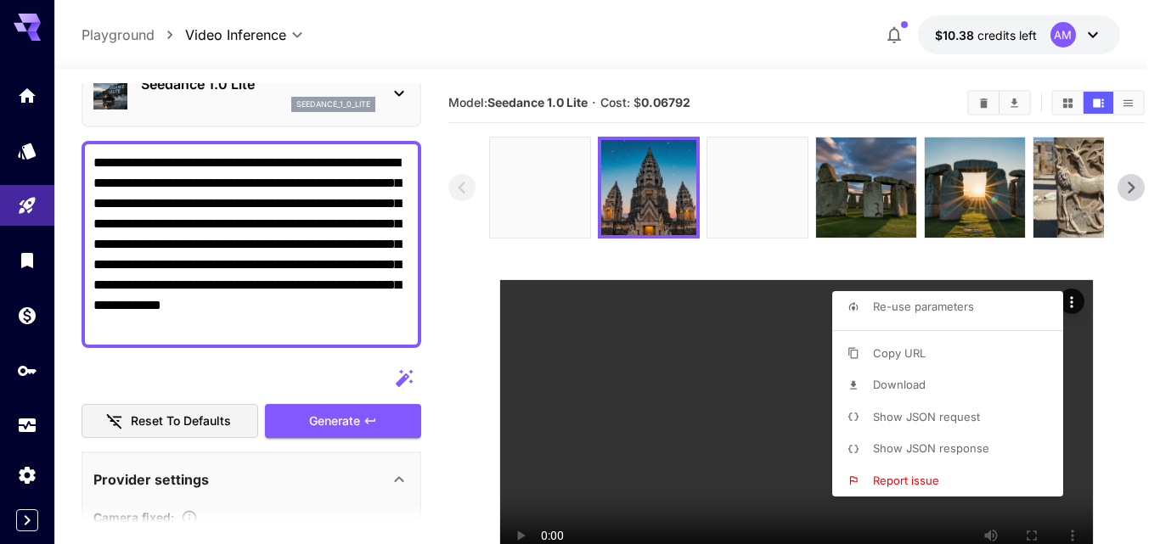
click at [729, 185] on div at bounding box center [580, 272] width 1160 height 544
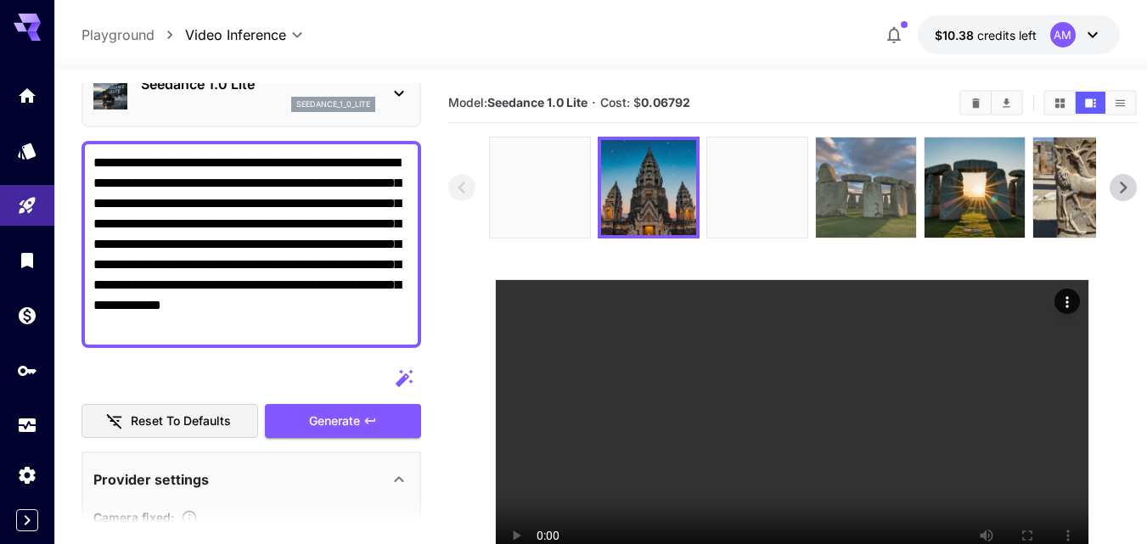
click at [843, 201] on img at bounding box center [866, 188] width 100 height 100
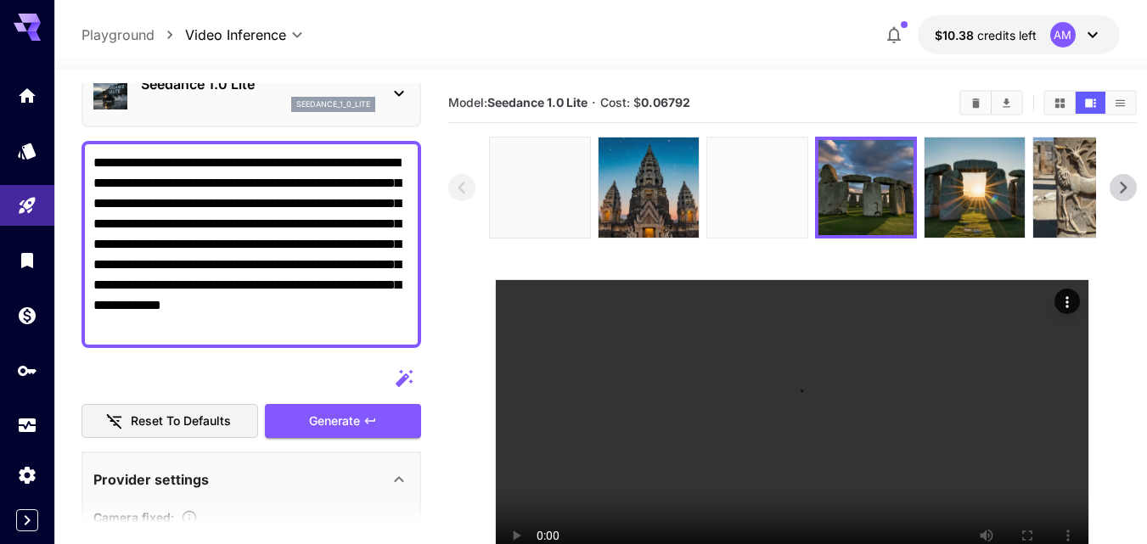
click at [788, 210] on img at bounding box center [757, 188] width 100 height 100
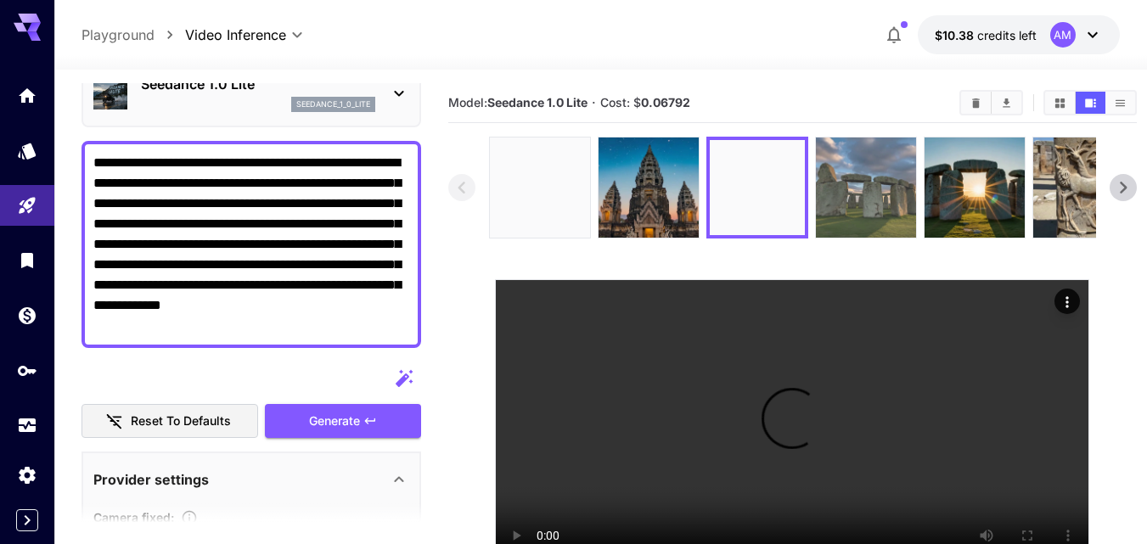
click at [851, 205] on img at bounding box center [866, 188] width 100 height 100
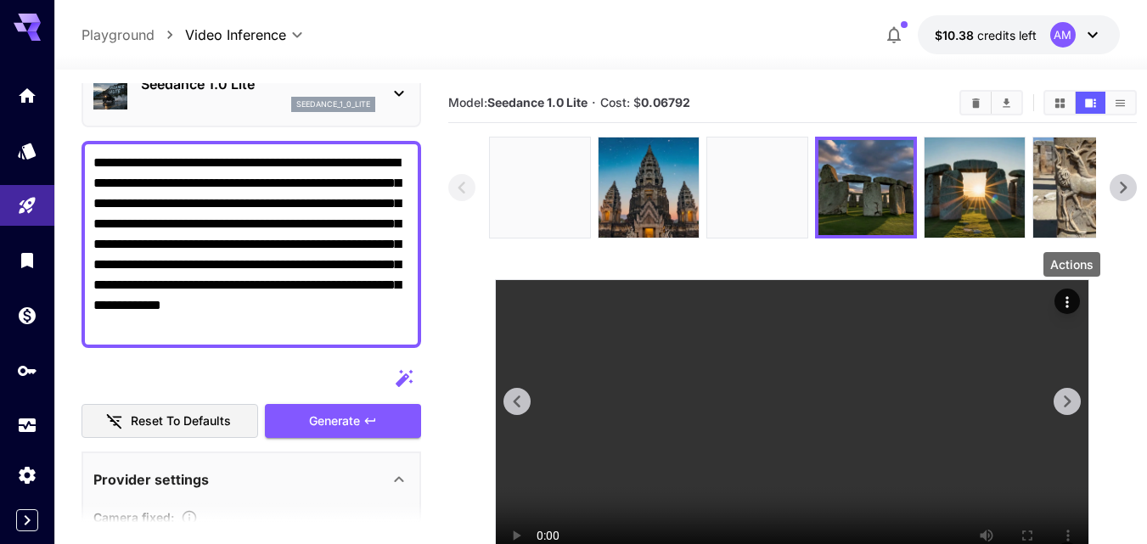
click at [1072, 300] on icon "Actions" at bounding box center [1067, 302] width 17 height 17
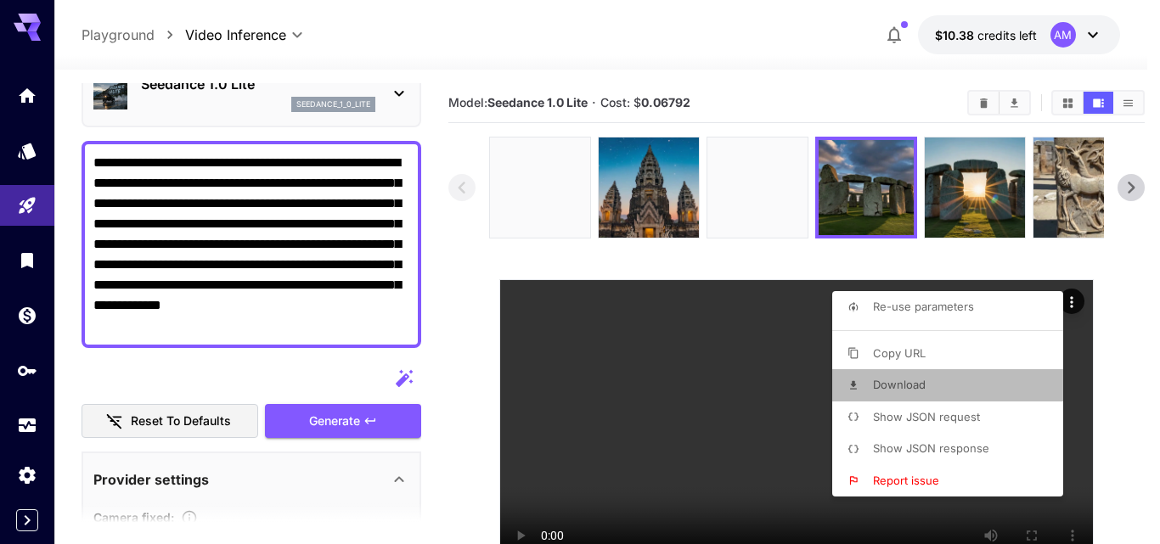
click at [935, 392] on li "Download" at bounding box center [952, 385] width 241 height 32
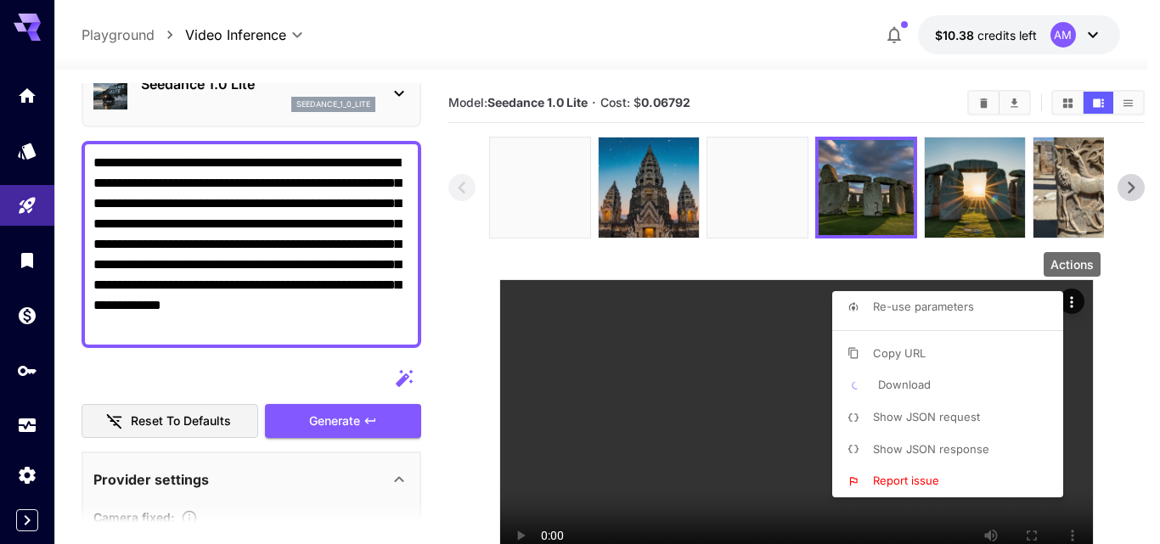
click at [565, 216] on div at bounding box center [580, 272] width 1160 height 544
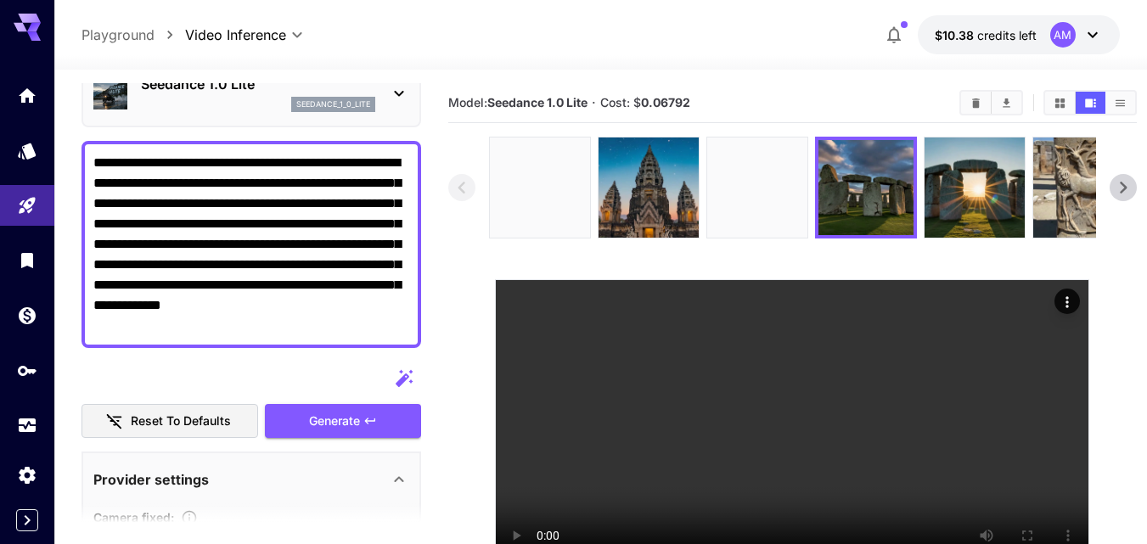
click at [565, 216] on img at bounding box center [540, 188] width 100 height 100
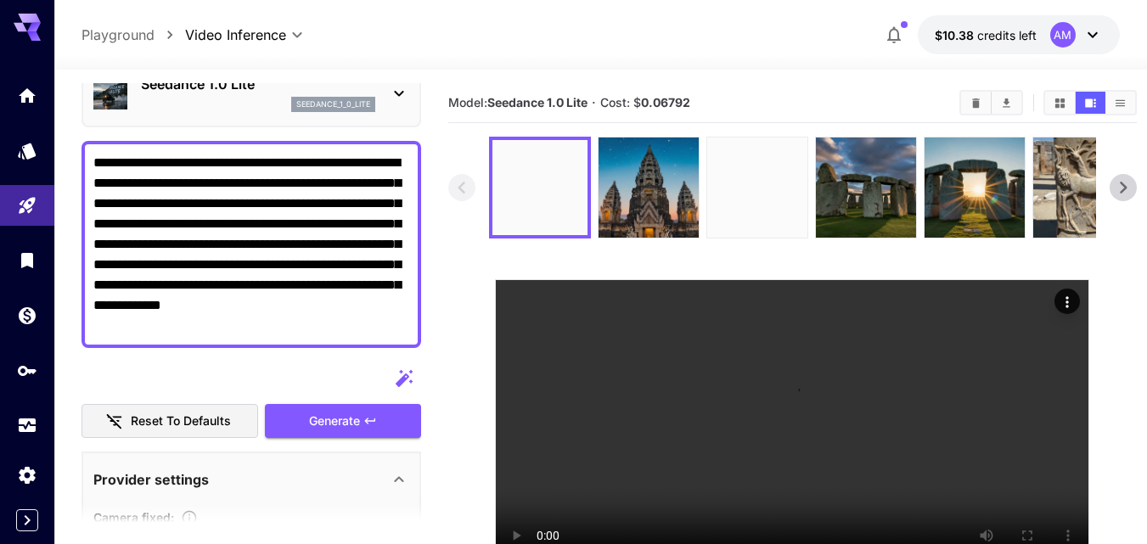
click at [772, 201] on img at bounding box center [757, 188] width 100 height 100
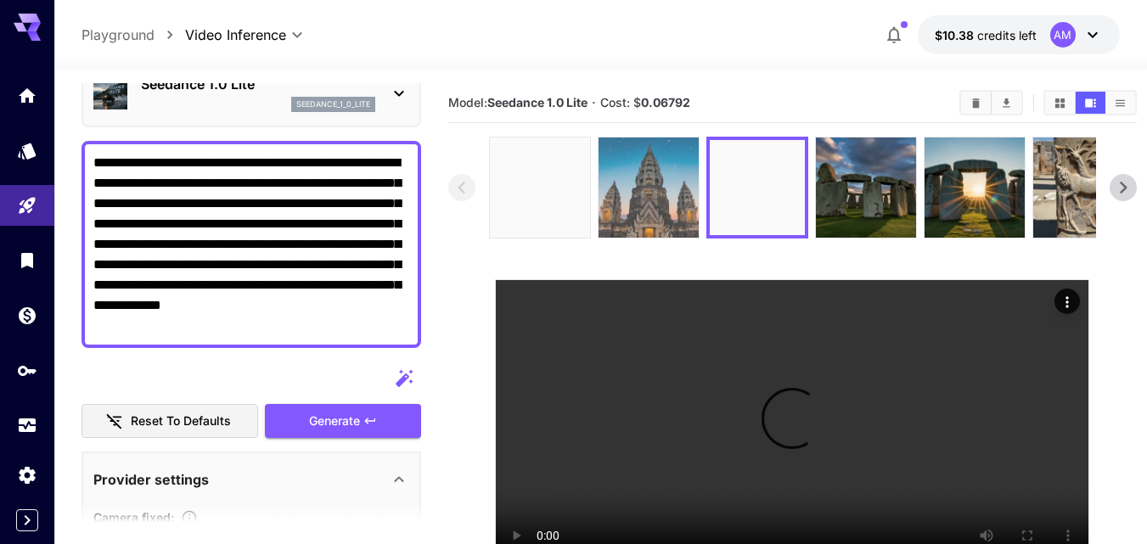
click at [630, 197] on img at bounding box center [648, 188] width 100 height 100
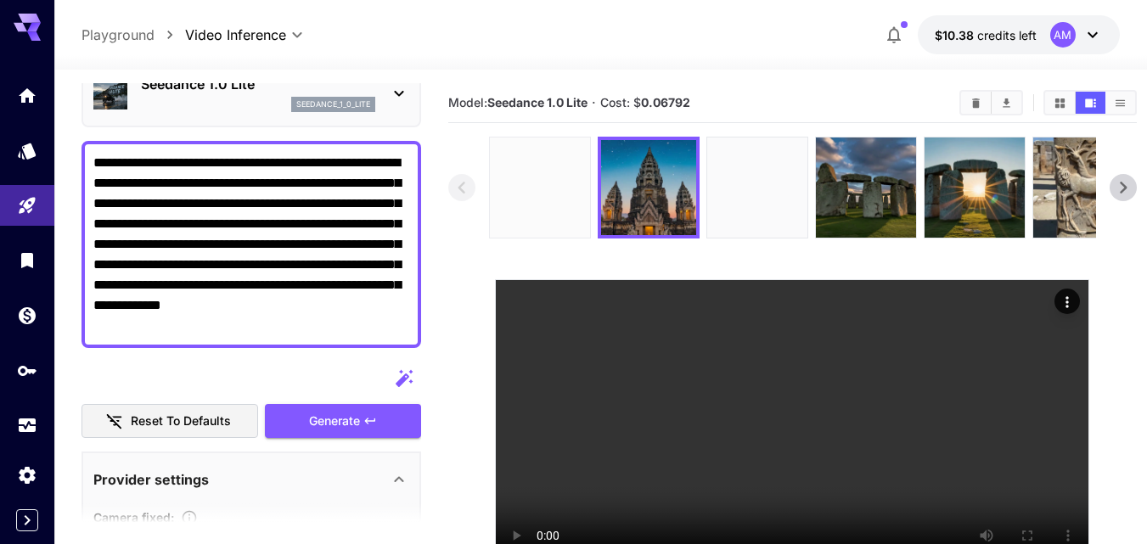
click at [522, 191] on img at bounding box center [540, 188] width 100 height 100
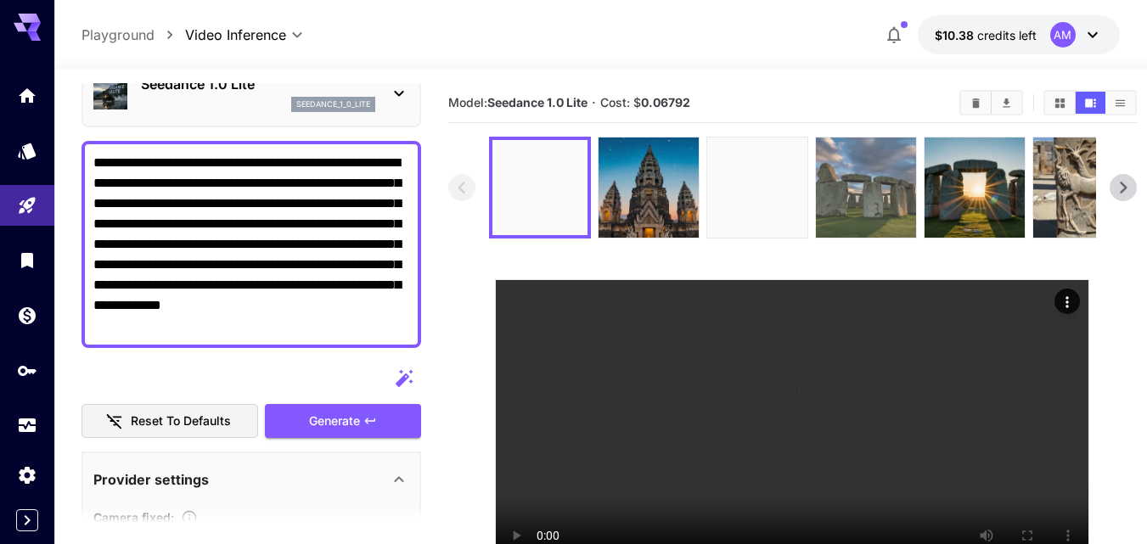
click at [885, 212] on img at bounding box center [866, 188] width 100 height 100
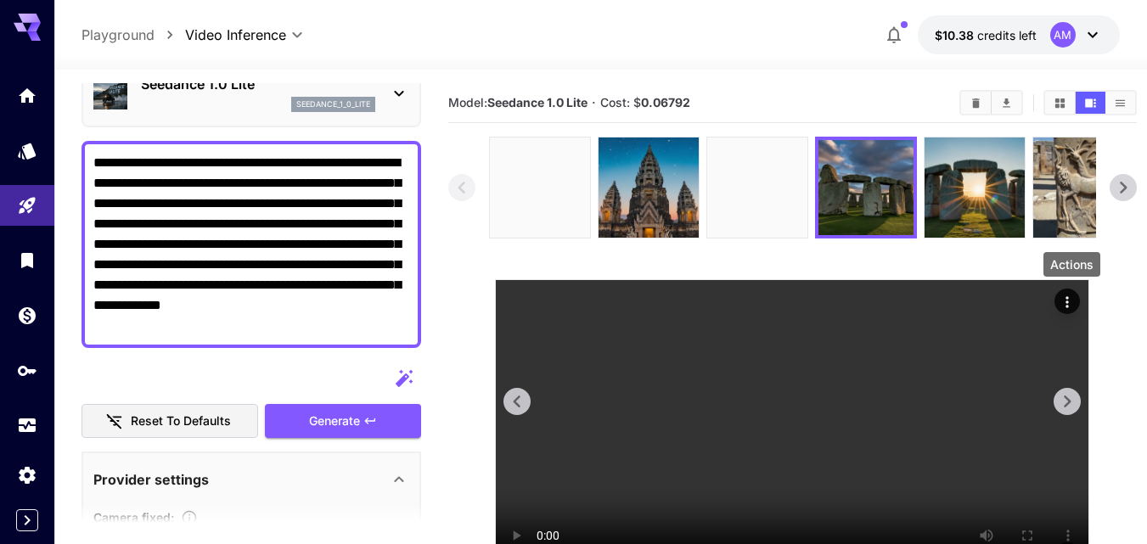
click at [1068, 295] on icon "Actions" at bounding box center [1067, 302] width 17 height 17
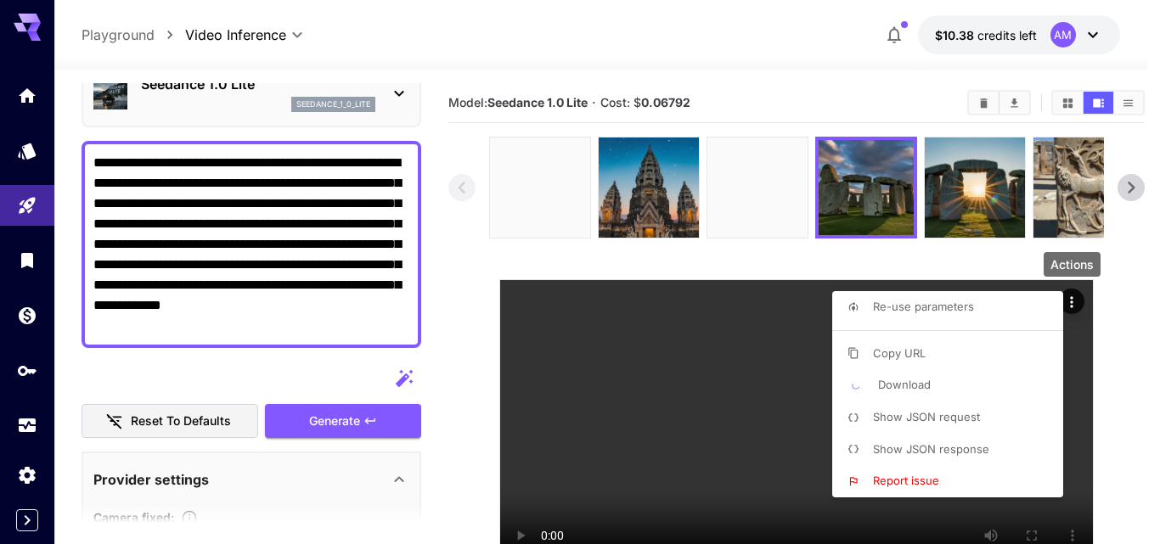
click at [338, 279] on div at bounding box center [580, 272] width 1160 height 544
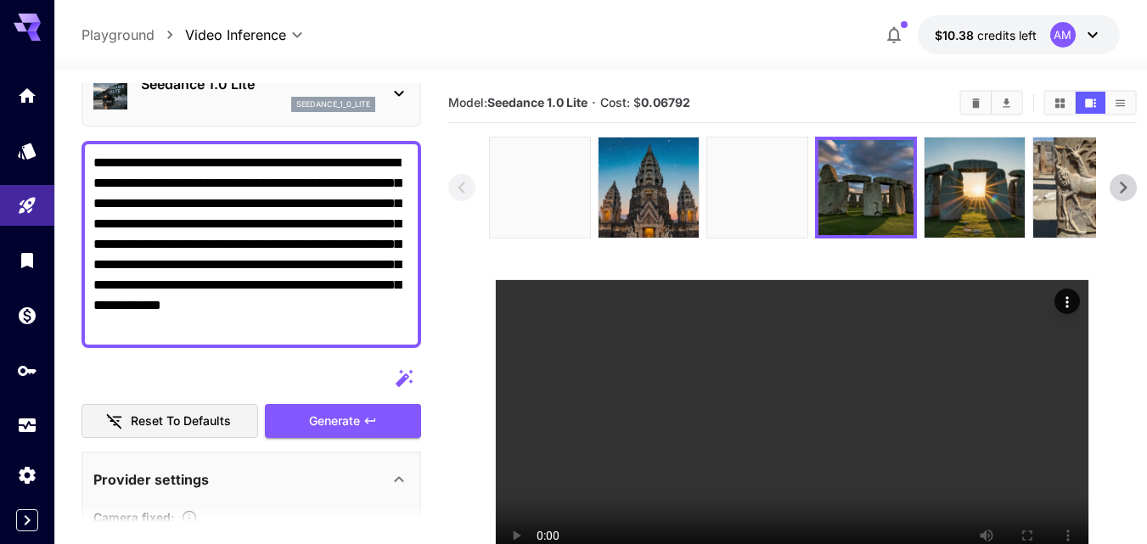
click at [338, 279] on div at bounding box center [573, 272] width 1147 height 544
click at [338, 279] on textarea "**********" at bounding box center [251, 244] width 316 height 183
paste textarea "**********"
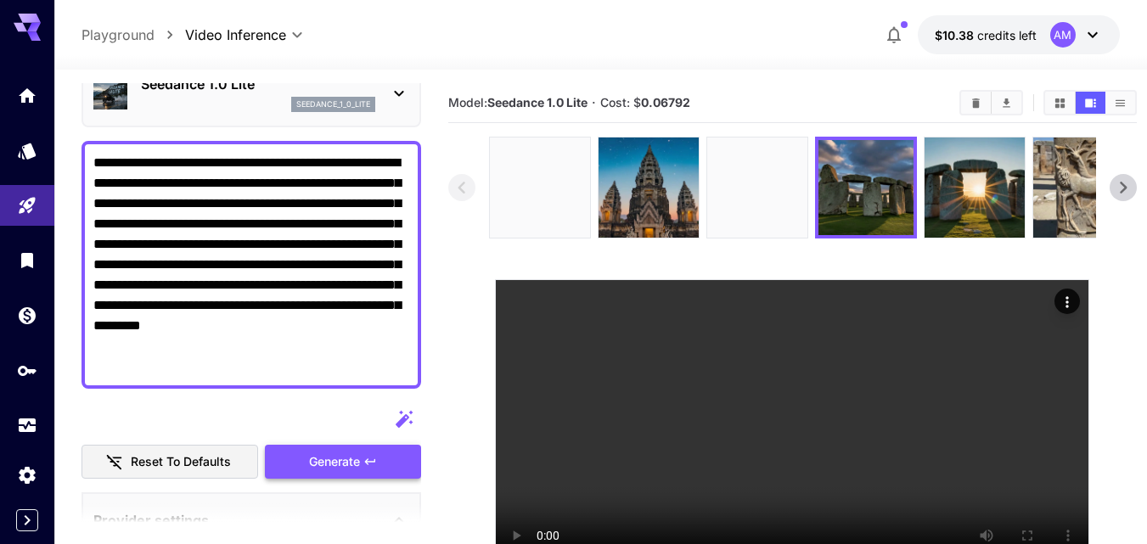
click at [358, 454] on div "Generate" at bounding box center [343, 462] width 156 height 35
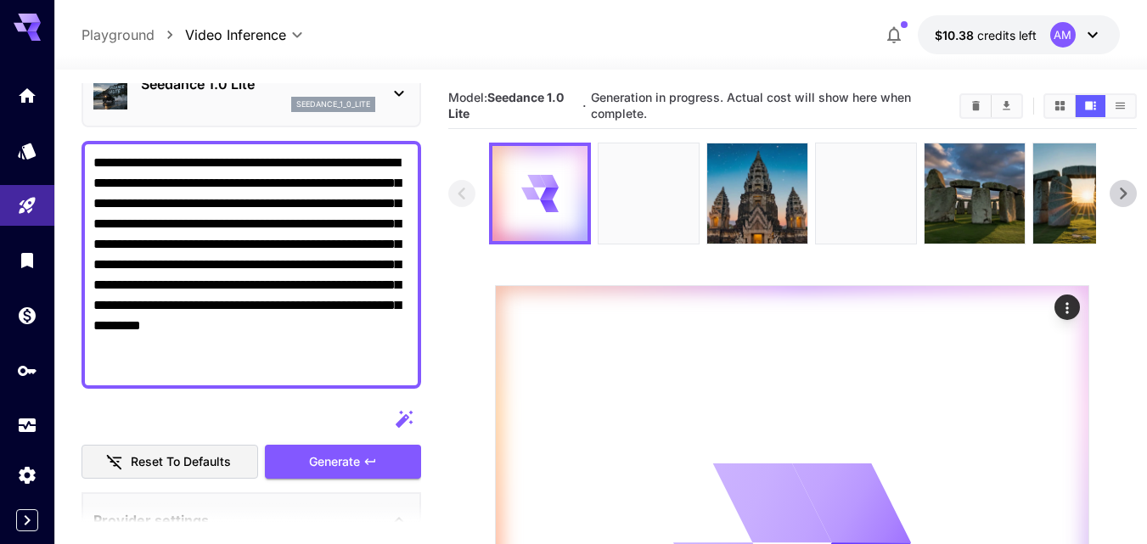
click at [384, 363] on textarea "**********" at bounding box center [251, 265] width 316 height 224
paste textarea
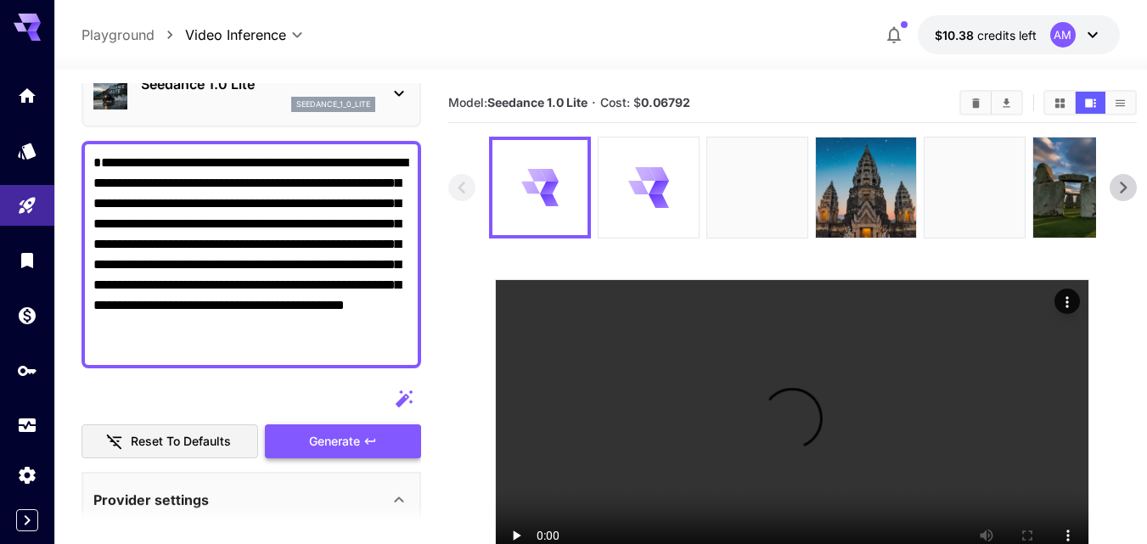
click at [357, 340] on textarea "**********" at bounding box center [251, 255] width 316 height 204
paste textarea
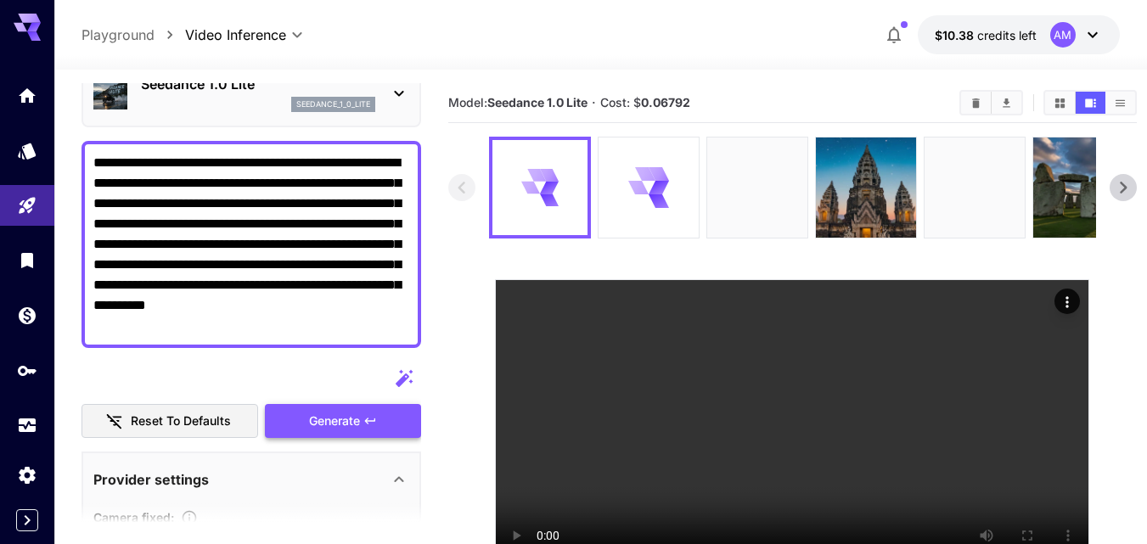
type textarea "**********"
click at [363, 413] on div "Generate" at bounding box center [343, 421] width 156 height 35
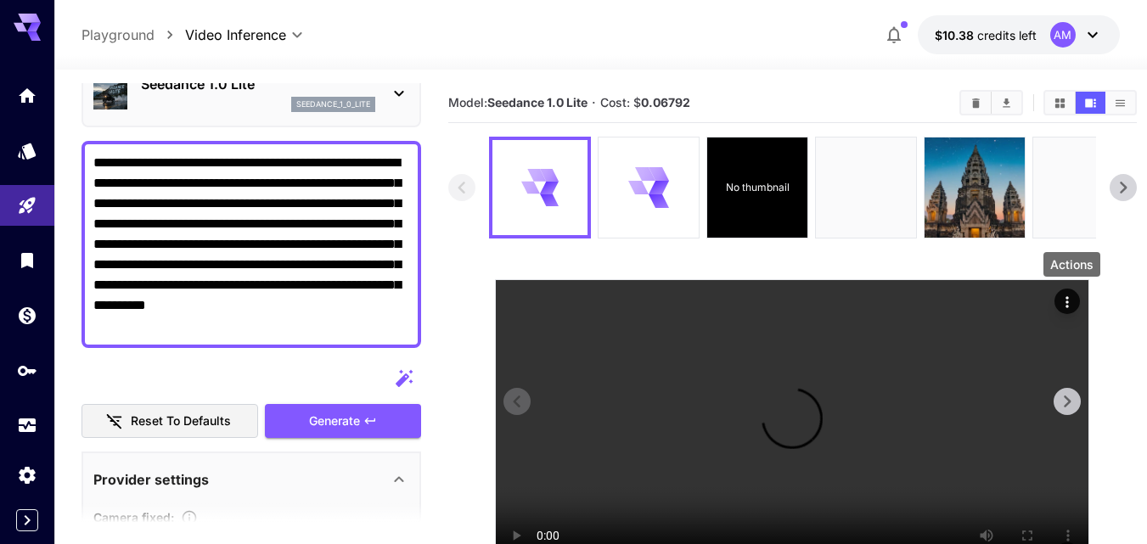
click at [1075, 302] on icon "Actions" at bounding box center [1067, 302] width 17 height 17
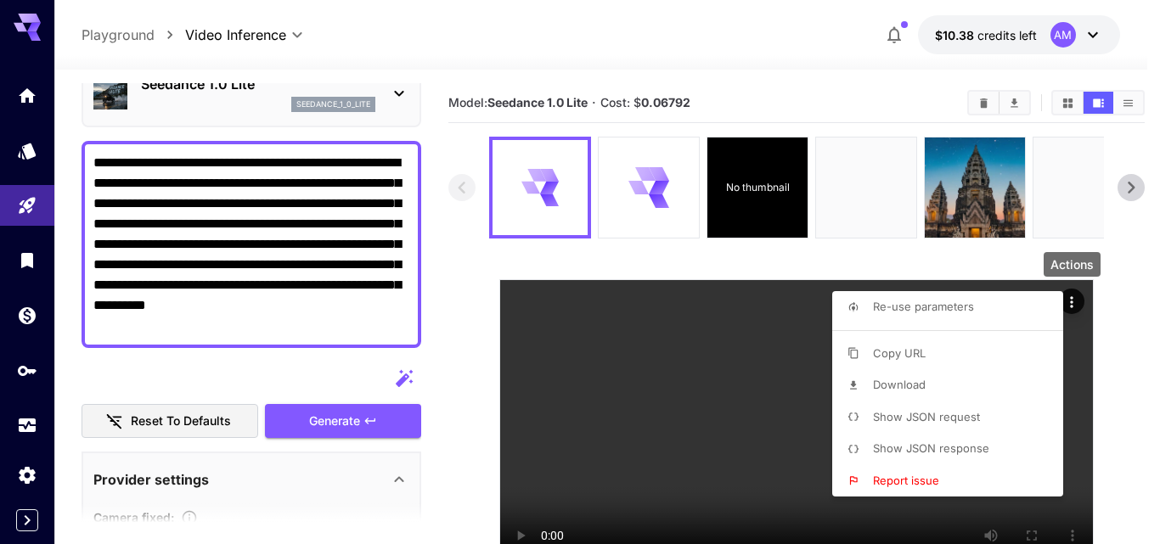
click at [926, 383] on li "Download" at bounding box center [952, 385] width 241 height 32
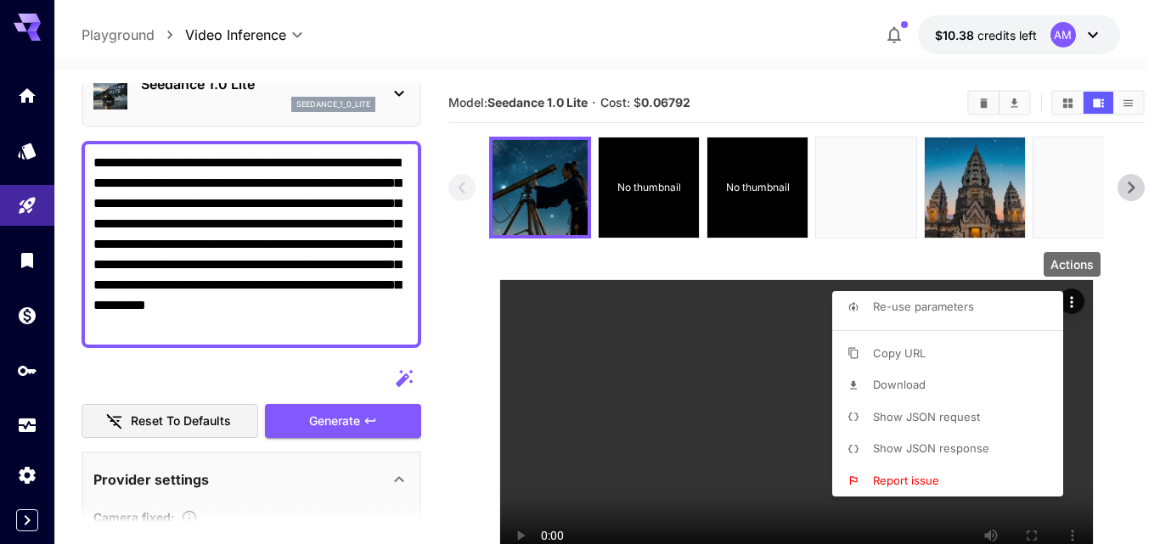
click at [876, 383] on span "Download" at bounding box center [899, 385] width 53 height 14
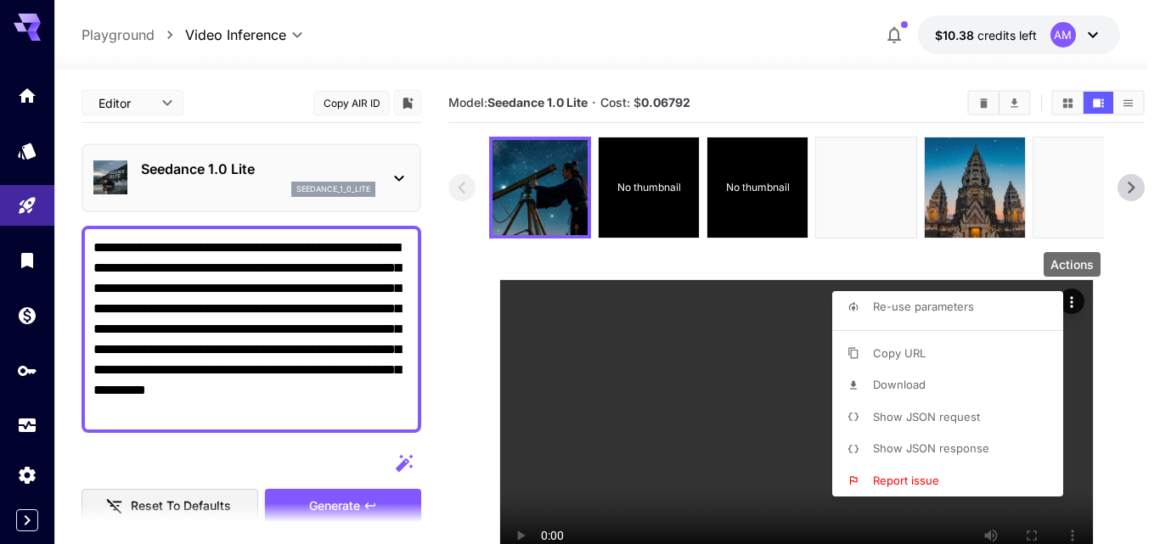
click at [638, 194] on div at bounding box center [580, 272] width 1160 height 544
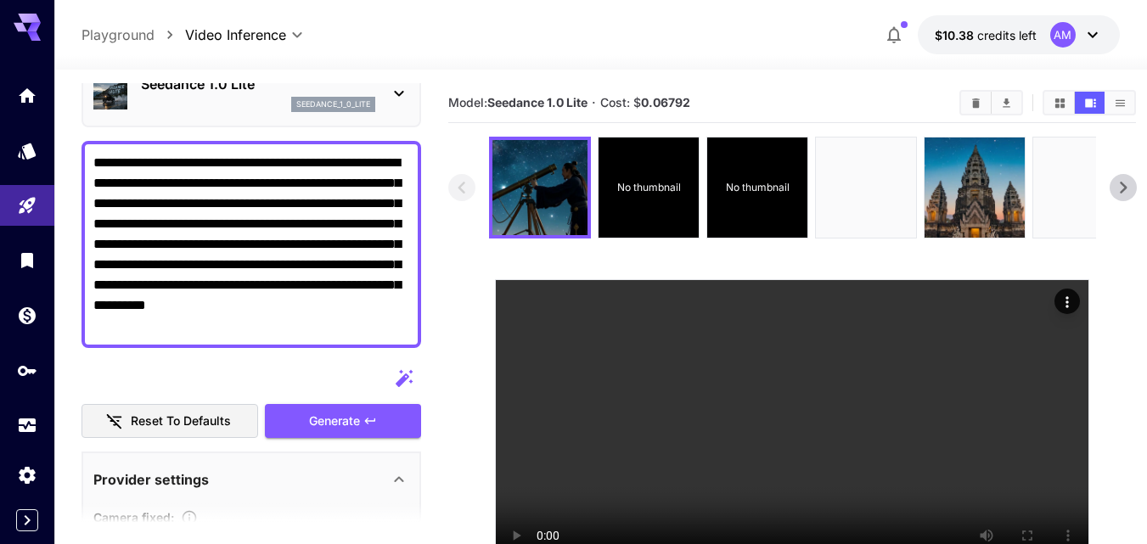
click at [638, 194] on p "No thumbnail" at bounding box center [649, 187] width 64 height 15
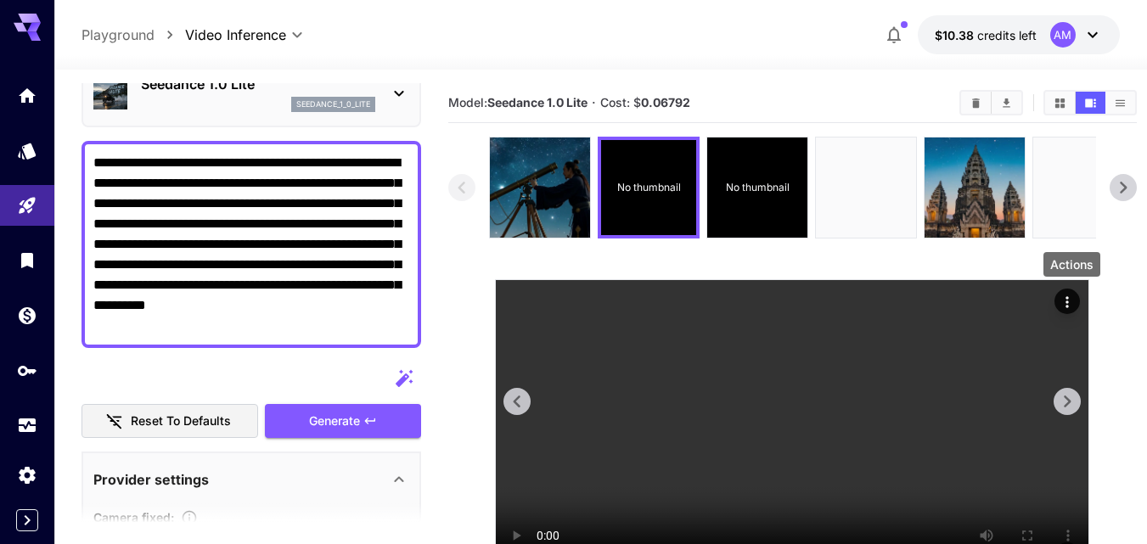
click at [1075, 297] on icon "Actions" at bounding box center [1067, 302] width 17 height 17
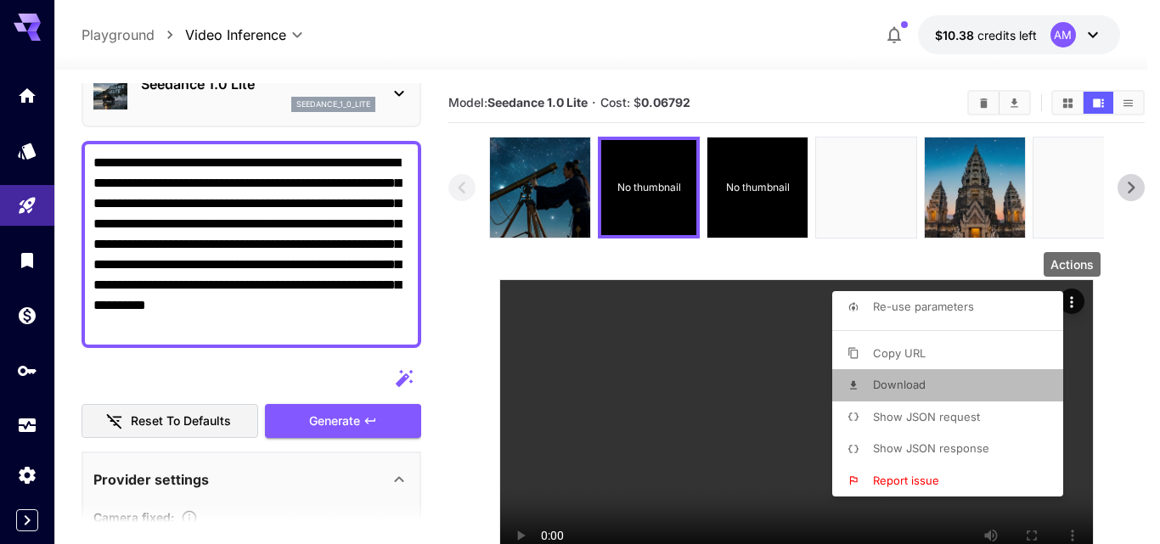
click at [899, 383] on span "Download" at bounding box center [899, 385] width 53 height 14
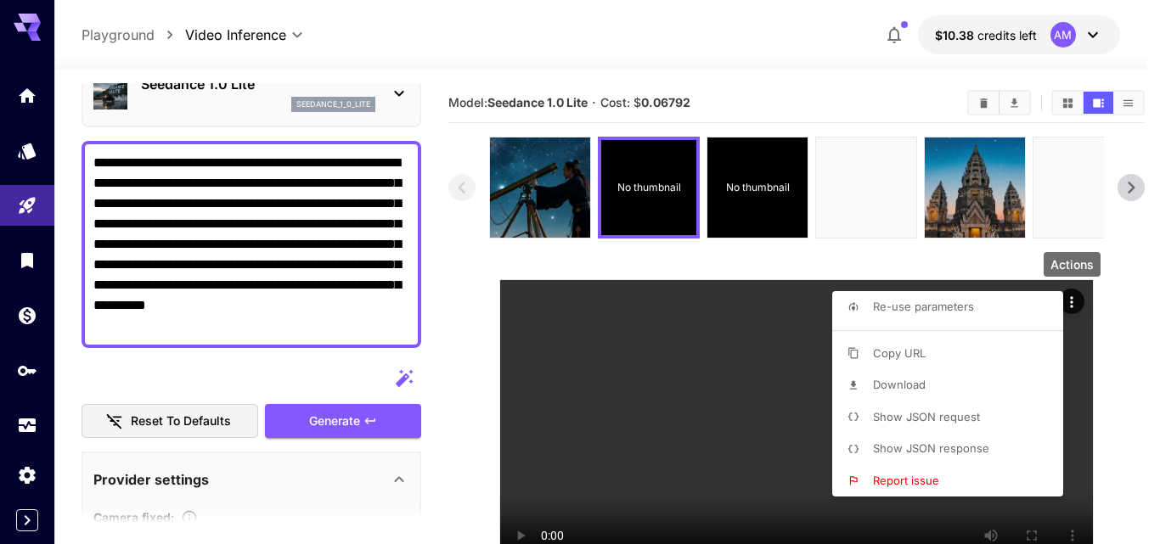
click at [767, 205] on div at bounding box center [580, 272] width 1160 height 544
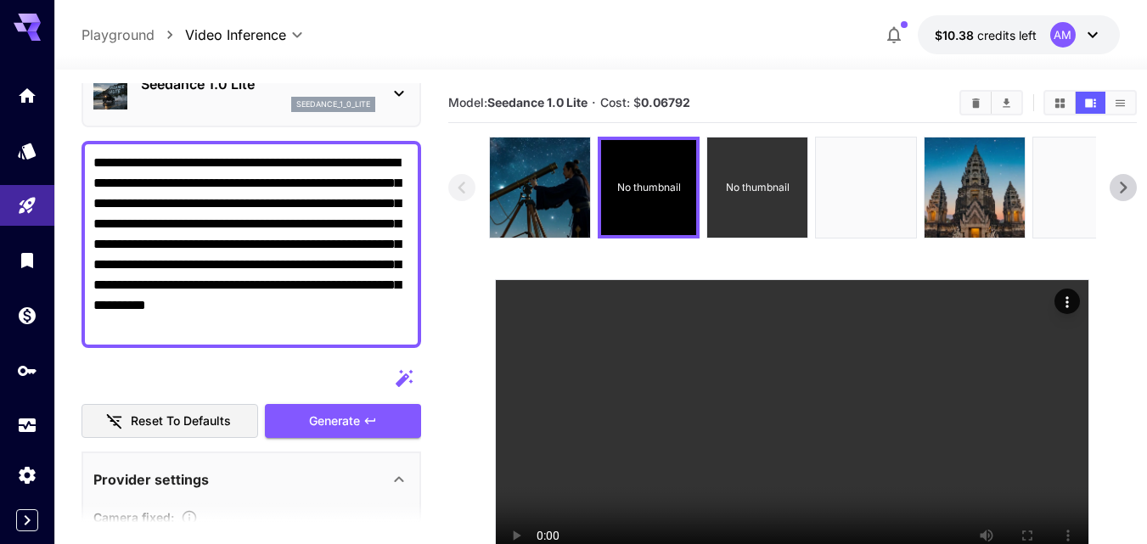
click at [766, 202] on div "No thumbnail" at bounding box center [757, 188] width 100 height 100
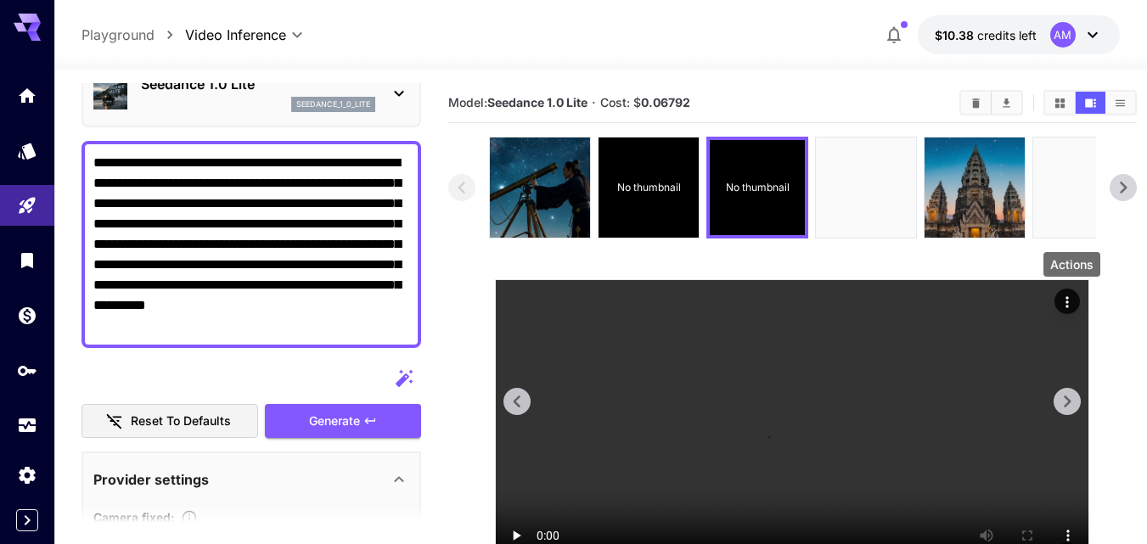
click at [1075, 305] on icon "Actions" at bounding box center [1067, 302] width 17 height 17
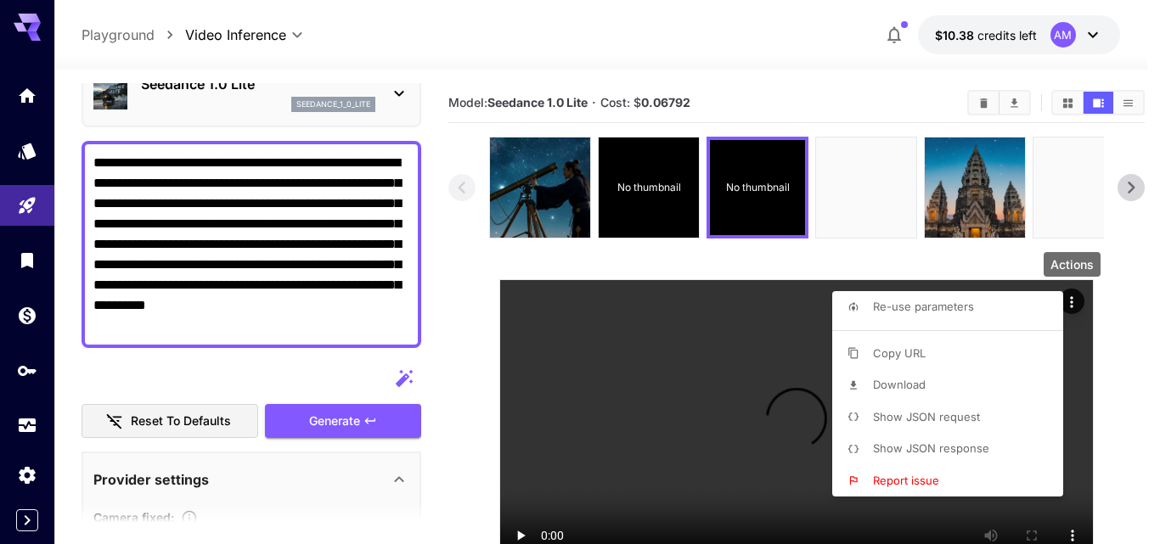
click at [945, 389] on li "Download" at bounding box center [952, 385] width 241 height 32
click at [815, 237] on div at bounding box center [580, 272] width 1160 height 544
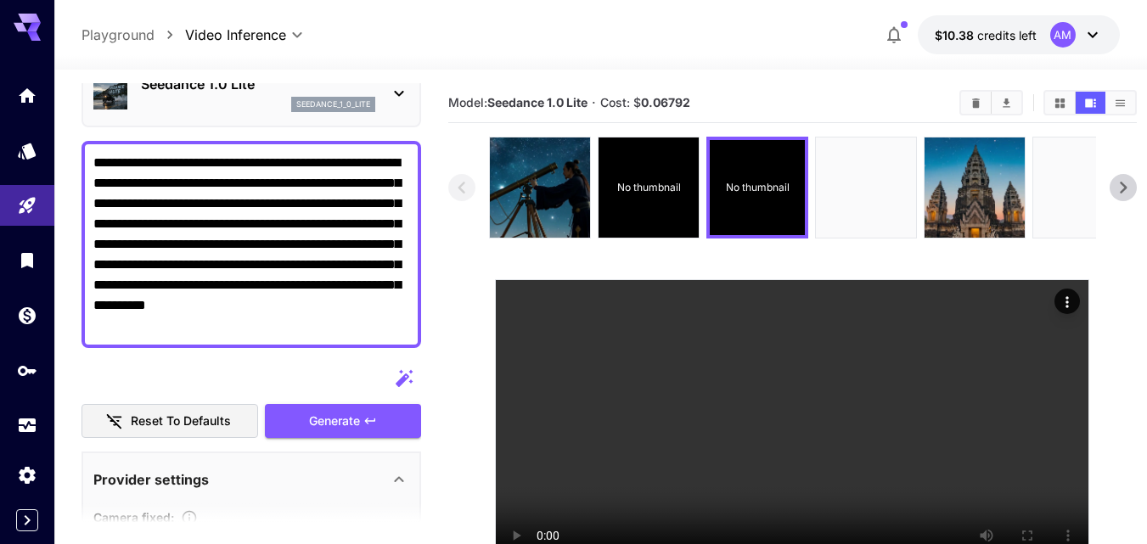
click at [815, 237] on div at bounding box center [866, 188] width 102 height 102
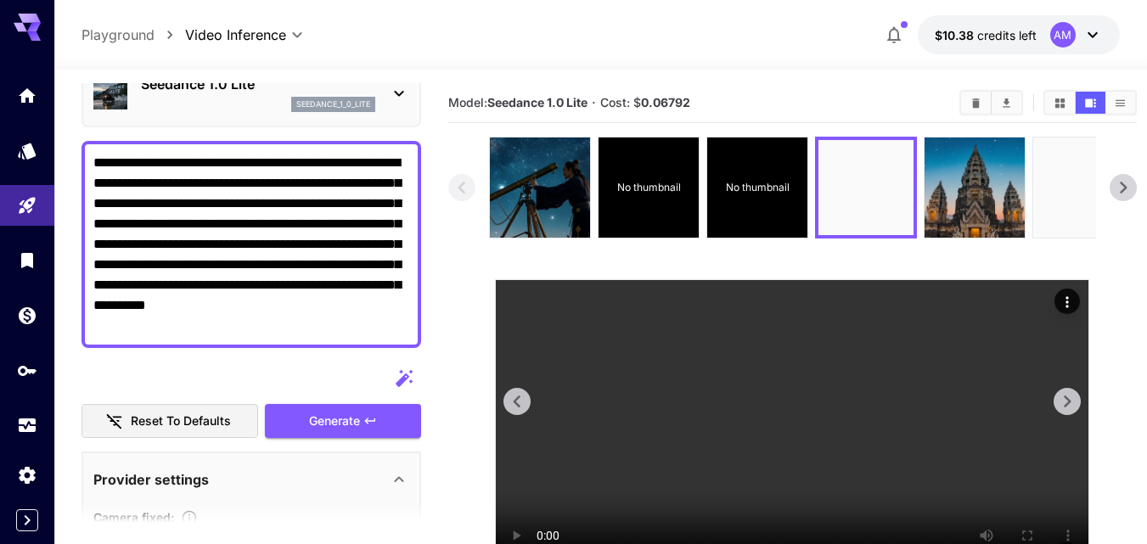
click at [1069, 300] on icon "Actions" at bounding box center [1067, 302] width 17 height 17
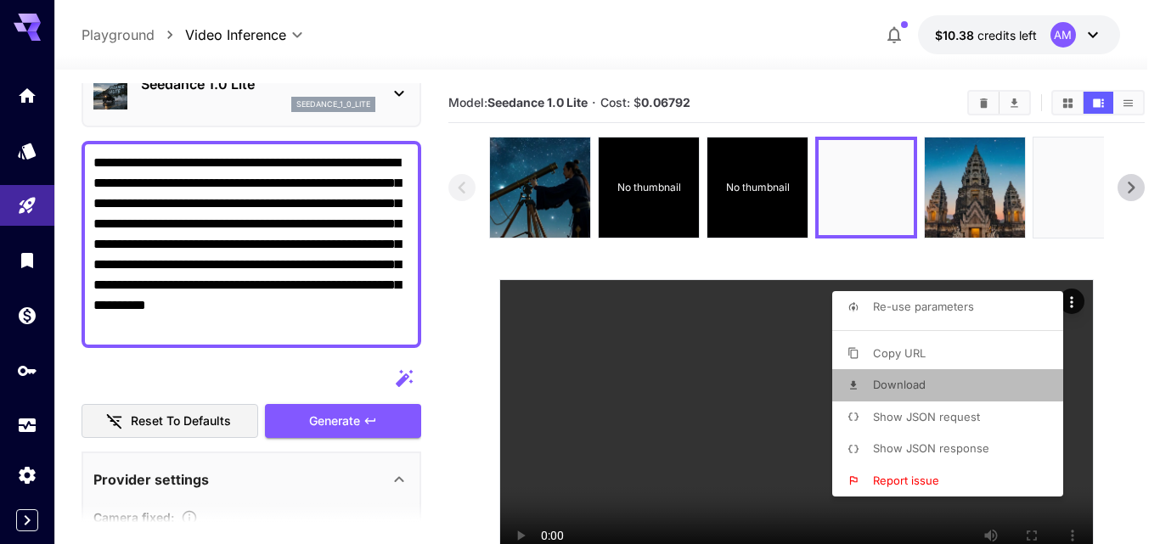
click at [920, 382] on span "Download" at bounding box center [899, 385] width 53 height 14
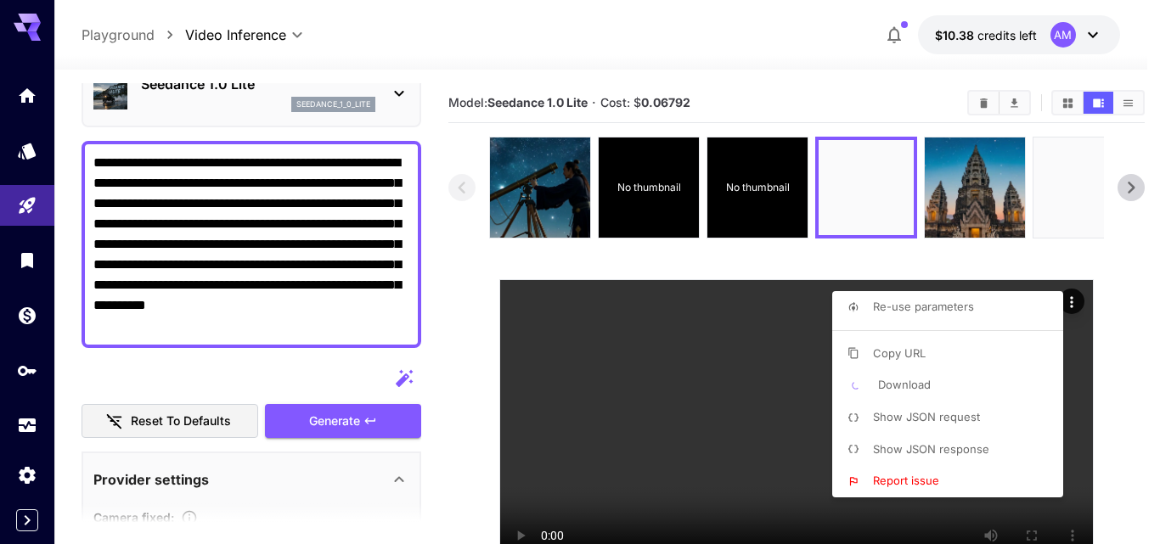
click at [1067, 193] on div at bounding box center [580, 272] width 1160 height 544
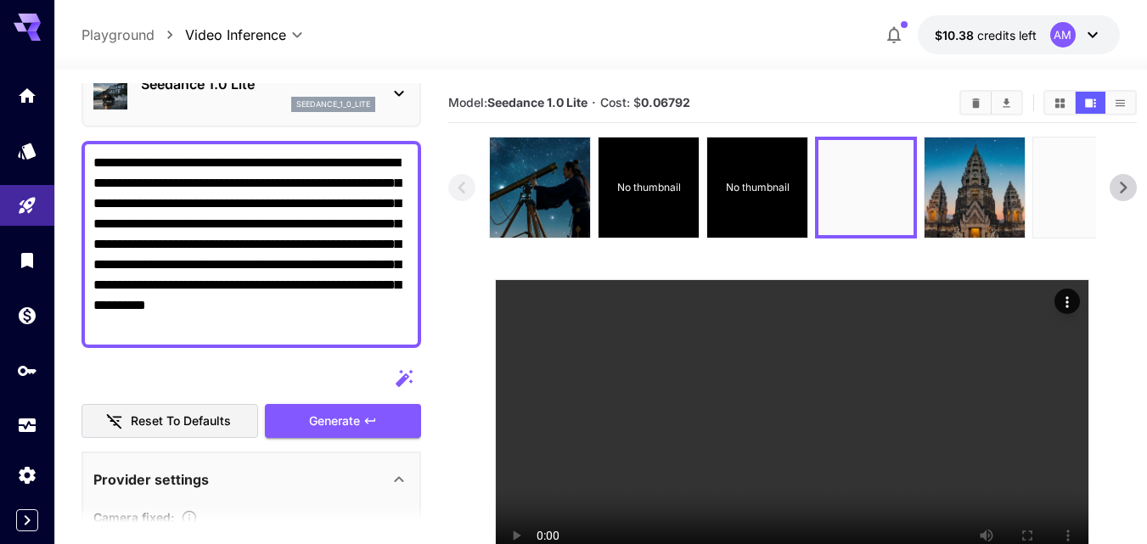
click at [1064, 198] on img at bounding box center [1083, 188] width 100 height 100
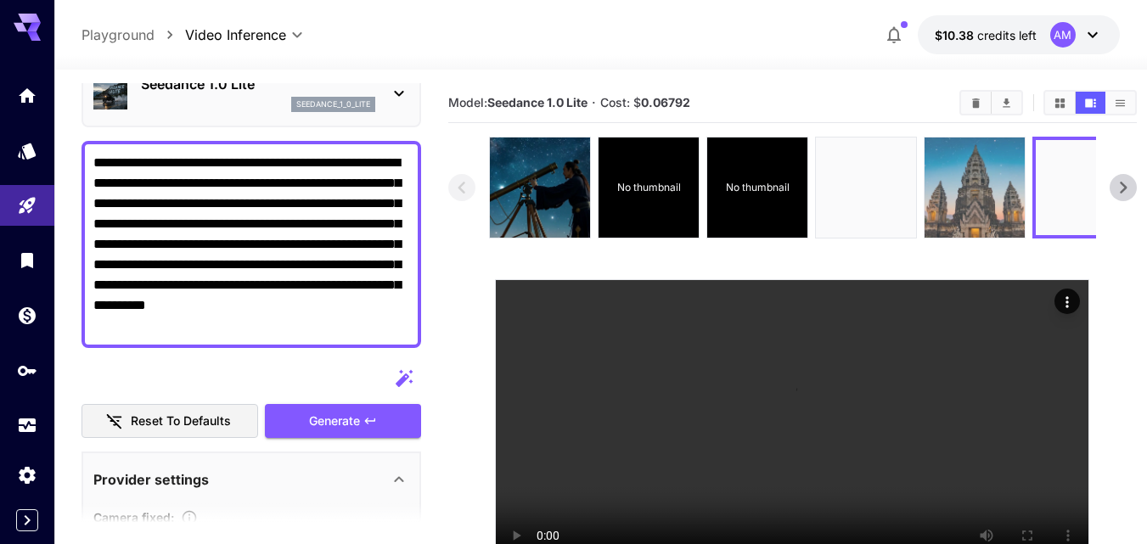
click at [980, 223] on img at bounding box center [974, 188] width 100 height 100
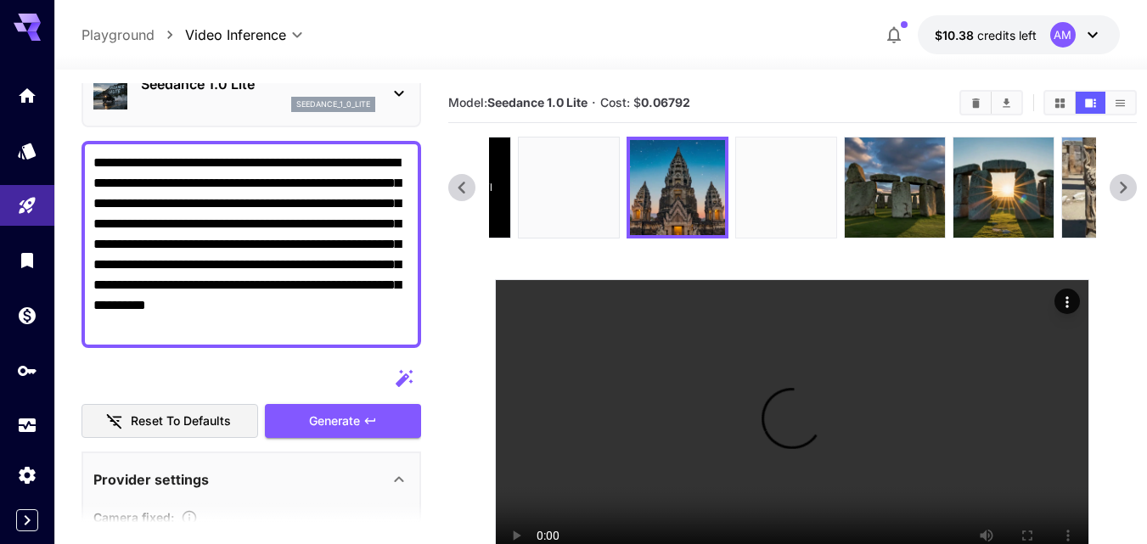
click at [726, 220] on div "No thumbnail No thumbnail" at bounding box center [495, 188] width 607 height 102
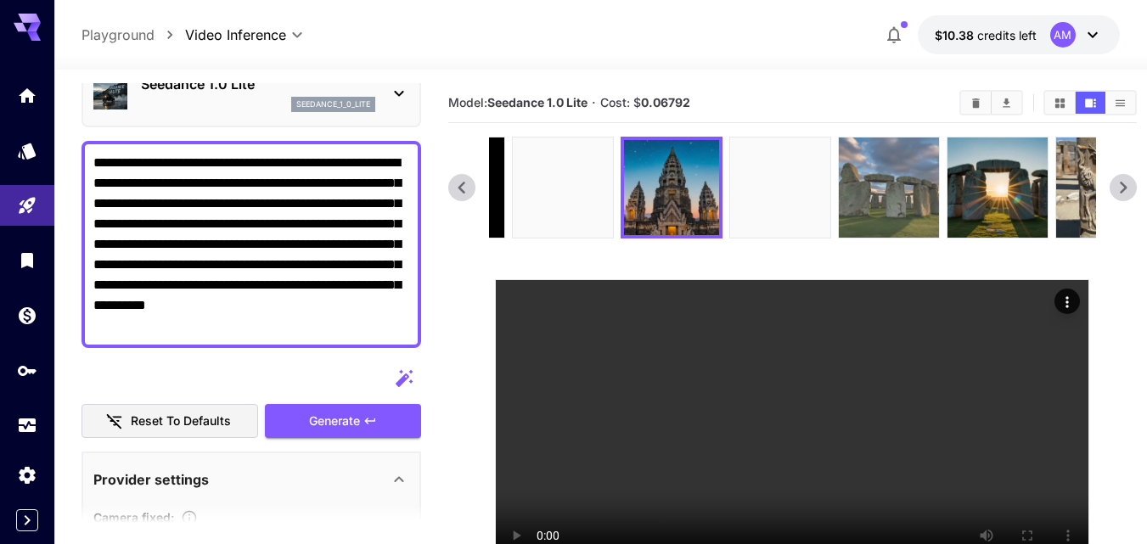
click at [879, 205] on img at bounding box center [889, 188] width 100 height 100
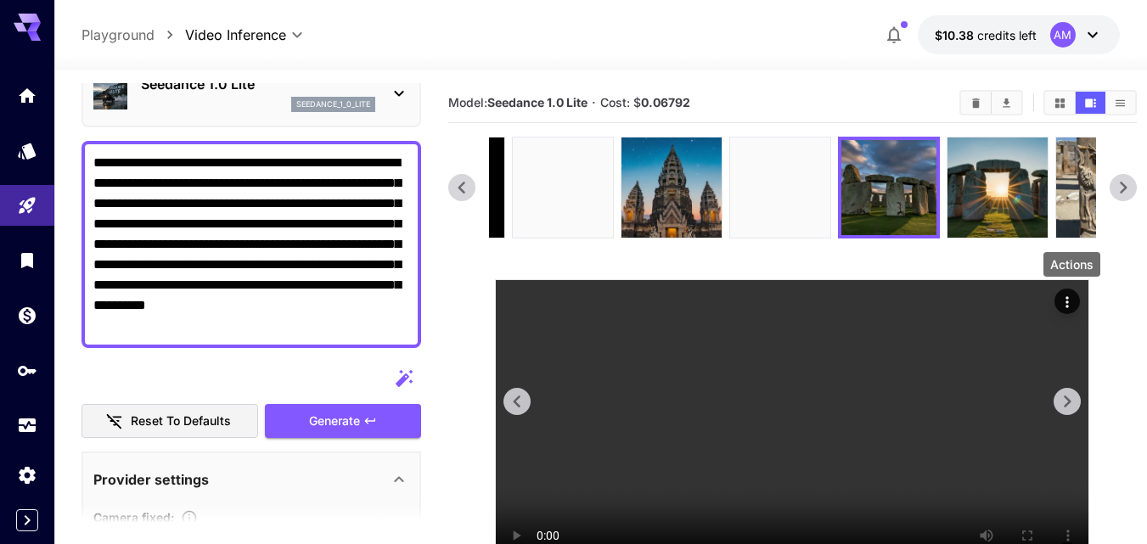
click at [1071, 295] on icon "Actions" at bounding box center [1067, 302] width 17 height 17
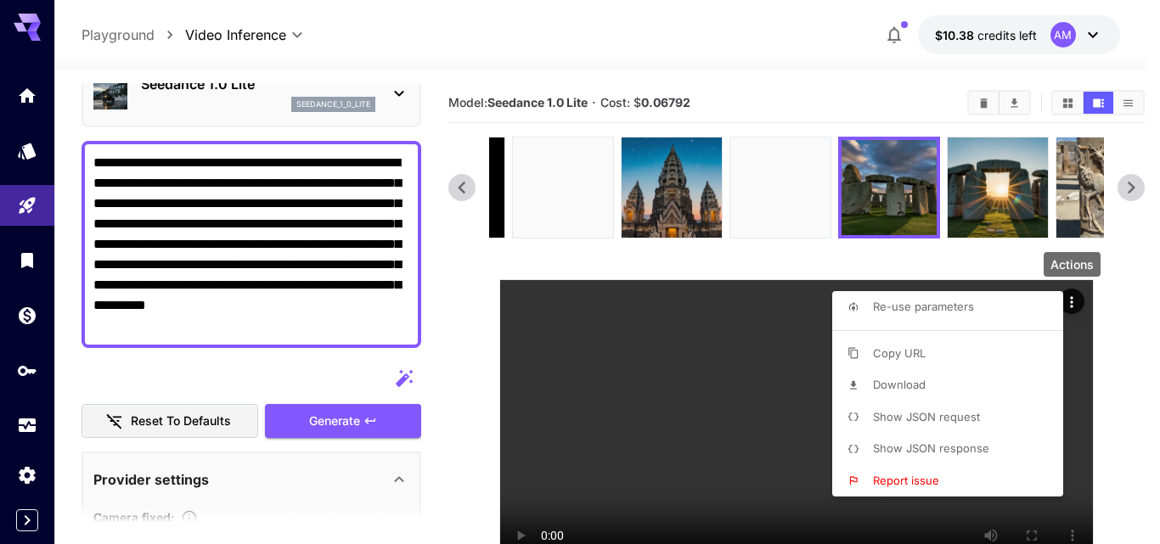
click at [927, 387] on li "Download" at bounding box center [952, 385] width 241 height 32
drag, startPoint x: 1048, startPoint y: 175, endPoint x: 873, endPoint y: 192, distance: 175.7
click at [873, 192] on div at bounding box center [580, 272] width 1160 height 544
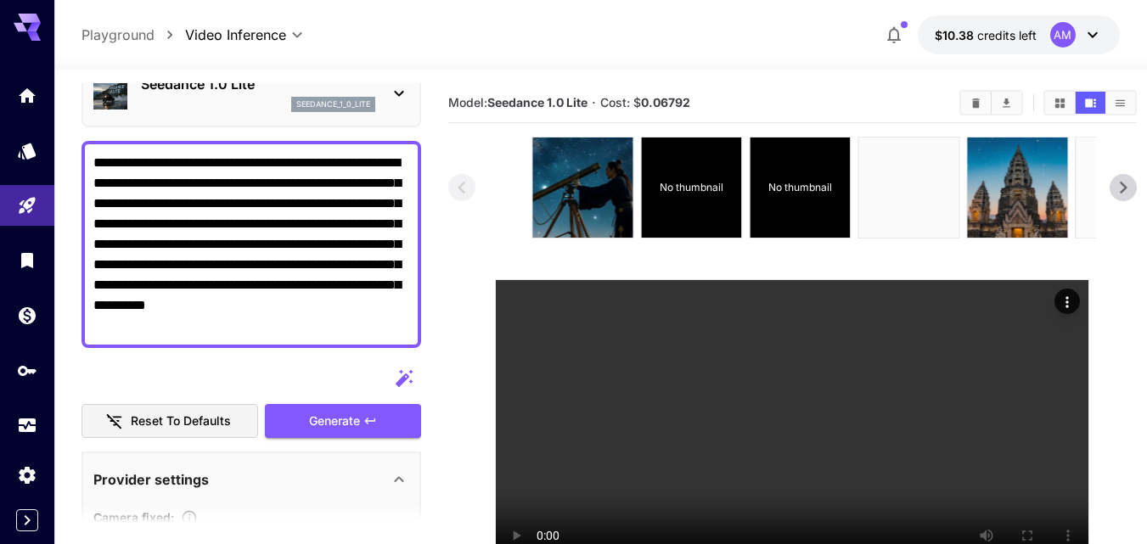
click at [1147, 360] on html "**********" at bounding box center [573, 339] width 1147 height 678
